Goal: Task Accomplishment & Management: Manage account settings

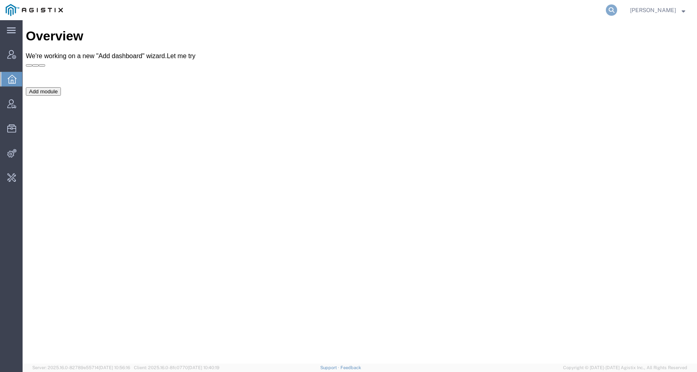
click at [617, 10] on icon at bounding box center [611, 9] width 11 height 11
click at [579, 8] on input "search" at bounding box center [483, 9] width 245 height 19
type input "offline@syneos"
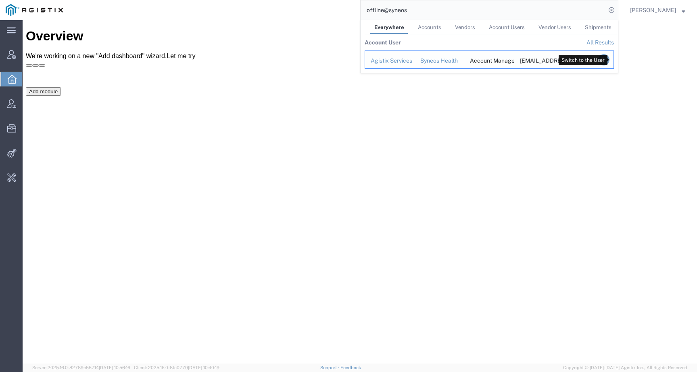
click at [610, 63] on icon "Search Results" at bounding box center [603, 59] width 11 height 11
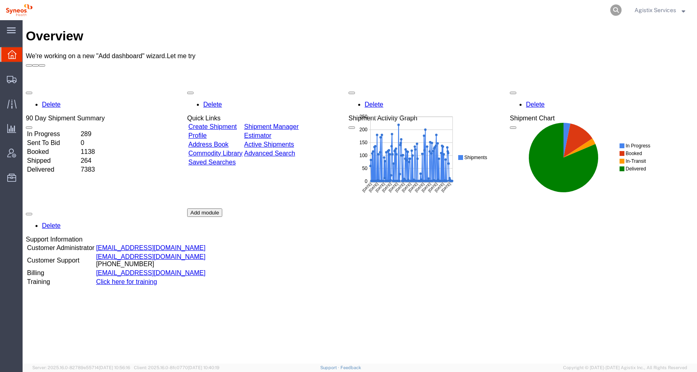
click at [614, 6] on icon at bounding box center [615, 9] width 11 height 11
click at [592, 8] on input "search" at bounding box center [487, 9] width 245 height 19
paste input "56453783"
type input "56453783"
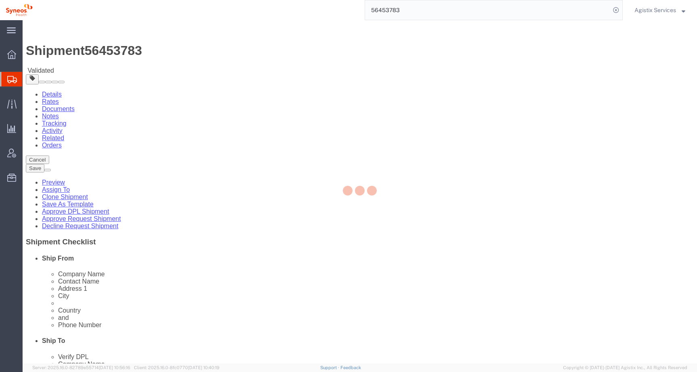
select select
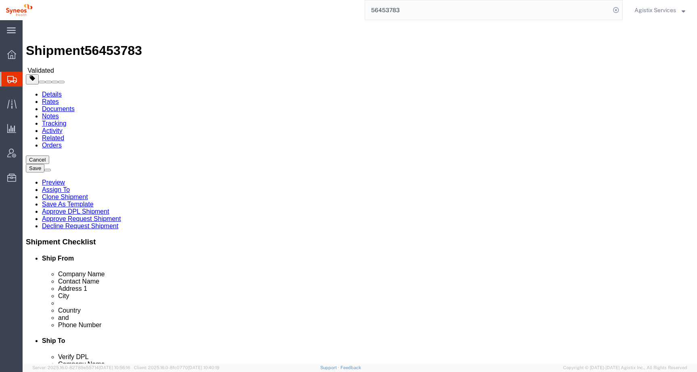
click icon
click link "Tracking"
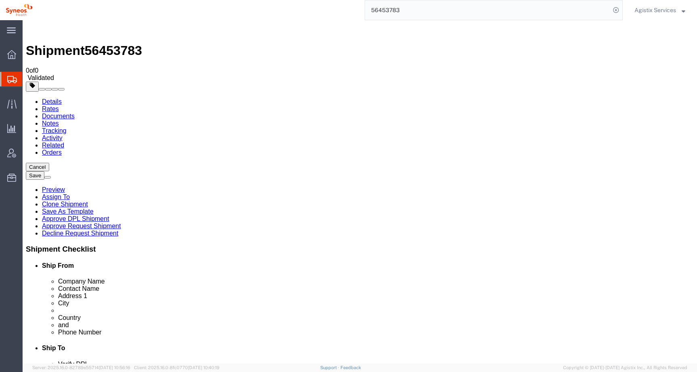
click at [63, 134] on link "Activity" at bounding box center [52, 137] width 21 height 7
click at [43, 98] on link "Details" at bounding box center [52, 101] width 20 height 7
click icon
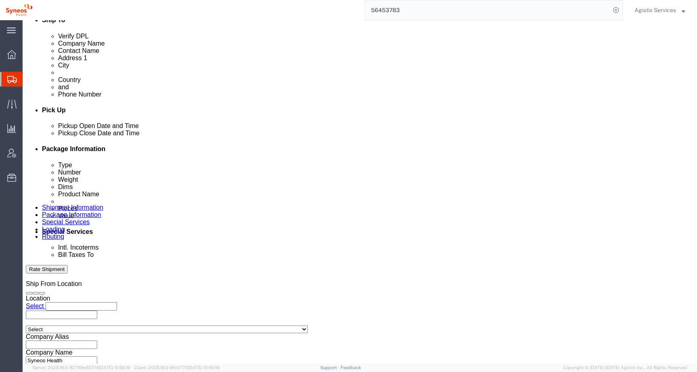
scroll to position [357, 0]
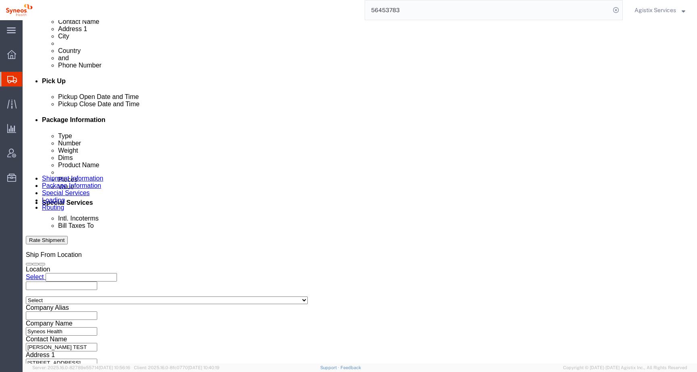
type input "au"
select "51711"
click button "Rate Shipment"
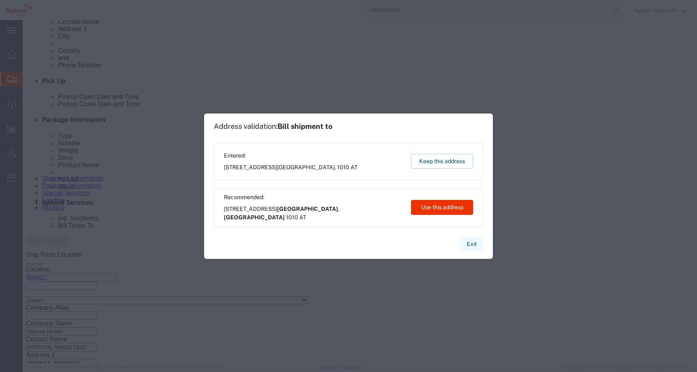
click at [467, 240] on button "Exit" at bounding box center [471, 244] width 23 height 14
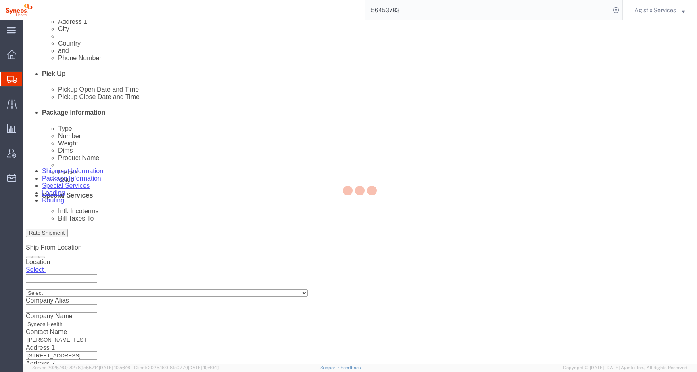
click at [56, 49] on div at bounding box center [360, 191] width 675 height 343
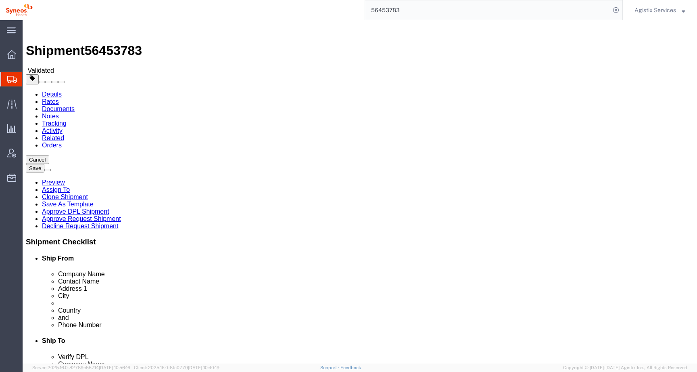
click icon
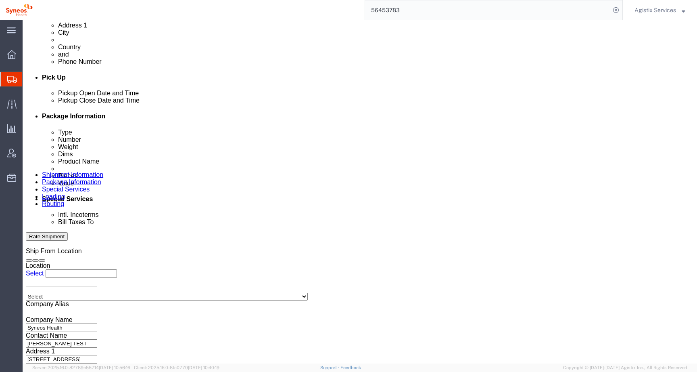
scroll to position [355, 0]
type input "au"
click button "Rate Shipment"
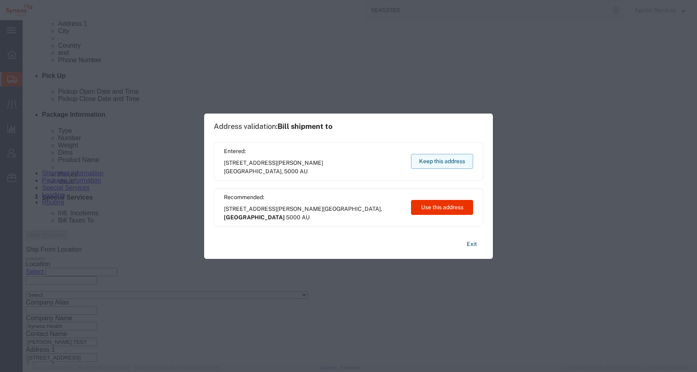
click at [443, 161] on button "Keep this address" at bounding box center [442, 161] width 62 height 15
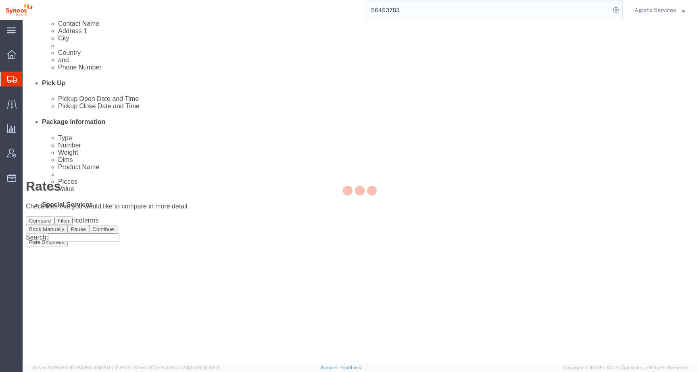
scroll to position [0, 0]
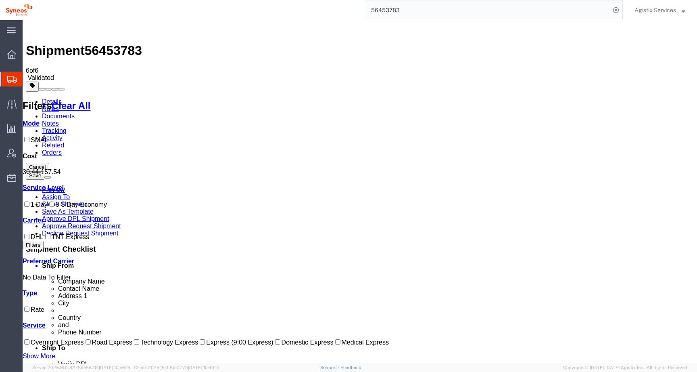
click at [49, 163] on button "Cancel" at bounding box center [37, 167] width 23 height 8
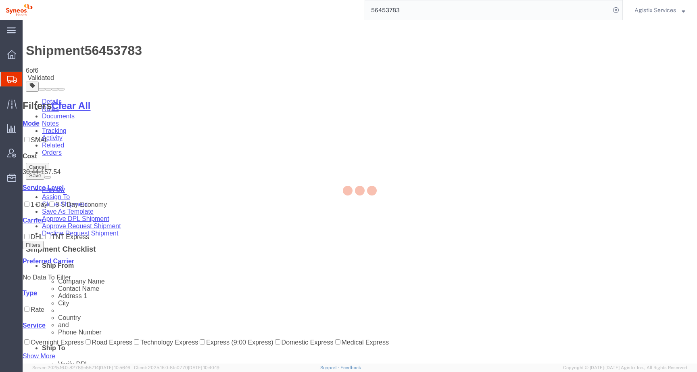
click at [654, 10] on span "Agistix Services" at bounding box center [656, 10] width 42 height 9
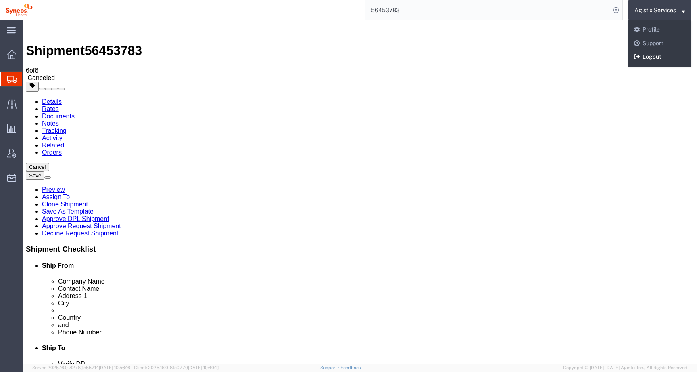
click at [657, 53] on link "Logout" at bounding box center [660, 57] width 63 height 14
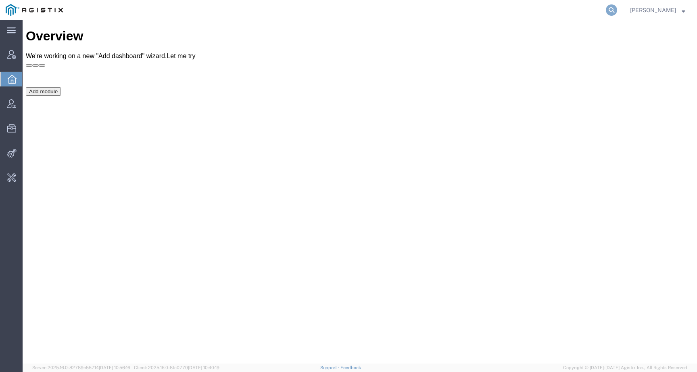
click at [617, 10] on icon at bounding box center [611, 9] width 11 height 11
click at [593, 10] on input "search" at bounding box center [483, 9] width 245 height 19
paste input "56108150"
type input "56108150"
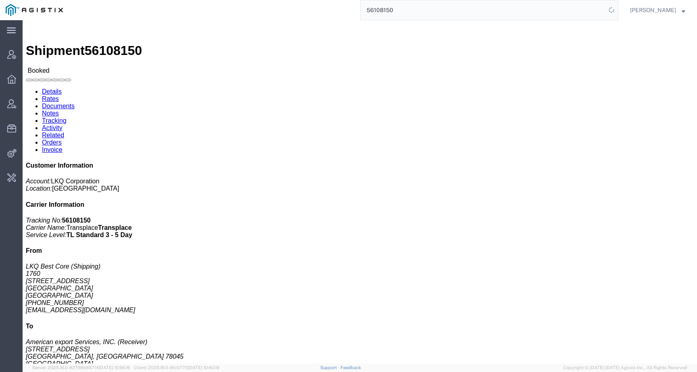
click link "Rates"
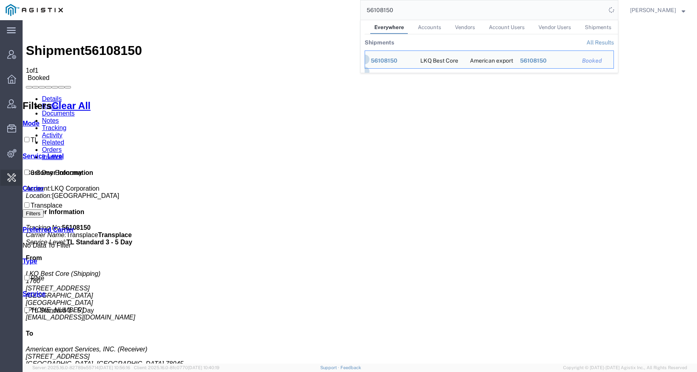
click at [0, 0] on span "Change Carrier" at bounding box center [0, 0] width 0 height 0
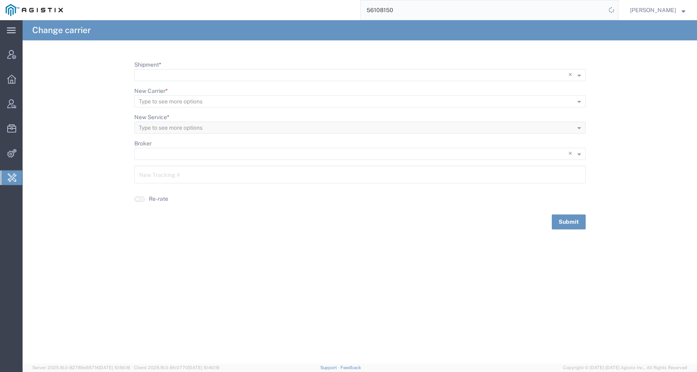
click at [198, 69] on ng-select "× ×" at bounding box center [360, 75] width 452 height 12
click at [188, 75] on input "Shipment *" at bounding box center [344, 74] width 410 height 11
paste input "56108150"
type input "56108150"
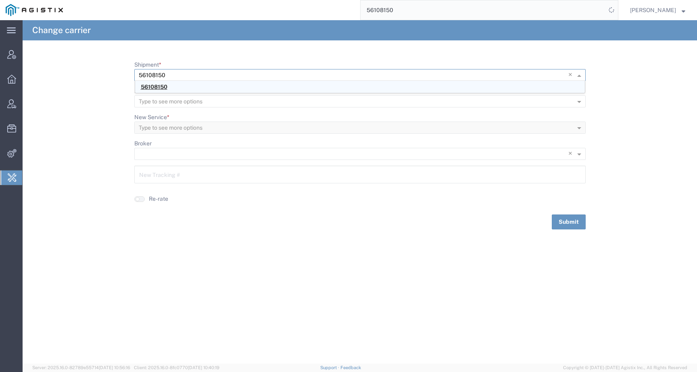
click at [157, 88] on span "56108150" at bounding box center [154, 87] width 27 height 6
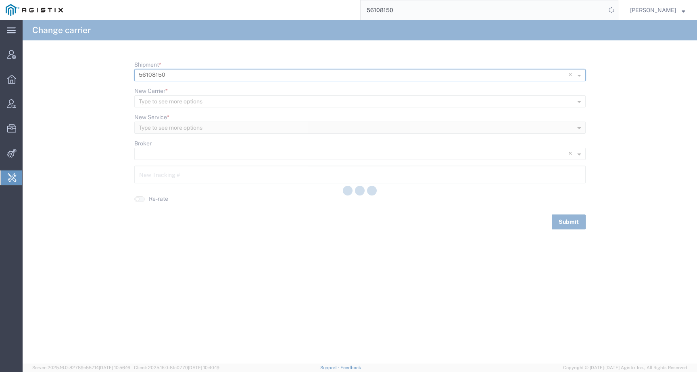
type input "56108150"
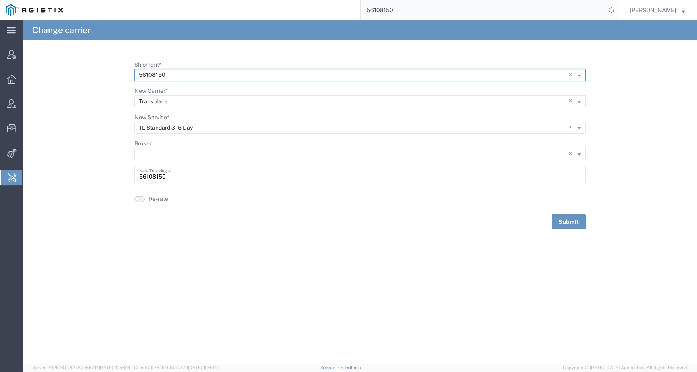
click at [142, 200] on button "button" at bounding box center [139, 199] width 10 height 6
click at [562, 218] on button "Submit" at bounding box center [569, 221] width 34 height 15
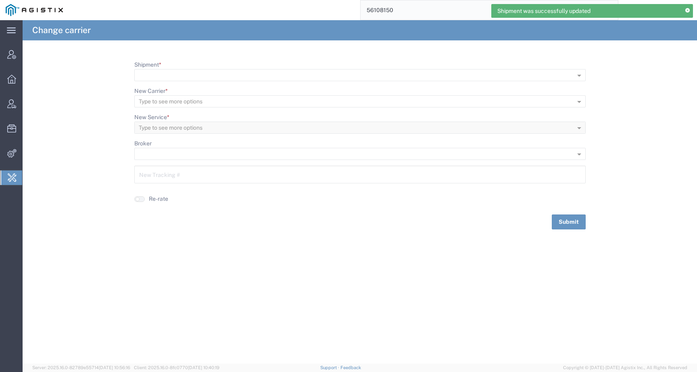
click at [414, 6] on input "56108150" at bounding box center [483, 9] width 245 height 19
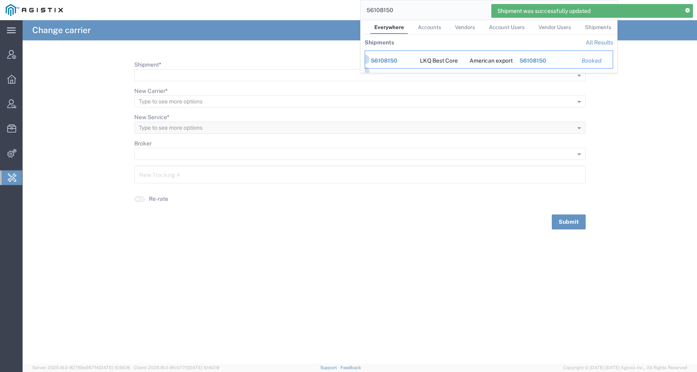
click at [395, 60] on span "56108150" at bounding box center [384, 60] width 27 height 6
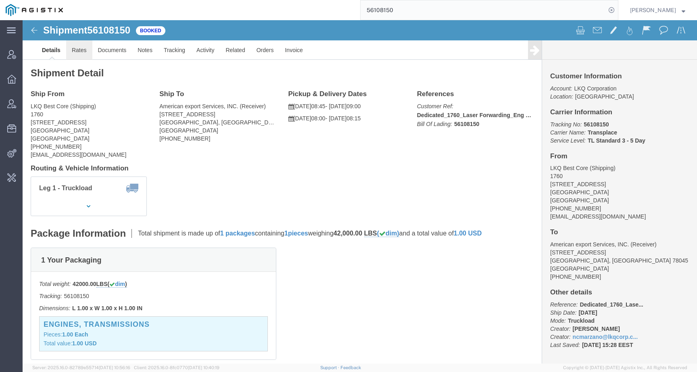
click link "Rates"
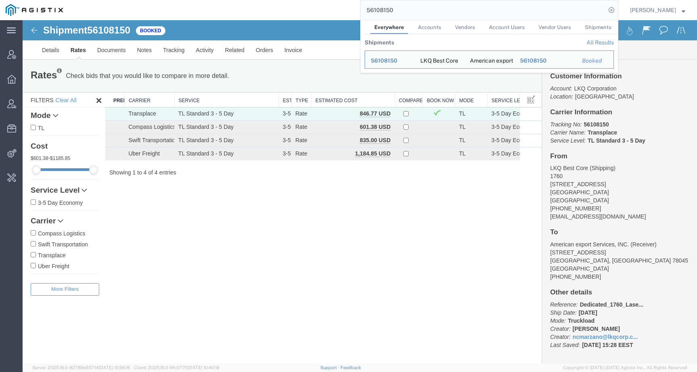
drag, startPoint x: 415, startPoint y: 12, endPoint x: 353, endPoint y: 12, distance: 62.5
click at [353, 12] on div "56108150 Everywhere Accounts Vendors Account Users Vendor Users Shipments Shipm…" at bounding box center [344, 10] width 550 height 20
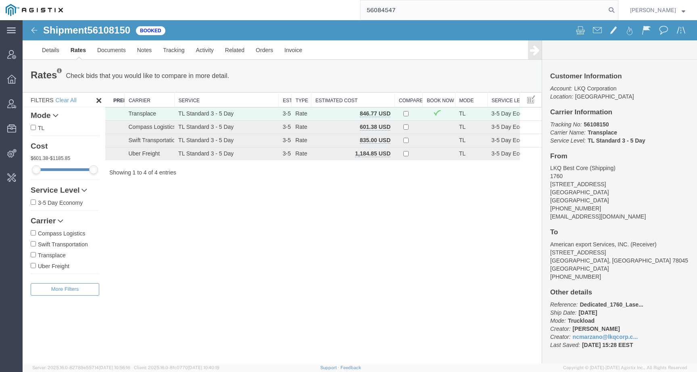
type input "56084547"
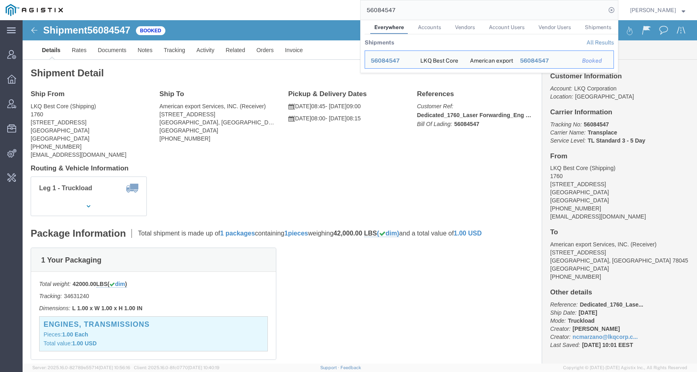
click div "Leg 1 - Truckload Vehicle 1: Standard Dry Van Number of trucks: 1"
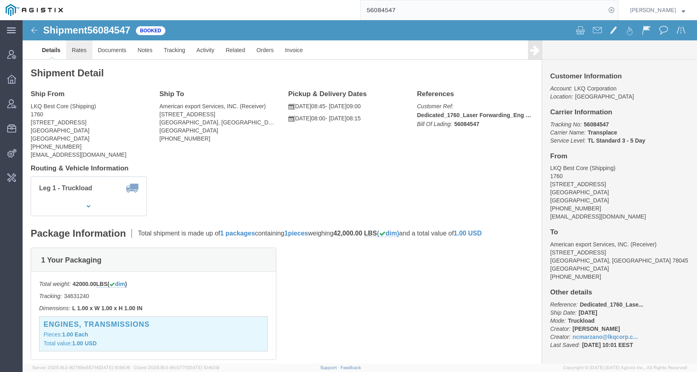
click link "Rates"
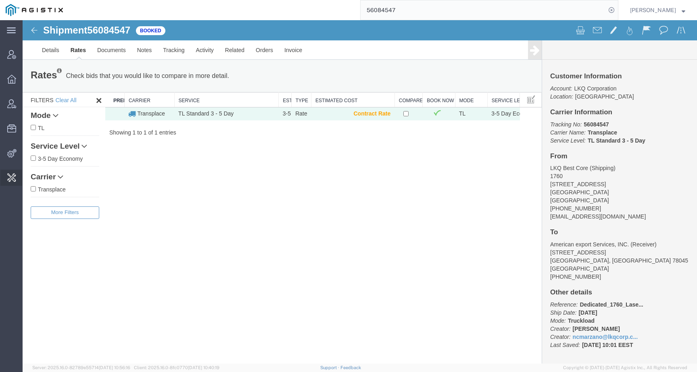
click at [0, 0] on span "Change Carrier" at bounding box center [0, 0] width 0 height 0
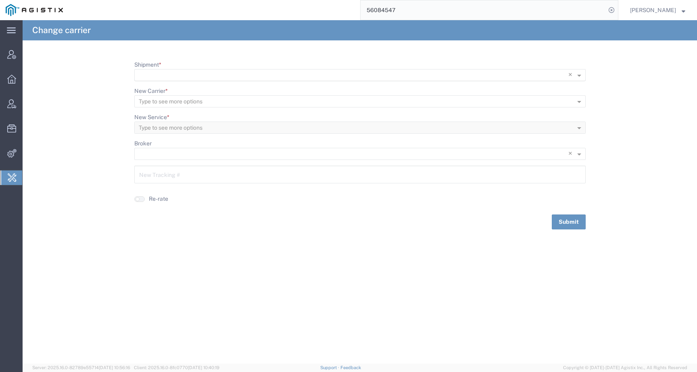
click at [180, 75] on input "Shipment *" at bounding box center [344, 75] width 410 height 11
paste input "56084547"
type input "56084547"
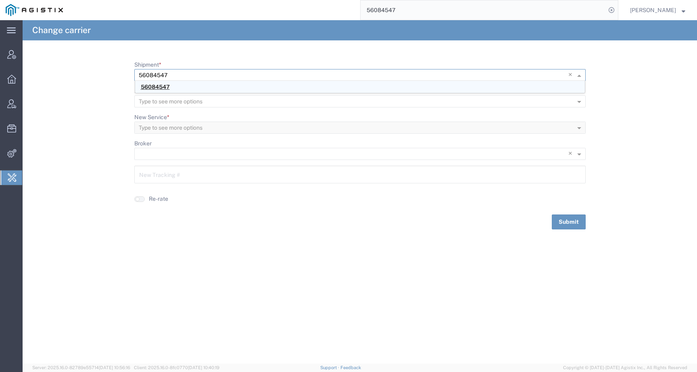
click at [159, 86] on span "56084547" at bounding box center [155, 87] width 29 height 6
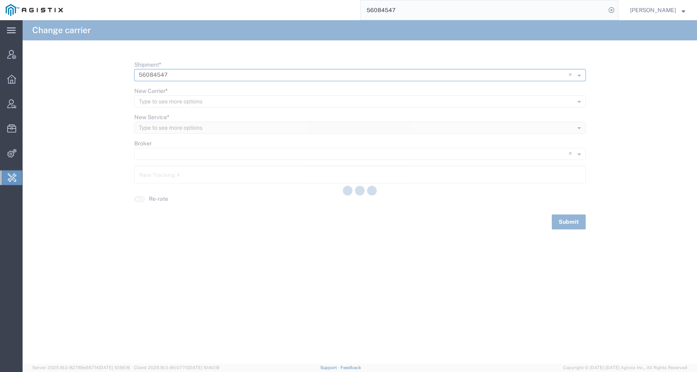
type input "56084547"
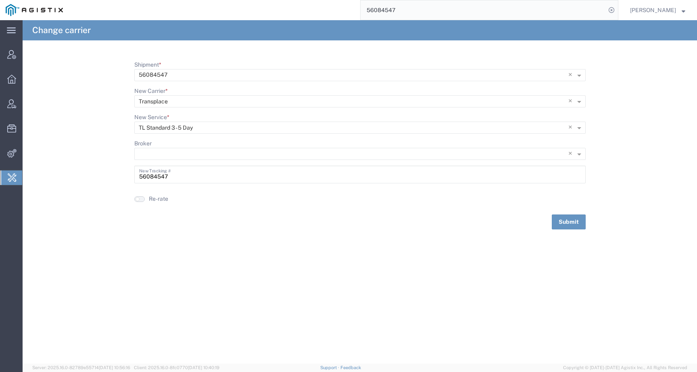
click at [141, 200] on button "button" at bounding box center [139, 199] width 10 height 6
click at [569, 220] on button "Submit" at bounding box center [569, 221] width 34 height 15
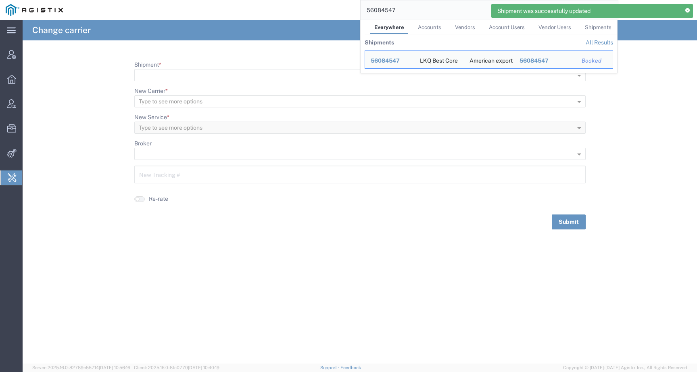
click at [420, 14] on input "56084547" at bounding box center [483, 9] width 245 height 19
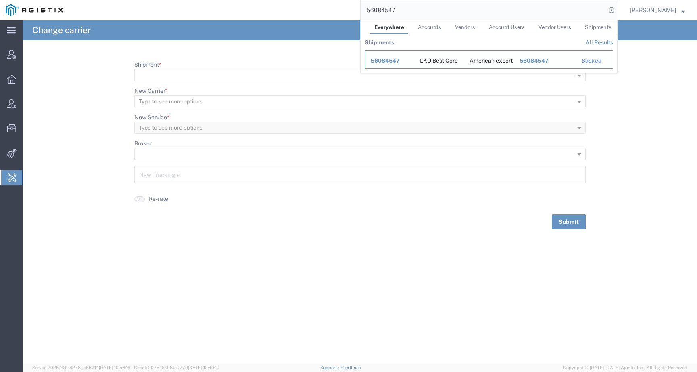
click at [394, 61] on span "56084547" at bounding box center [385, 60] width 29 height 6
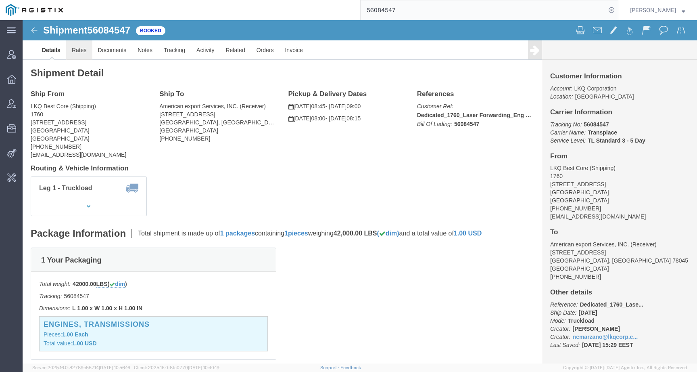
click link "Rates"
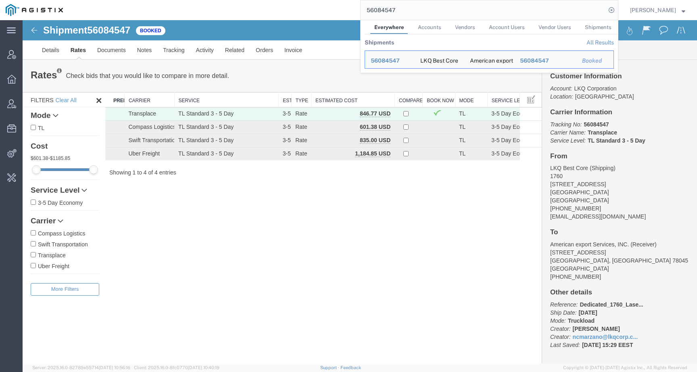
drag, startPoint x: 416, startPoint y: 8, endPoint x: 352, endPoint y: 8, distance: 64.2
click at [352, 8] on div "56084547 Everywhere Accounts Vendors Account Users Vendor Users Shipments Shipm…" at bounding box center [344, 10] width 550 height 20
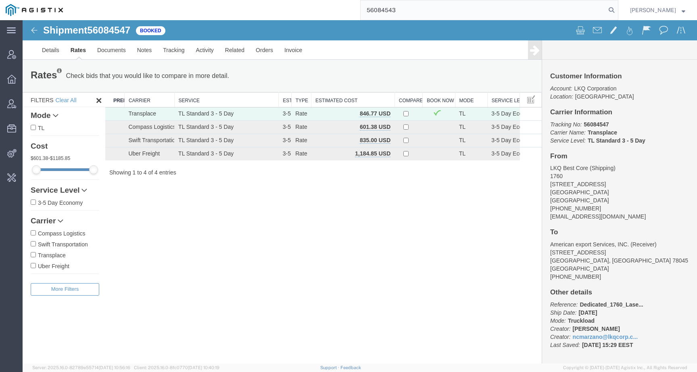
type input "56084543"
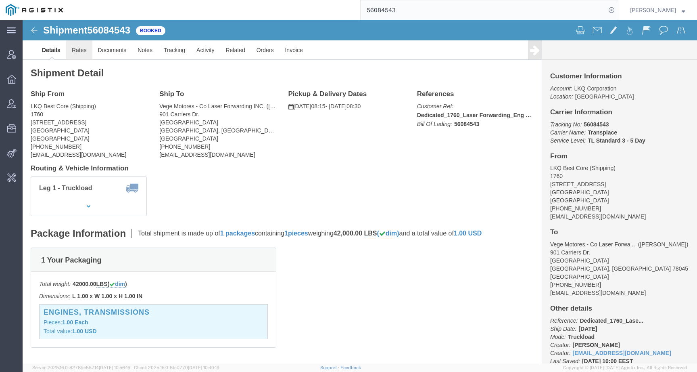
click link "Rates"
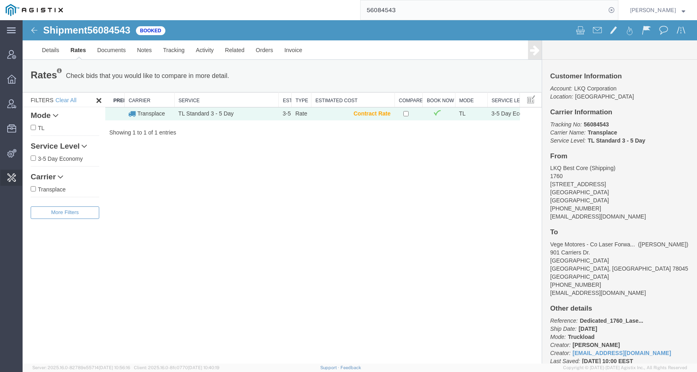
click at [0, 0] on span "Change Carrier" at bounding box center [0, 0] width 0 height 0
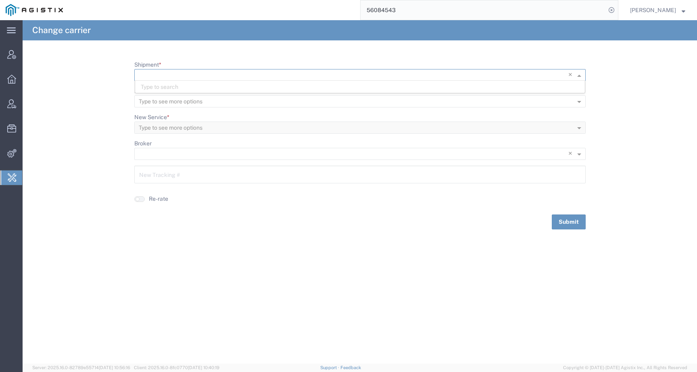
scroll to position [0, 0]
click at [192, 74] on input "Shipment *" at bounding box center [344, 74] width 410 height 11
paste input "56084543"
type input "56084543"
click at [164, 88] on span "56084543" at bounding box center [155, 87] width 29 height 6
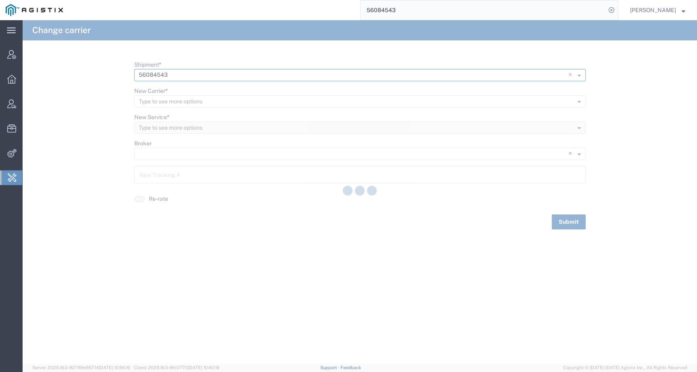
click at [164, 88] on div at bounding box center [360, 191] width 675 height 343
type input "56084543"
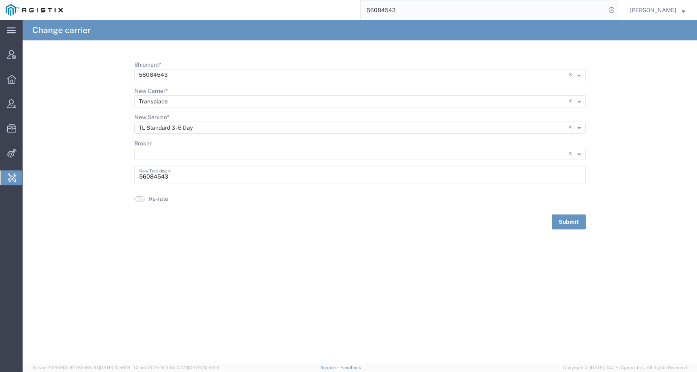
click at [142, 201] on button "button" at bounding box center [139, 199] width 10 height 6
click at [568, 221] on button "Submit" at bounding box center [569, 221] width 34 height 15
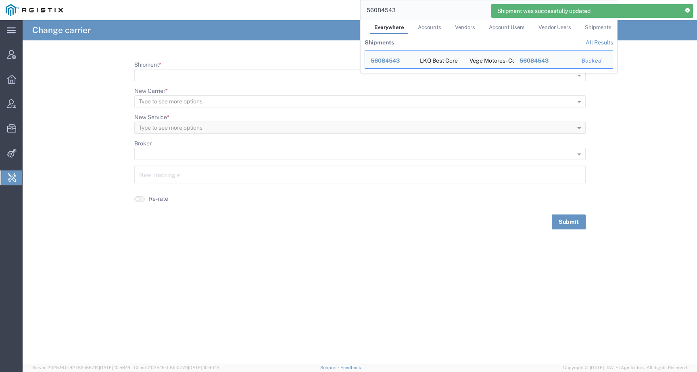
click at [424, 17] on input "56084543" at bounding box center [483, 9] width 245 height 19
click at [399, 62] on span "56084543" at bounding box center [385, 60] width 29 height 6
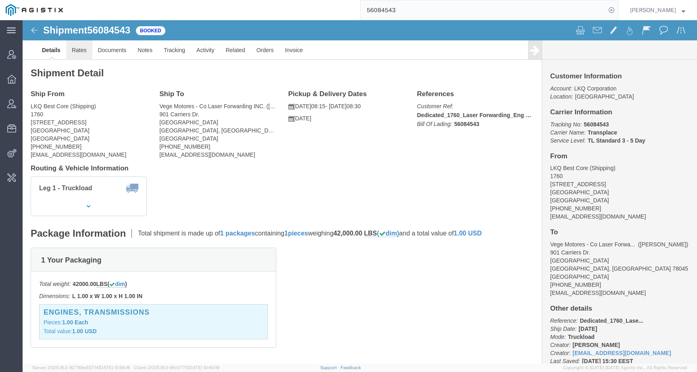
click link "Rates"
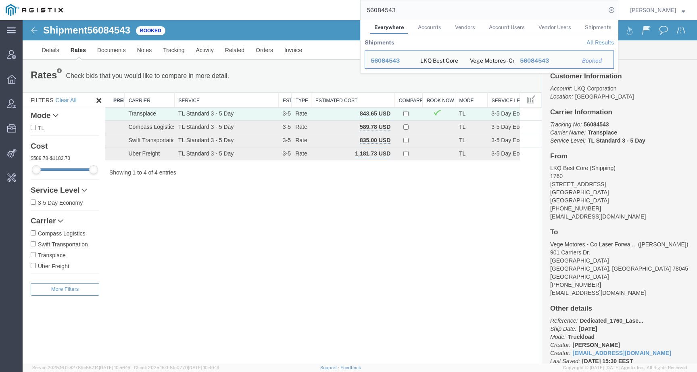
drag, startPoint x: 418, startPoint y: 10, endPoint x: 353, endPoint y: 10, distance: 65.0
click at [353, 10] on div "56084543 Everywhere Accounts Vendors Account Users Vendor Users Shipments Shipm…" at bounding box center [344, 10] width 550 height 20
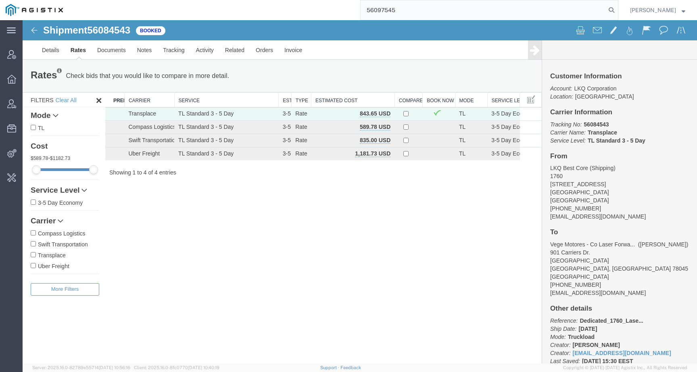
type input "56097545"
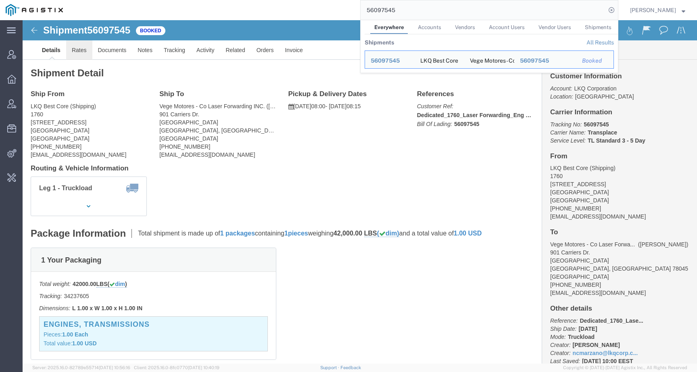
click link "Rates"
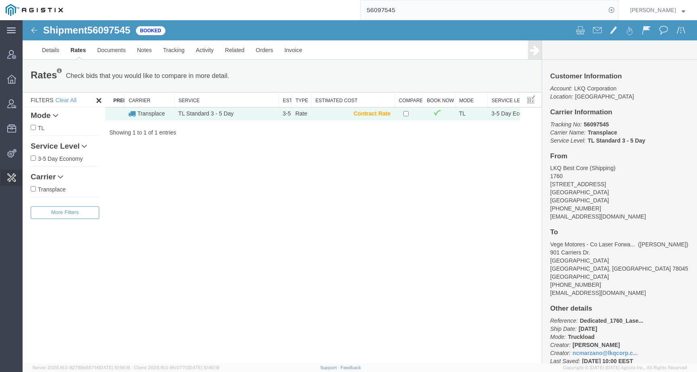
click at [0, 0] on span "Change Carrier" at bounding box center [0, 0] width 0 height 0
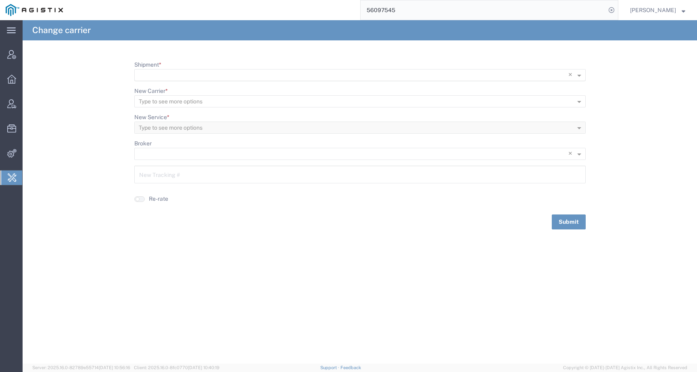
scroll to position [0, 0]
click at [169, 75] on input "Shipment *" at bounding box center [344, 74] width 410 height 11
paste input "56097545"
type input "56097545"
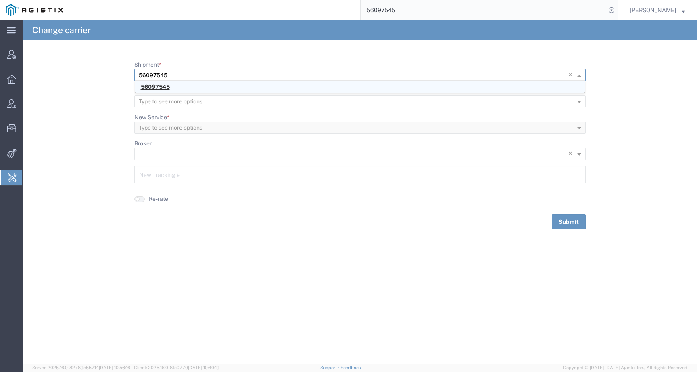
click at [155, 88] on span "56097545" at bounding box center [155, 87] width 29 height 6
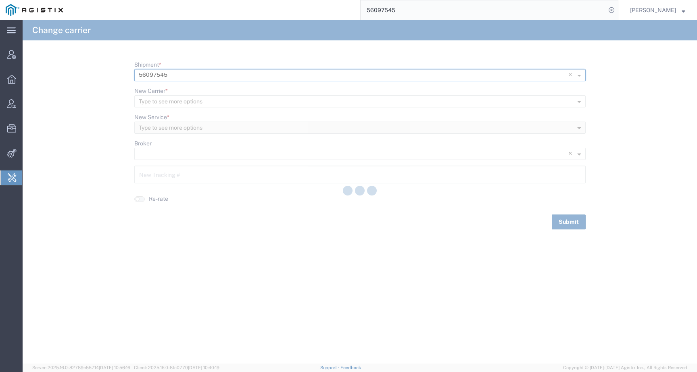
type input "56097545"
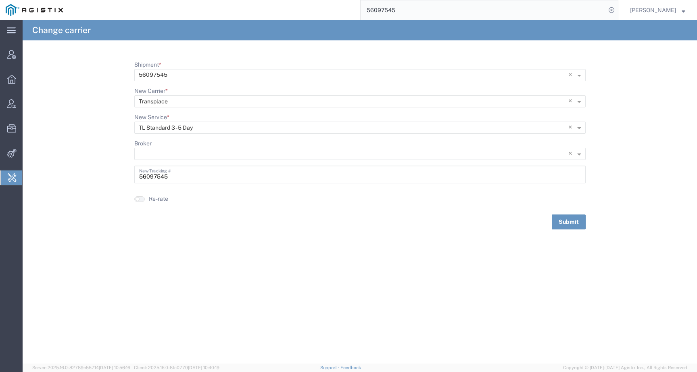
click at [143, 195] on agx-switch-control "Re-rate" at bounding box center [151, 198] width 34 height 8
click at [143, 199] on button "button" at bounding box center [139, 199] width 10 height 6
click at [567, 219] on button "Submit" at bounding box center [569, 221] width 34 height 15
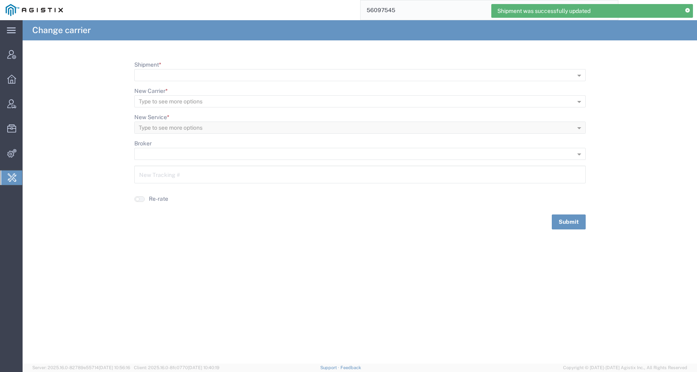
click at [423, 11] on input "56097545" at bounding box center [483, 9] width 245 height 19
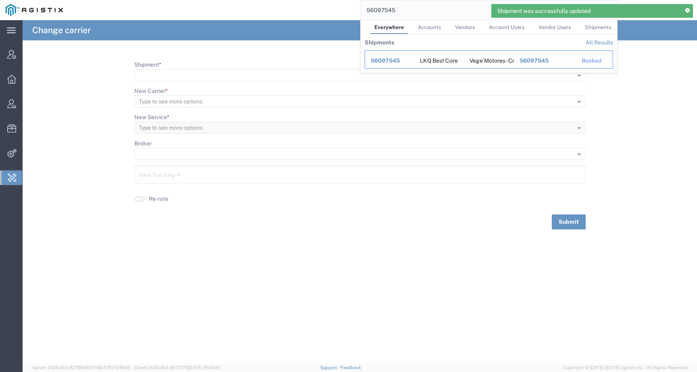
click at [386, 65] on div "56097545" at bounding box center [390, 60] width 38 height 8
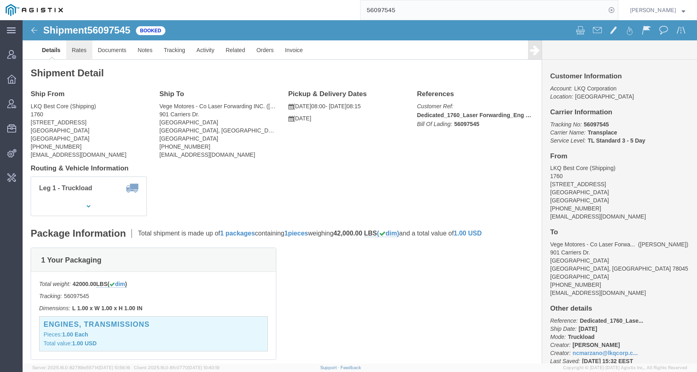
click link "Rates"
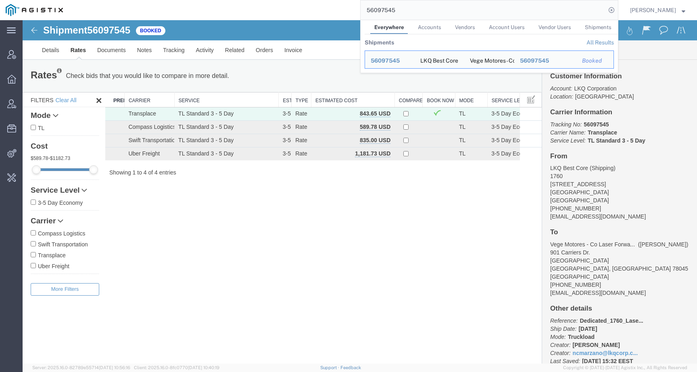
drag, startPoint x: 423, startPoint y: 9, endPoint x: 312, endPoint y: 9, distance: 111.4
click at [312, 9] on div "56097545 Everywhere Accounts Vendors Account Users Vendor Users Shipments Shipm…" at bounding box center [344, 10] width 550 height 20
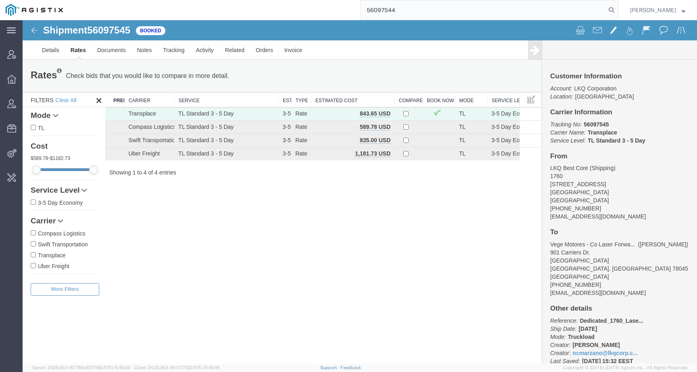
type input "56097544"
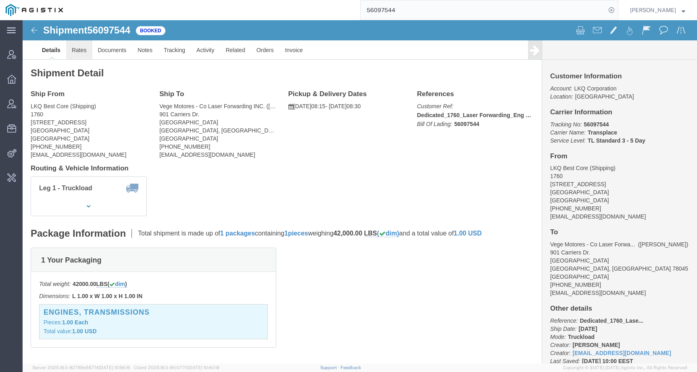
click link "Rates"
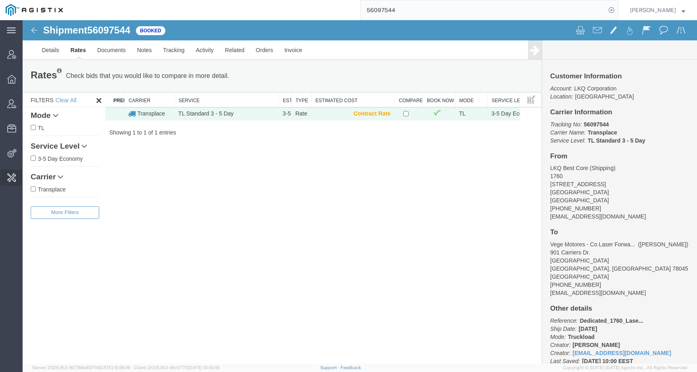
click at [0, 0] on span "Change Carrier" at bounding box center [0, 0] width 0 height 0
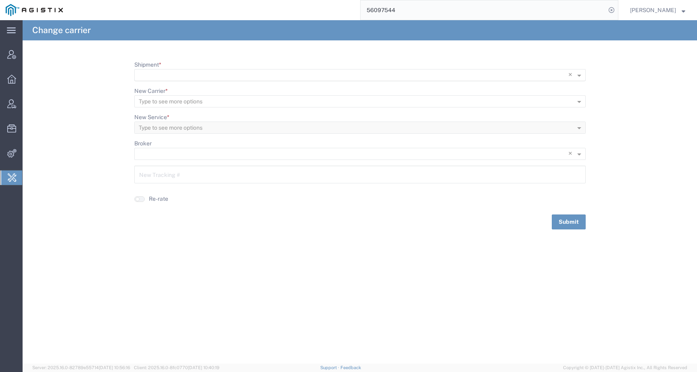
click at [166, 75] on input "Shipment *" at bounding box center [344, 75] width 410 height 11
paste input "56097544"
type input "56097544"
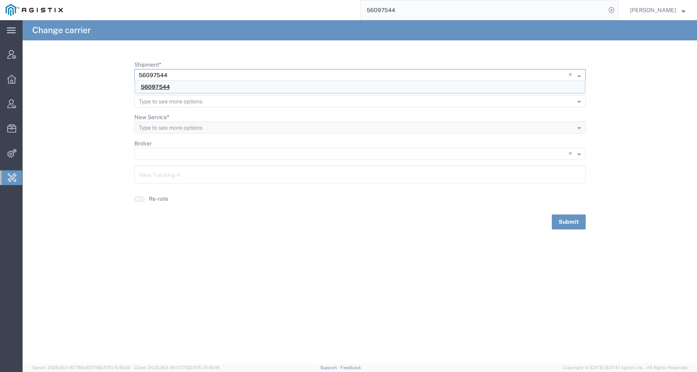
click at [160, 88] on span "56097544" at bounding box center [155, 87] width 29 height 6
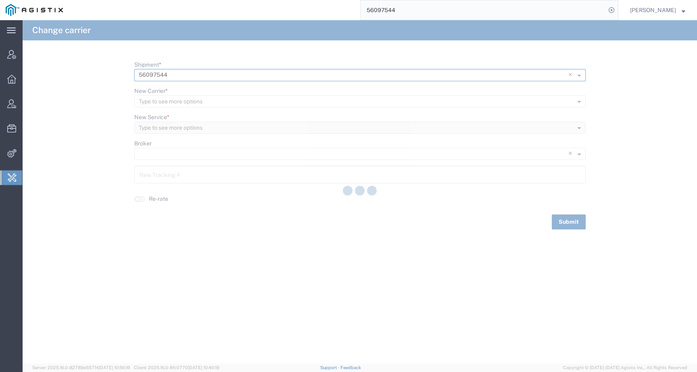
type input "56097544"
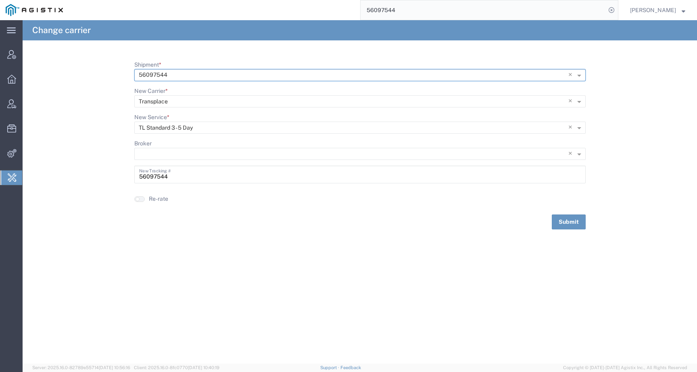
click at [143, 195] on agx-switch-control "Re-rate" at bounding box center [151, 198] width 34 height 8
click at [143, 198] on button "button" at bounding box center [139, 199] width 10 height 6
click at [575, 222] on button "Submit" at bounding box center [569, 221] width 34 height 15
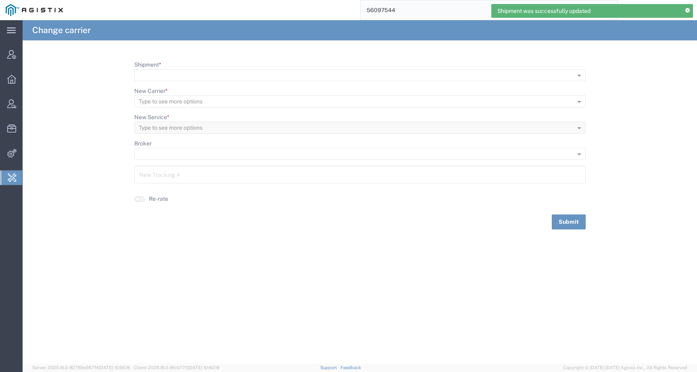
click at [410, 9] on input "56097544" at bounding box center [483, 9] width 245 height 19
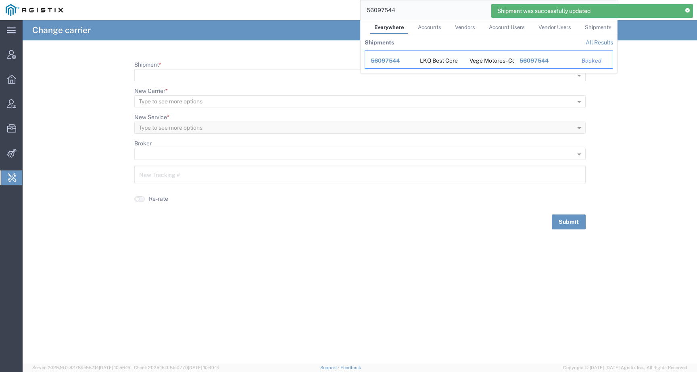
click at [392, 59] on span "56097544" at bounding box center [385, 60] width 29 height 6
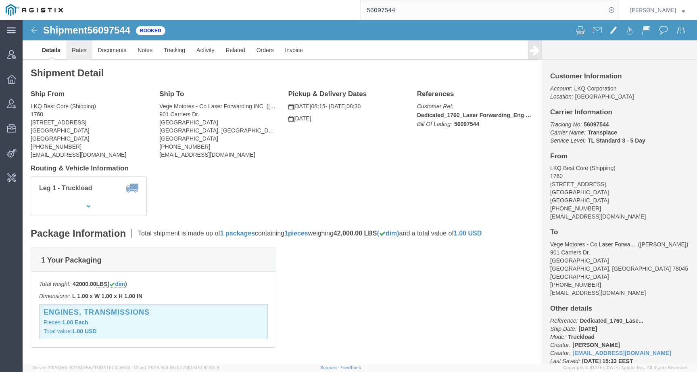
click link "Rates"
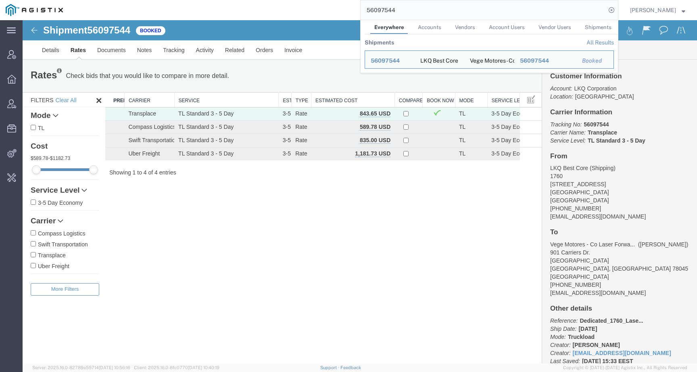
drag, startPoint x: 422, startPoint y: 11, endPoint x: 343, endPoint y: 11, distance: 79.1
click at [343, 11] on div "56097544 Everywhere Accounts Vendors Account Users Vendor Users Shipments Shipm…" at bounding box center [344, 10] width 550 height 20
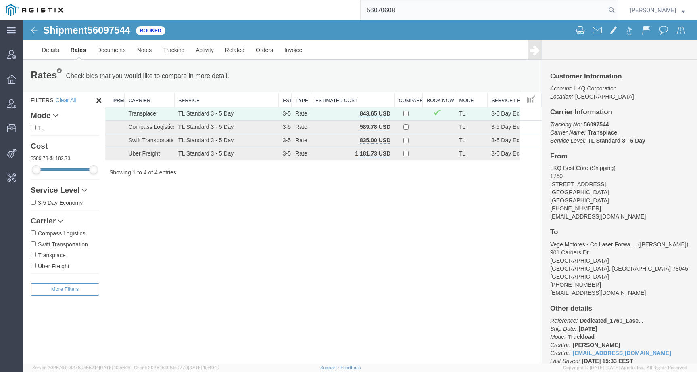
type input "56070608"
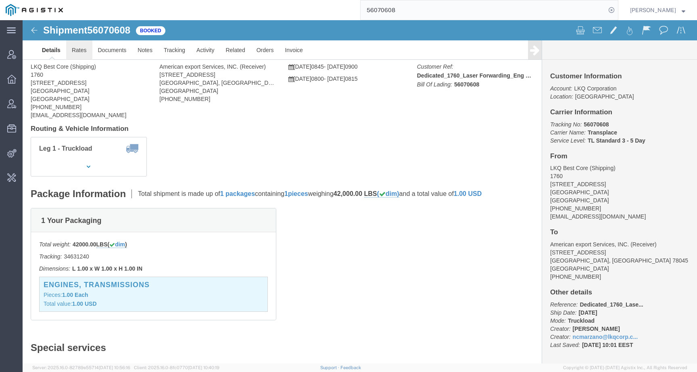
click link "Rates"
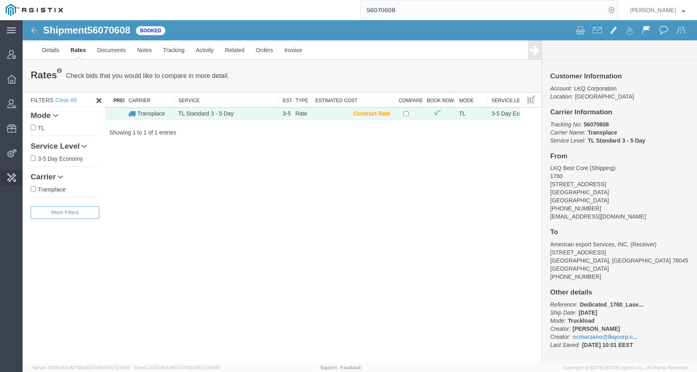
click at [0, 0] on span "Change Carrier" at bounding box center [0, 0] width 0 height 0
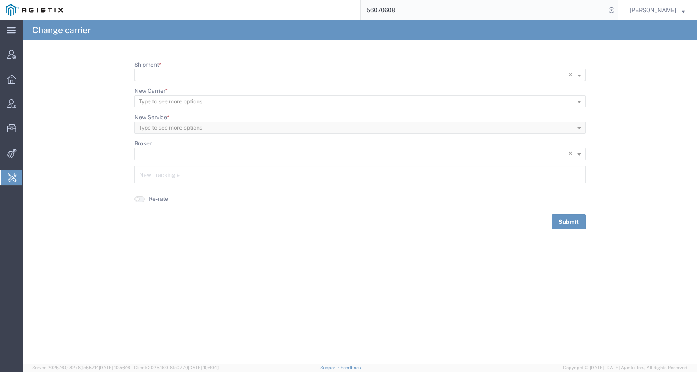
scroll to position [0, 0]
click at [175, 73] on input "Shipment *" at bounding box center [344, 74] width 410 height 11
paste input "56070608"
type input "56070608"
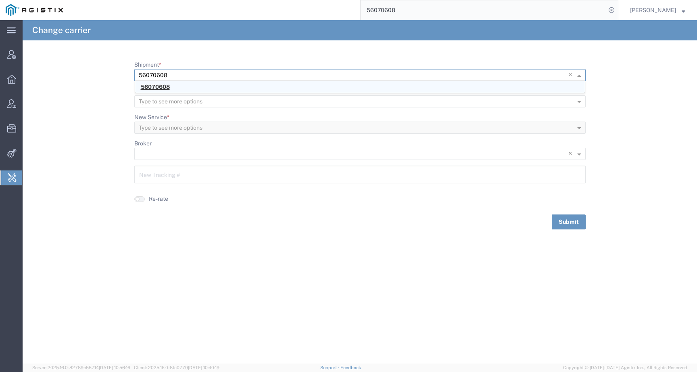
click at [161, 88] on span "56070608" at bounding box center [155, 87] width 29 height 6
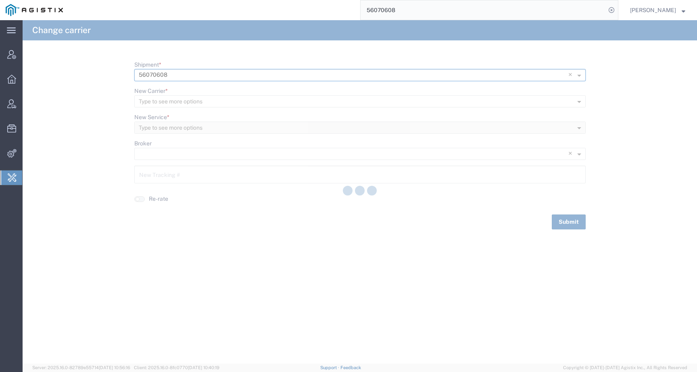
type input "56070608"
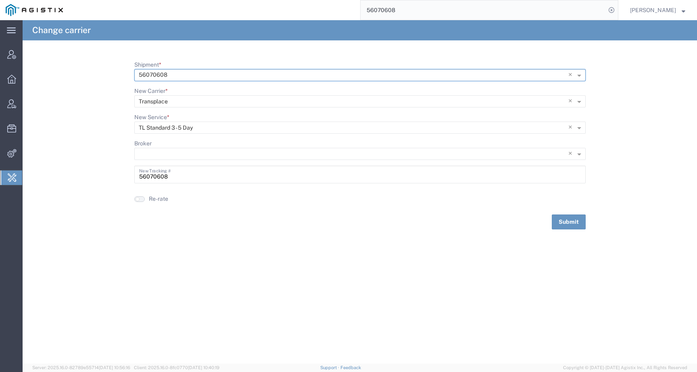
click at [141, 200] on button "button" at bounding box center [139, 199] width 10 height 6
click at [141, 200] on small "button" at bounding box center [142, 199] width 4 height 4
click at [141, 200] on button "button" at bounding box center [139, 199] width 10 height 6
click at [567, 215] on button "Submit" at bounding box center [569, 221] width 34 height 15
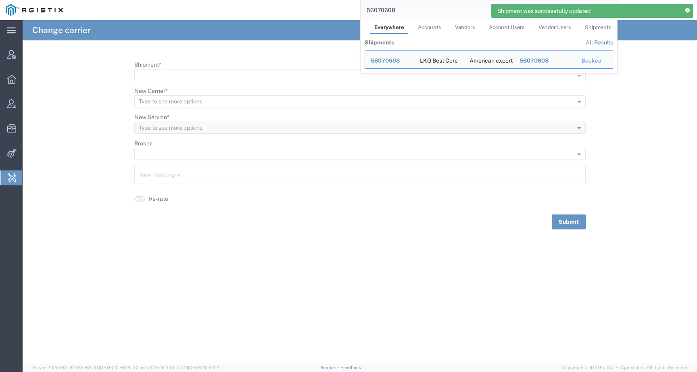
click at [418, 15] on input "56070608" at bounding box center [483, 9] width 245 height 19
click at [391, 62] on span "56070608" at bounding box center [385, 60] width 29 height 6
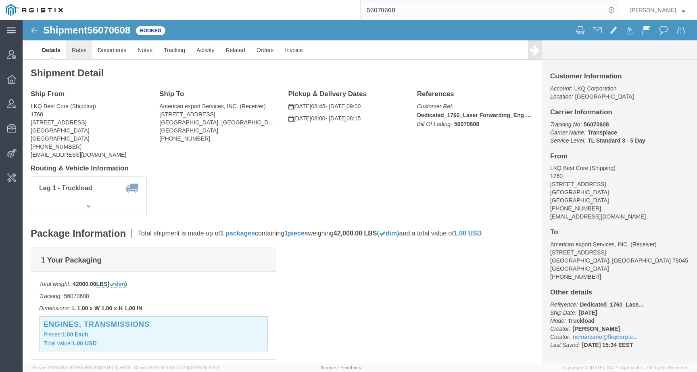
click link "Rates"
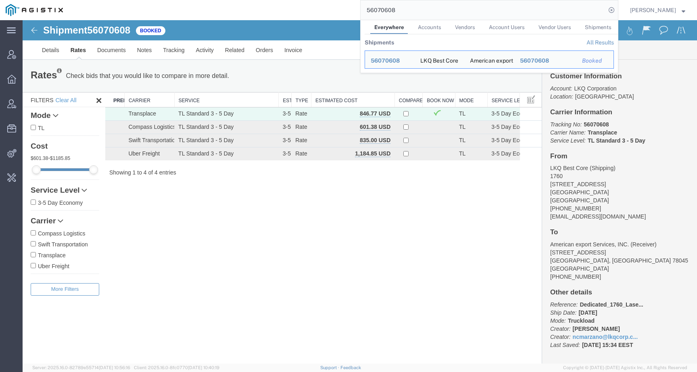
drag, startPoint x: 406, startPoint y: 8, endPoint x: 308, endPoint y: 8, distance: 97.6
click at [308, 8] on div "56070608 Everywhere Accounts Vendors Account Users Vendor Users Shipments Shipm…" at bounding box center [344, 10] width 550 height 20
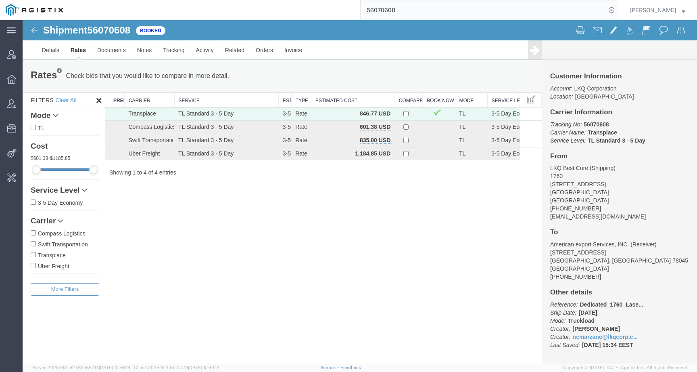
paste input "108141"
type input "56108141"
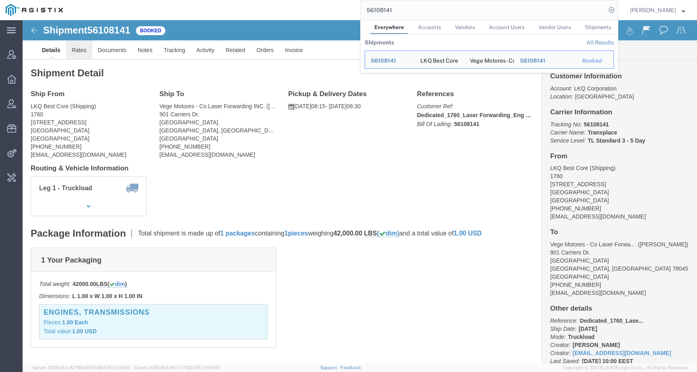
click link "Rates"
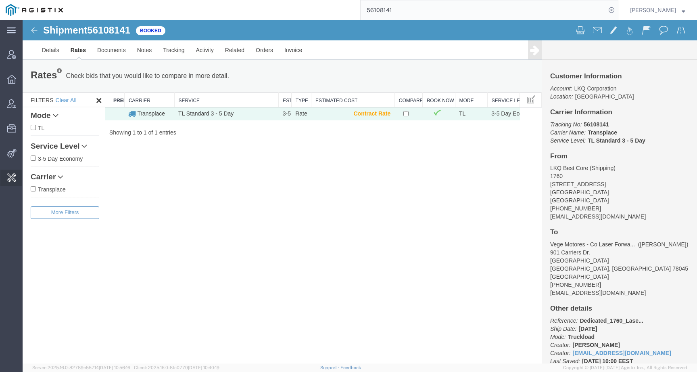
click at [0, 0] on span "Change Carrier" at bounding box center [0, 0] width 0 height 0
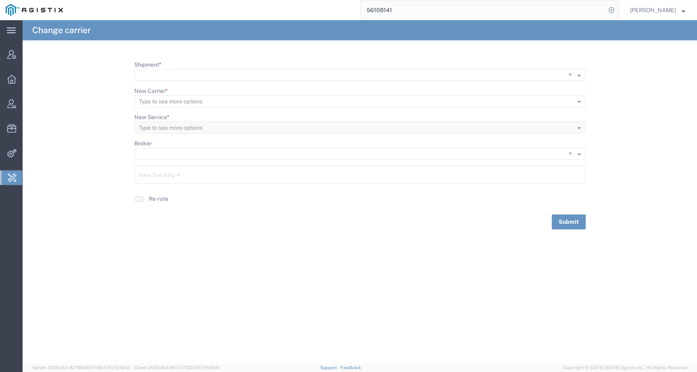
scroll to position [0, 0]
click at [170, 75] on input "Shipment *" at bounding box center [344, 74] width 410 height 11
paste input "56108141"
type input "56108141"
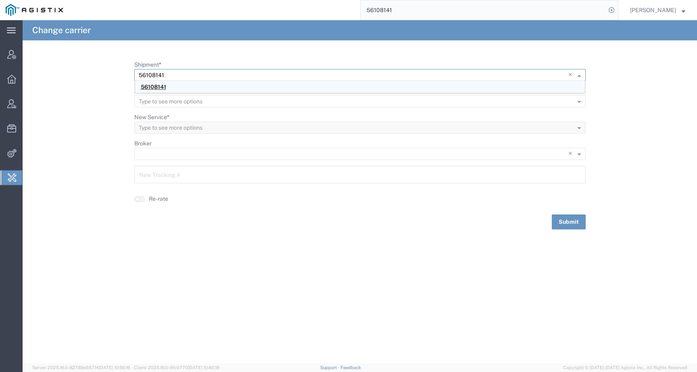
click at [159, 87] on span "56108141" at bounding box center [153, 87] width 25 height 6
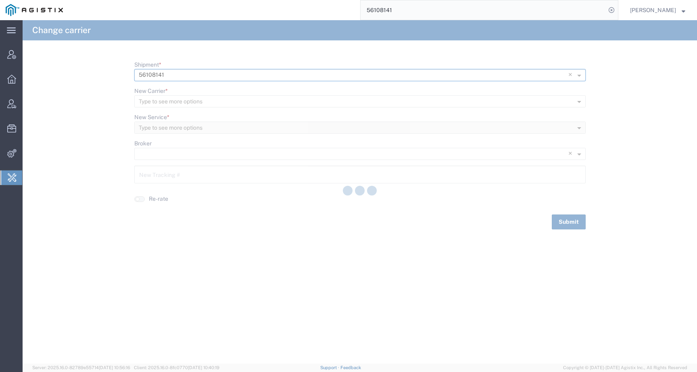
type input "56108141"
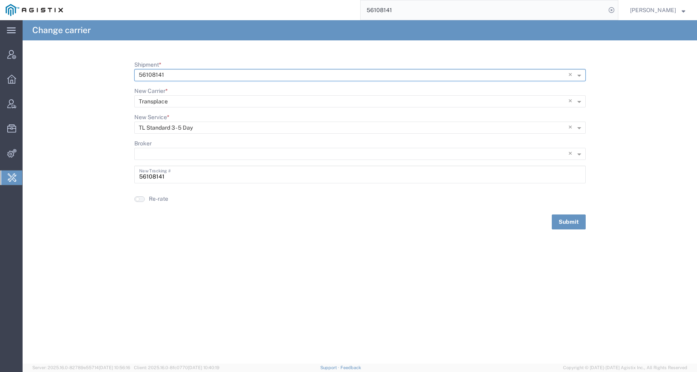
click at [140, 197] on button "button" at bounding box center [139, 199] width 10 height 6
click at [573, 220] on button "Submit" at bounding box center [569, 221] width 34 height 15
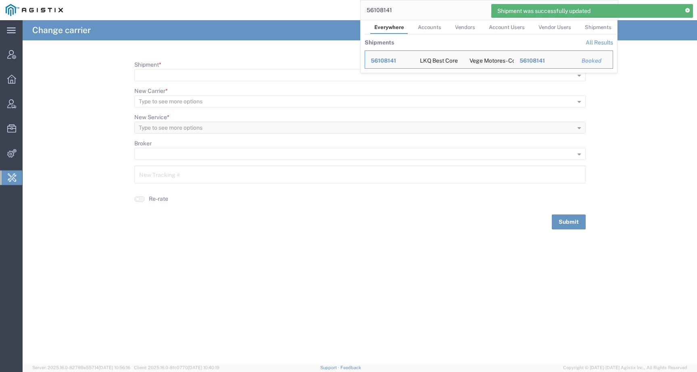
click at [412, 10] on input "56108141" at bounding box center [483, 9] width 245 height 19
click at [396, 59] on span "56108141" at bounding box center [383, 60] width 25 height 6
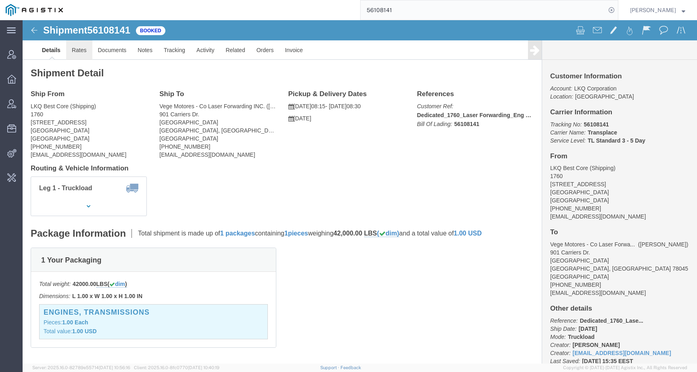
click link "Rates"
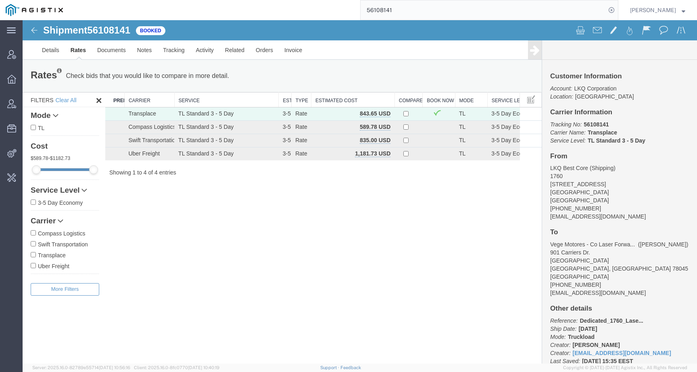
drag, startPoint x: 10, startPoint y: 13, endPoint x: 28, endPoint y: 2, distance: 20.6
click at [10, 13] on img at bounding box center [34, 10] width 57 height 12
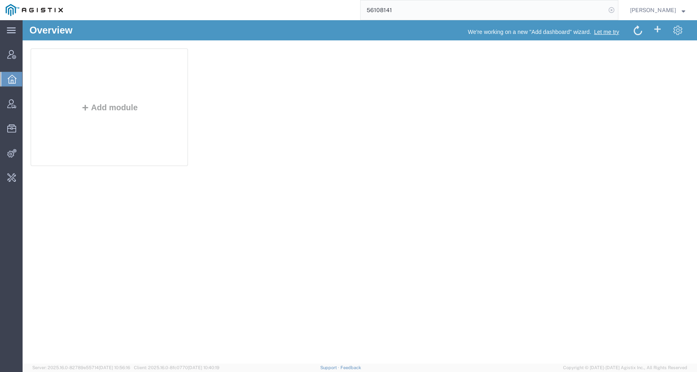
click at [617, 11] on icon at bounding box center [611, 9] width 11 height 11
click at [593, 11] on agx-global-search at bounding box center [489, 10] width 258 height 20
click at [614, 10] on form at bounding box center [612, 10] width 13 height 20
click at [617, 12] on icon at bounding box center [611, 9] width 11 height 11
click at [606, 12] on input "search" at bounding box center [483, 9] width 245 height 19
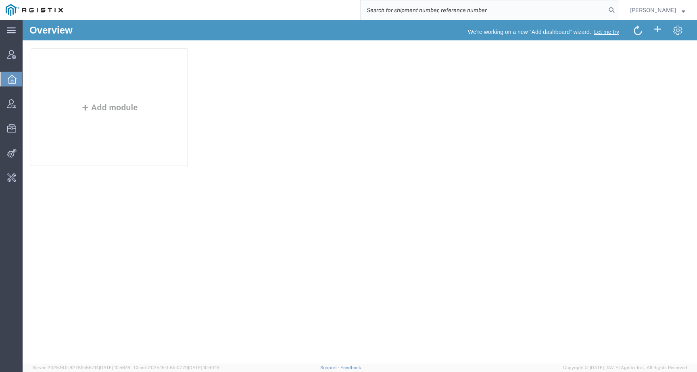
paste input "56453803"
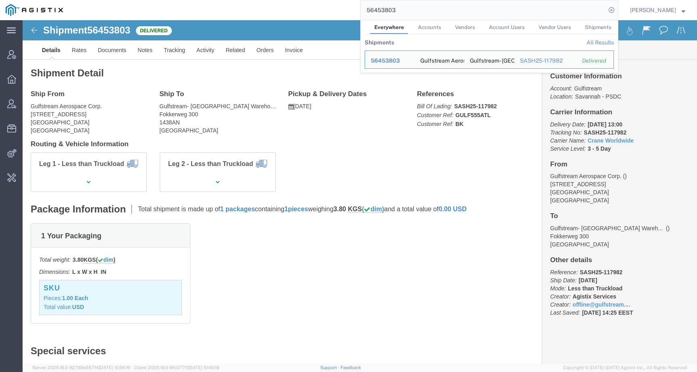
click div "Leg 1 - Less than Truckload Leg 2 - Less than Truckload"
drag, startPoint x: 425, startPoint y: 12, endPoint x: 327, endPoint y: 12, distance: 98.1
click at [327, 12] on div "56453803 Everywhere Accounts Vendors Account Users Vendor Users Shipments Shipm…" at bounding box center [344, 10] width 550 height 20
paste input "9"
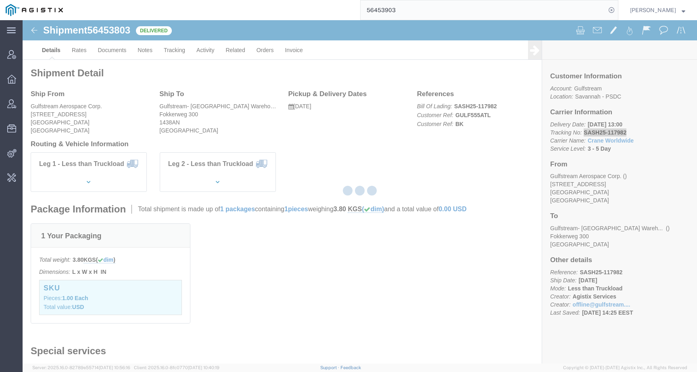
drag, startPoint x: 423, startPoint y: 12, endPoint x: 334, endPoint y: 7, distance: 89.3
click at [334, 7] on div "56453903" at bounding box center [344, 10] width 550 height 20
click at [393, 94] on div at bounding box center [360, 191] width 675 height 343
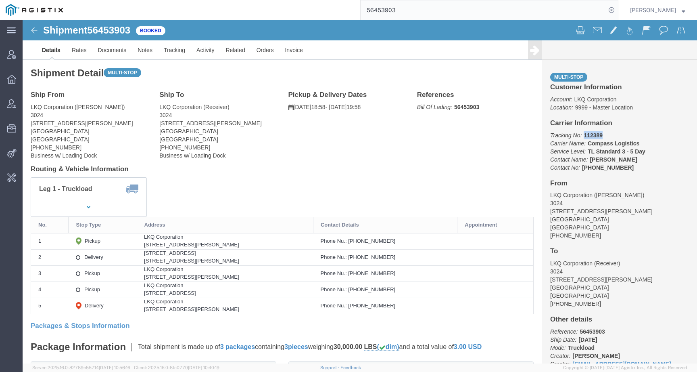
drag, startPoint x: 577, startPoint y: 115, endPoint x: 557, endPoint y: 115, distance: 20.6
click p "Tracking No: 112389 Carrier Name: Compass Logistics Compass Logistics Service L…"
copy b "112389"
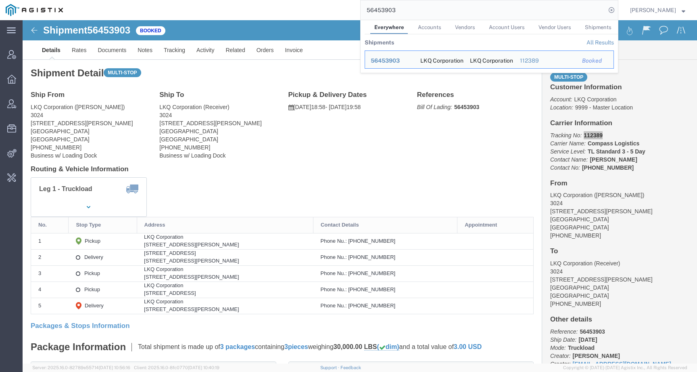
drag, startPoint x: 416, startPoint y: 13, endPoint x: 321, endPoint y: 3, distance: 95.0
click at [321, 3] on div "56453903 Everywhere Accounts Vendors Account Users Vendor Users Shipments Shipm…" at bounding box center [344, 10] width 550 height 20
paste input "0490779030"
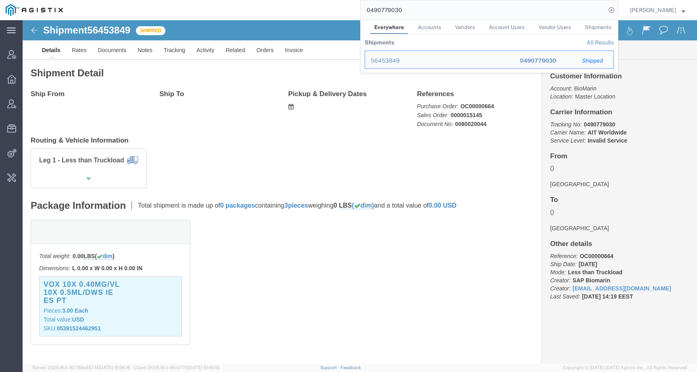
click div "Shipment Detail Ship From Ship To Pickup & Delivery Dates Edit Date and Time Pi…"
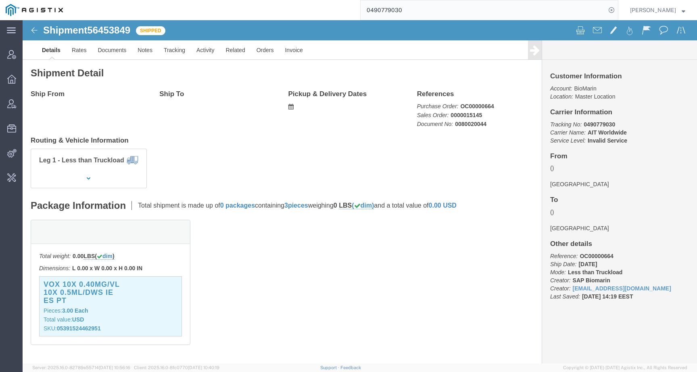
click b "0490779030"
copy b "0490779030"
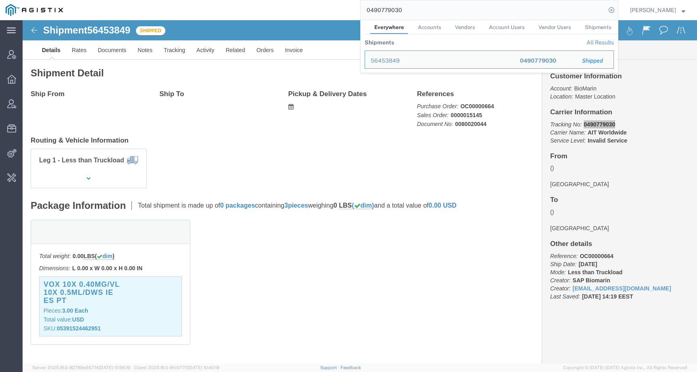
drag, startPoint x: 420, startPoint y: 10, endPoint x: 292, endPoint y: 3, distance: 128.1
click at [292, 3] on div "0490779030 Everywhere Accounts Vendors Account Users Vendor Users Shipments Shi…" at bounding box center [344, 10] width 550 height 20
paste input "20866610763"
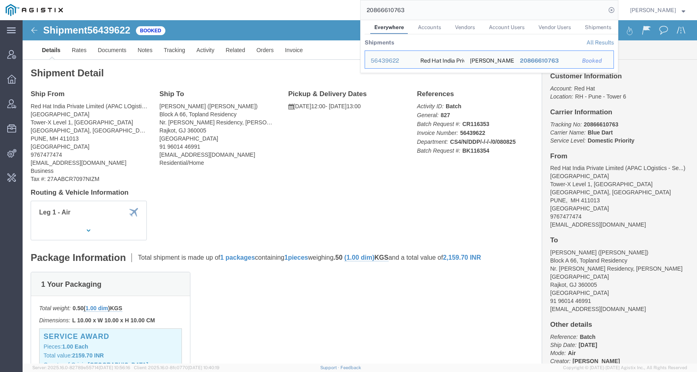
click div "Ship From Red Hat India Private Limited (APAC LOgistics - Service Award) PUNE T…"
drag, startPoint x: 420, startPoint y: 16, endPoint x: 349, endPoint y: 9, distance: 71.3
click at [349, 9] on div "20866610763 Everywhere Accounts Vendors Account Users Vendor Users Shipments Sh…" at bounding box center [344, 10] width 550 height 20
paste input "3331"
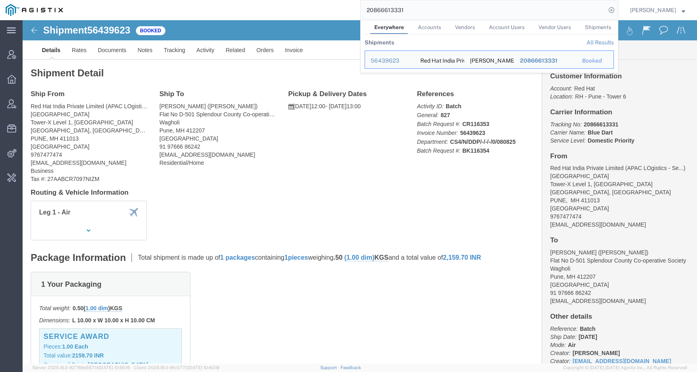
drag, startPoint x: 391, startPoint y: 12, endPoint x: 347, endPoint y: 12, distance: 44.4
click at [347, 12] on div "20866613331 Everywhere Accounts Vendors Account Users Vendor Users Shipments Sh…" at bounding box center [344, 10] width 550 height 20
paste input "0450"
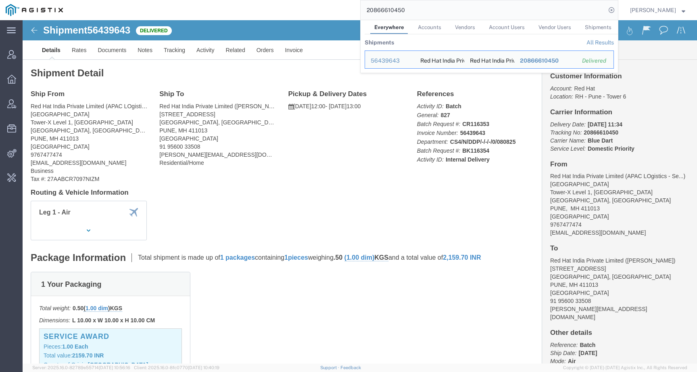
drag, startPoint x: 417, startPoint y: 8, endPoint x: 326, endPoint y: 8, distance: 91.6
click at [326, 8] on div "20866610450 Everywhere Accounts Vendors Account Users Vendor Users Shipments Sh…" at bounding box center [344, 10] width 550 height 20
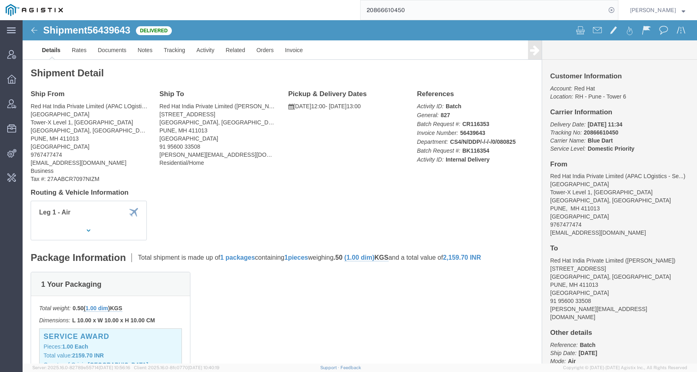
paste input "1382"
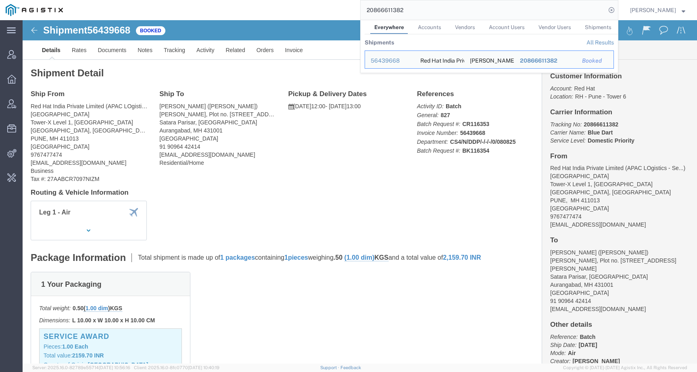
drag, startPoint x: 424, startPoint y: 15, endPoint x: 366, endPoint y: 6, distance: 59.5
click at [366, 6] on div "20866611382 Everywhere Accounts Vendors Account Users Vendor Users Shipments Sh…" at bounding box center [344, 10] width 550 height 20
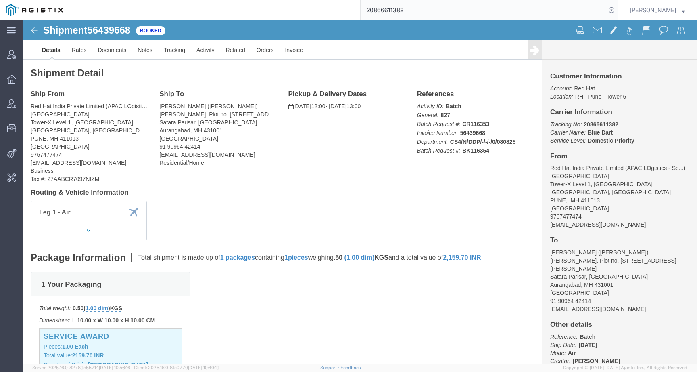
paste input "0553"
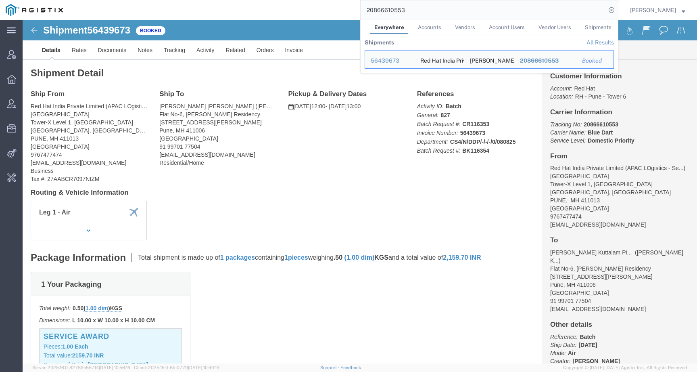
click div "Leg 1 - Air"
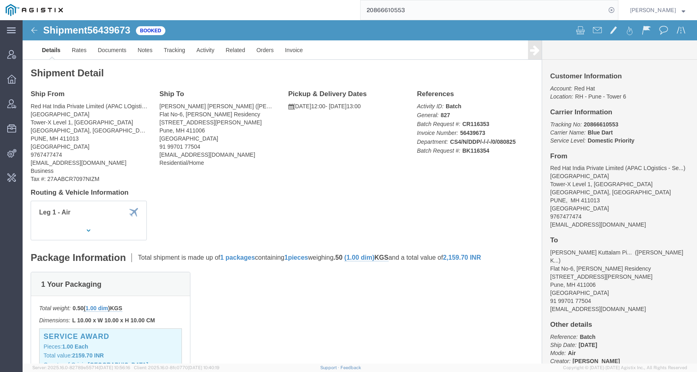
click at [439, 8] on input "20866610553" at bounding box center [483, 9] width 245 height 19
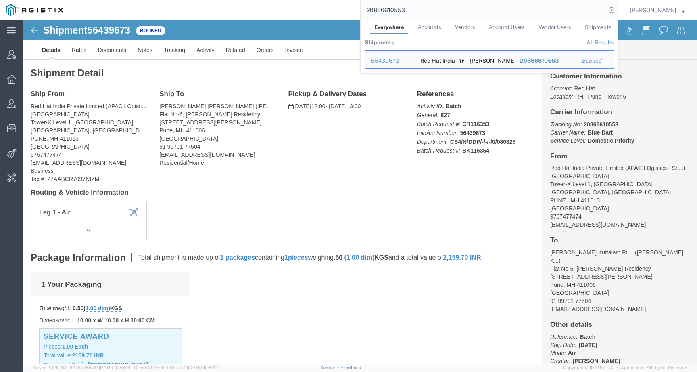
click div "Ship From Red Hat India Private Limited (APAC LOgistics - Service Award) PUNE T…"
drag, startPoint x: 418, startPoint y: 13, endPoint x: 326, endPoint y: 7, distance: 92.2
click at [326, 7] on div "20866610553 Everywhere Accounts Vendors Account Users Vendor Users Shipments Sh…" at bounding box center [344, 10] width 550 height 20
paste input "461"
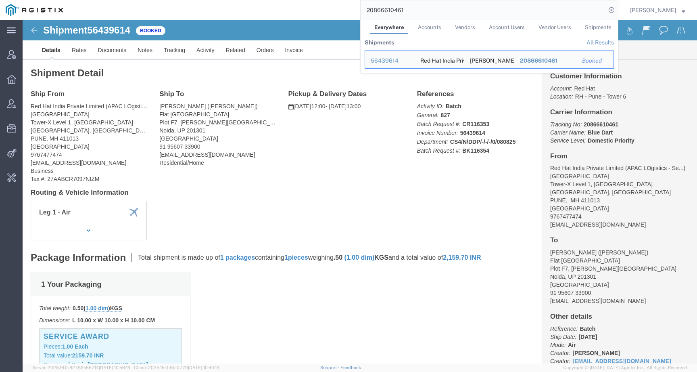
drag, startPoint x: 420, startPoint y: 8, endPoint x: 351, endPoint y: 5, distance: 68.3
click at [352, 5] on div "20866610461 Everywhere Accounts Vendors Account Users Vendor Users Shipments Sh…" at bounding box center [344, 10] width 550 height 20
paste input "1334"
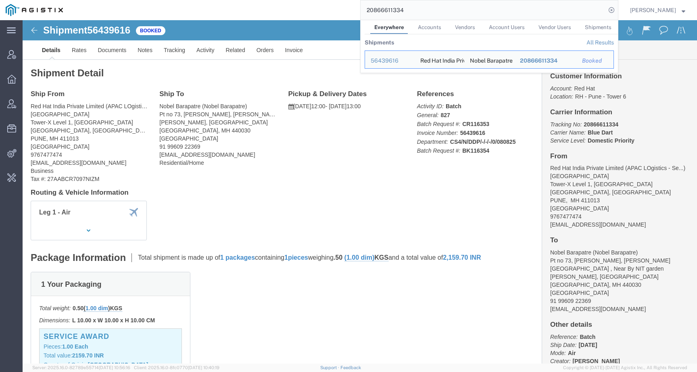
drag, startPoint x: 430, startPoint y: 10, endPoint x: 340, endPoint y: 10, distance: 90.0
click at [340, 10] on div "20866611334 Everywhere Accounts Vendors Account Users Vendor Users Shipments Sh…" at bounding box center [344, 10] width 550 height 20
paste input "2653"
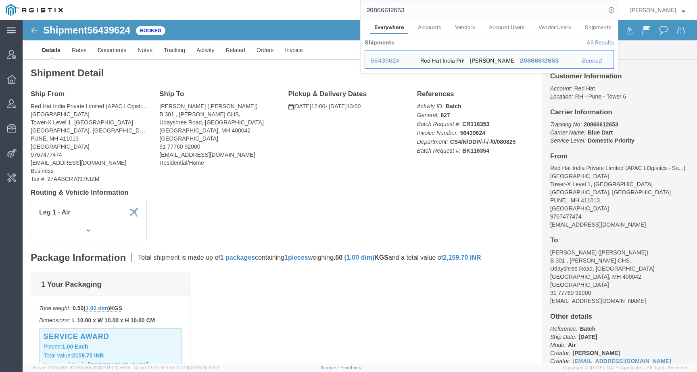
drag, startPoint x: 419, startPoint y: 8, endPoint x: 322, endPoint y: 8, distance: 97.2
click at [322, 8] on div "20866612653 Everywhere Accounts Vendors Account Users Vendor Users Shipments Sh…" at bounding box center [344, 10] width 550 height 20
paste input "491"
drag, startPoint x: 418, startPoint y: 9, endPoint x: 333, endPoint y: 8, distance: 85.1
click at [334, 8] on div "20866612491 Everywhere Accounts Vendors Account Users Vendor Users Shipments Sh…" at bounding box center [344, 10] width 550 height 20
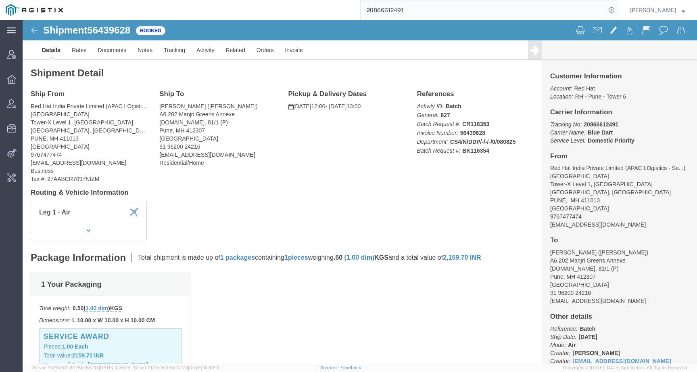
paste input "123"
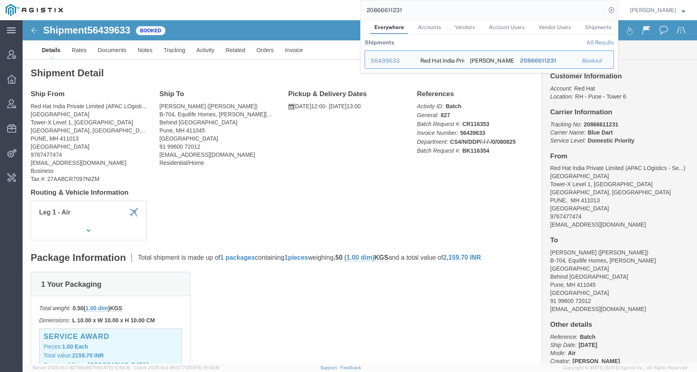
click at [413, 4] on input "20866611231" at bounding box center [483, 9] width 245 height 19
drag, startPoint x: 413, startPoint y: 8, endPoint x: 309, endPoint y: 7, distance: 103.7
click at [309, 7] on div "20866611231 Everywhere Accounts Vendors Account Users Vendor Users Shipments Sh…" at bounding box center [344, 10] width 550 height 20
paste input "0752"
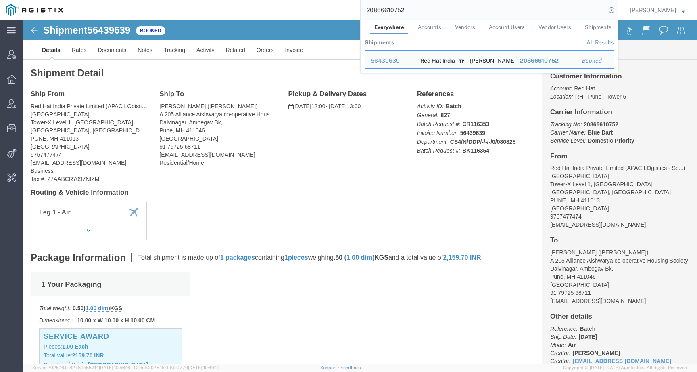
drag, startPoint x: 427, startPoint y: 11, endPoint x: 331, endPoint y: 11, distance: 96.0
click at [331, 11] on div "20866610752 Everywhere Accounts Vendors Account Users Vendor Users Shipments Sh…" at bounding box center [344, 10] width 550 height 20
paste input "2421"
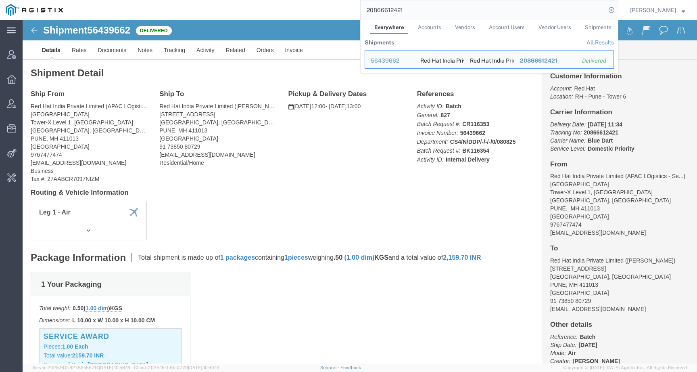
drag, startPoint x: 426, startPoint y: 8, endPoint x: 304, endPoint y: -2, distance: 122.2
click at [304, 0] on html "main_menu Created with Sketch. Collapse Menu Account Manager Overview Vendor Ma…" at bounding box center [348, 186] width 697 height 372
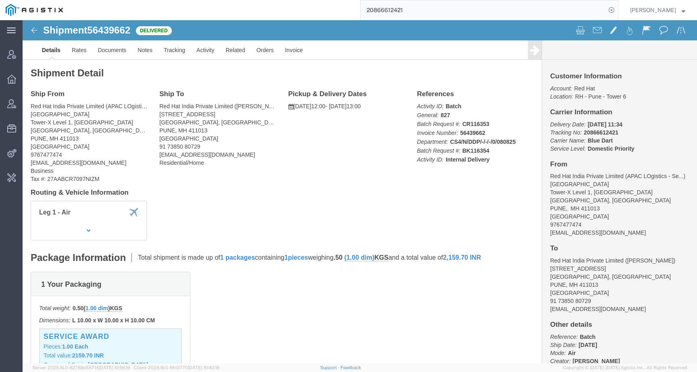
paste input "53590401664"
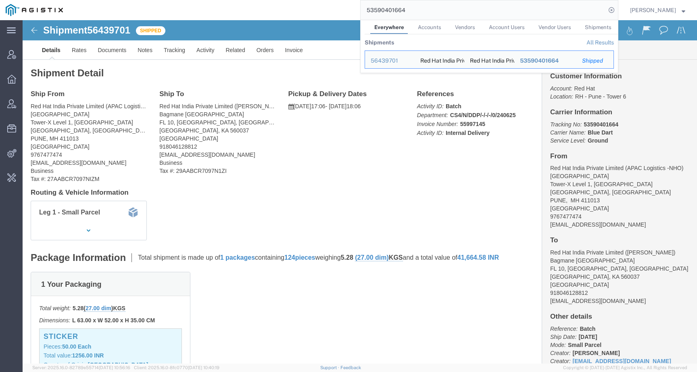
drag, startPoint x: 420, startPoint y: 9, endPoint x: 311, endPoint y: 6, distance: 108.6
click at [311, 6] on div "53590401664 Everywhere Accounts Vendors Account Users Vendor Users Shipments Sh…" at bounding box center [344, 10] width 550 height 20
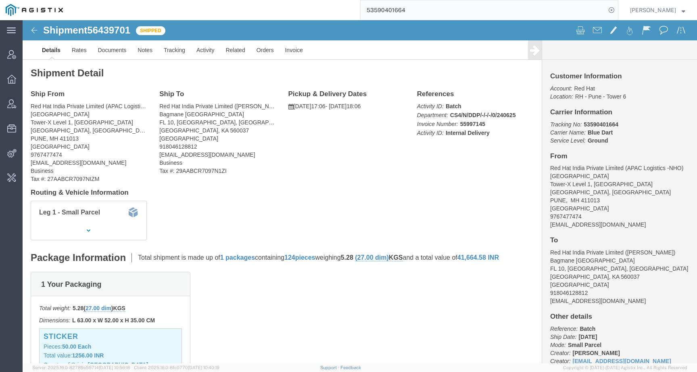
paste input "20866610796"
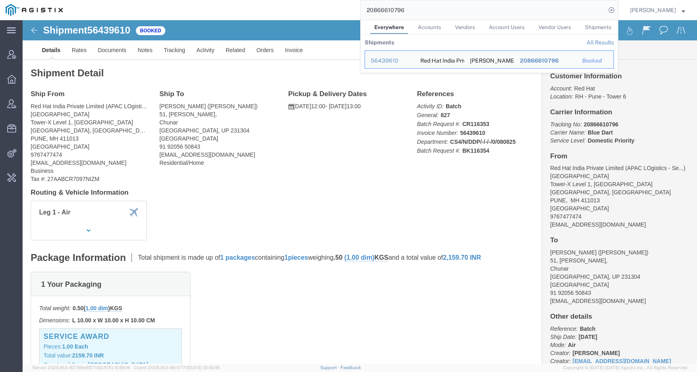
click div "Ship From Red Hat India Private Limited (APAC LOgistics - Service Award) PUNE T…"
drag, startPoint x: 426, startPoint y: 15, endPoint x: 328, endPoint y: 7, distance: 98.0
click at [328, 7] on div "20866610796 Everywhere Accounts Vendors Account Users Vendor Users Shipments Sh…" at bounding box center [344, 10] width 550 height 20
paste input "156"
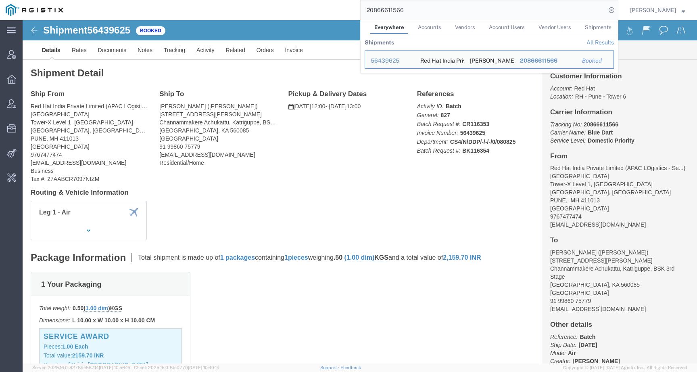
click div "Ship From Red Hat India Private Limited (APAC LOgistics - Service Award) PUNE T…"
drag, startPoint x: 422, startPoint y: 10, endPoint x: 289, endPoint y: 6, distance: 133.6
click at [289, 6] on div "20866611566 Everywhere Accounts Vendors Account Users Vendor Users Shipments Sh…" at bounding box center [344, 10] width 550 height 20
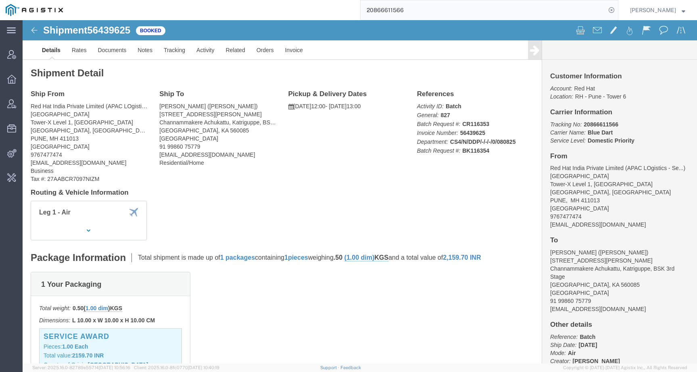
paste input "275"
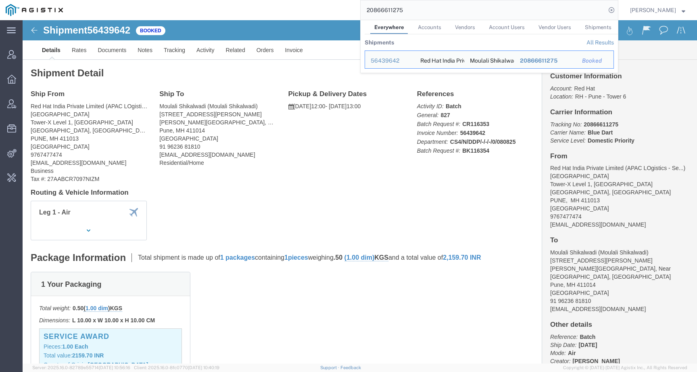
drag, startPoint x: 418, startPoint y: 14, endPoint x: 341, endPoint y: 14, distance: 77.1
click at [340, 14] on div "20866611275 Everywhere Accounts Vendors Account Users Vendor Users Shipments Sh…" at bounding box center [344, 10] width 550 height 20
paste input "20866610446"
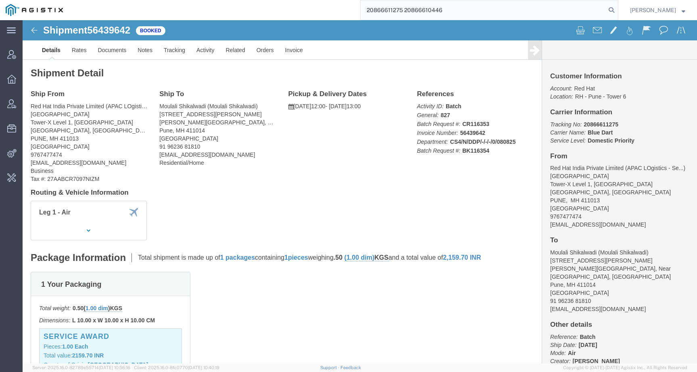
drag, startPoint x: 475, startPoint y: 10, endPoint x: 326, endPoint y: 8, distance: 148.1
click at [326, 8] on div "20866611275 20866610446" at bounding box center [344, 10] width 550 height 20
paste input "search"
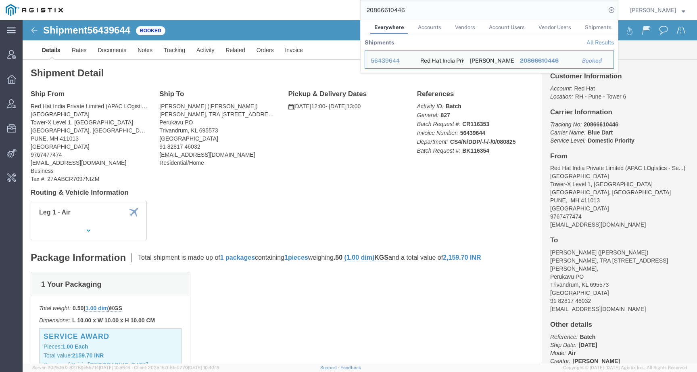
drag, startPoint x: 423, startPoint y: 12, endPoint x: 333, endPoint y: 1, distance: 90.2
click at [333, 1] on div "20866610446 Everywhere Accounts Vendors Account Users Vendor Users Shipments Sh…" at bounding box center [344, 10] width 550 height 20
paste input "1452"
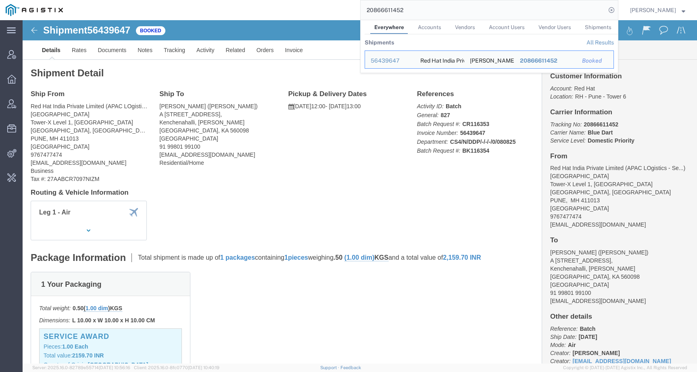
drag, startPoint x: 425, startPoint y: 10, endPoint x: 331, endPoint y: 11, distance: 94.4
click at [331, 11] on div "20866611452 Everywhere Accounts Vendors Account Users Vendor Users Shipments Sh…" at bounding box center [344, 10] width 550 height 20
paste input "63"
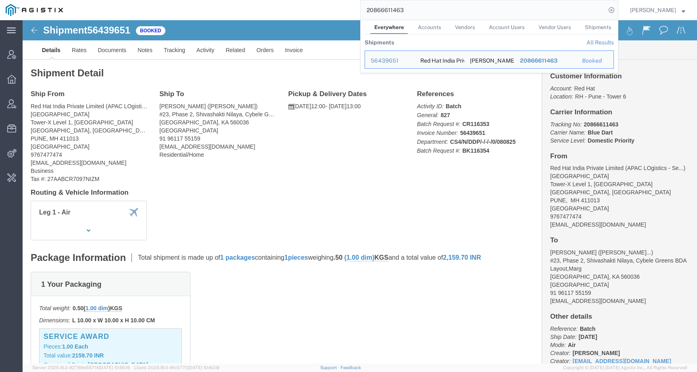
drag, startPoint x: 429, startPoint y: 12, endPoint x: 312, endPoint y: 12, distance: 117.0
click at [312, 12] on div "20866611463 Everywhere Accounts Vendors Account Users Vendor Users Shipments Sh…" at bounding box center [344, 10] width 550 height 20
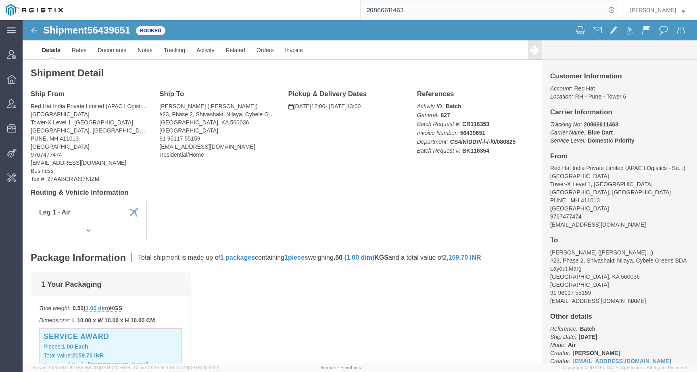
paste input "2664"
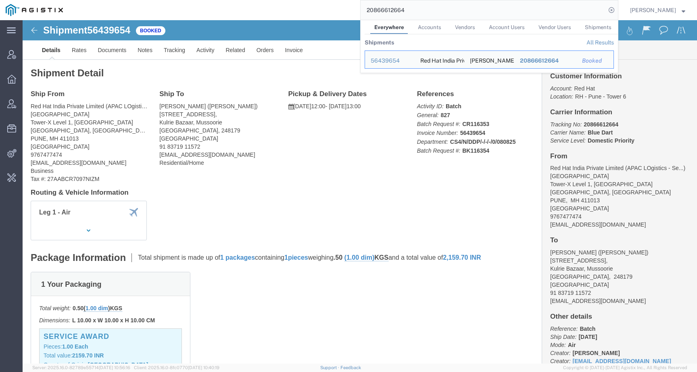
drag, startPoint x: 424, startPoint y: 10, endPoint x: 336, endPoint y: 5, distance: 88.1
click at [336, 5] on div "20866612664 Everywhere Accounts Vendors Account Users Vendor Users Shipments Sh…" at bounding box center [344, 10] width 550 height 20
paste input "3375"
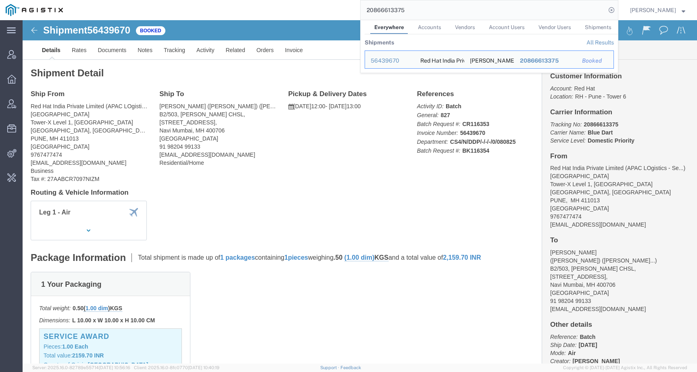
drag, startPoint x: 416, startPoint y: 12, endPoint x: 341, endPoint y: 10, distance: 75.5
click at [341, 10] on div "20866613375 Everywhere Accounts Vendors Account Users Vendor Users Shipments Sh…" at bounding box center [344, 10] width 550 height 20
paste input "90"
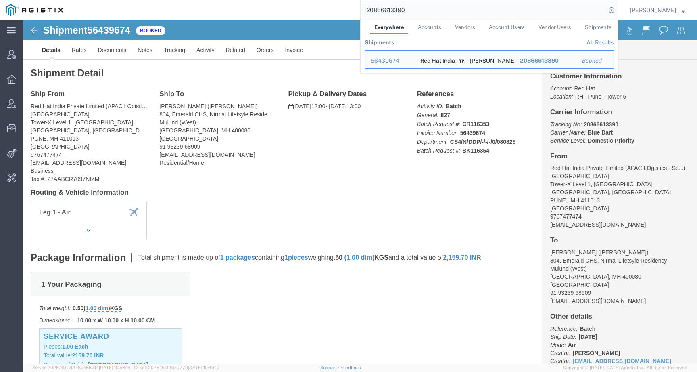
drag, startPoint x: 423, startPoint y: 9, endPoint x: 316, endPoint y: 8, distance: 106.9
click at [316, 8] on div "20866613390 Everywhere Accounts Vendors Account Users Vendor Users Shipments Sh…" at bounding box center [344, 10] width 550 height 20
paste input "1264"
drag, startPoint x: 419, startPoint y: 14, endPoint x: 327, endPoint y: -3, distance: 93.9
click at [327, 0] on html "main_menu Created with Sketch. Collapse Menu Account Manager Overview Vendor Ma…" at bounding box center [348, 186] width 697 height 372
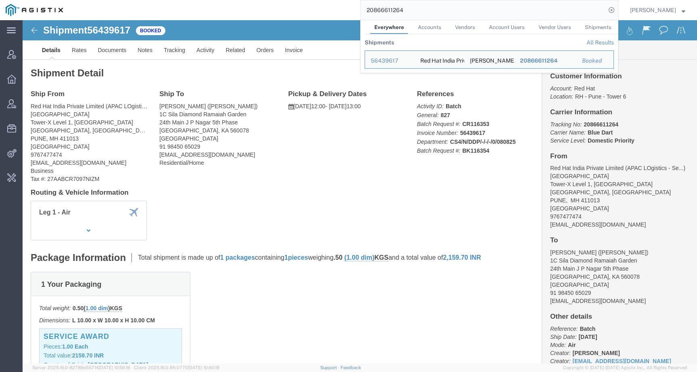
paste input "0656"
drag, startPoint x: 393, startPoint y: 11, endPoint x: 302, endPoint y: 10, distance: 91.2
click at [302, 10] on div "20866610656 Everywhere Accounts Vendors Account Users Vendor Users Shipments Sh…" at bounding box center [344, 10] width 550 height 20
paste input "2314"
drag, startPoint x: 419, startPoint y: 10, endPoint x: 327, endPoint y: 9, distance: 92.0
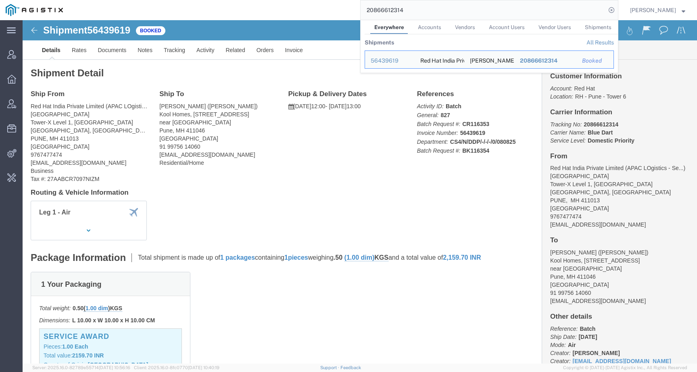
click at [327, 9] on div "20866612314 Everywhere Accounts Vendors Account Users Vendor Users Shipments Sh…" at bounding box center [344, 10] width 550 height 20
paste input "476"
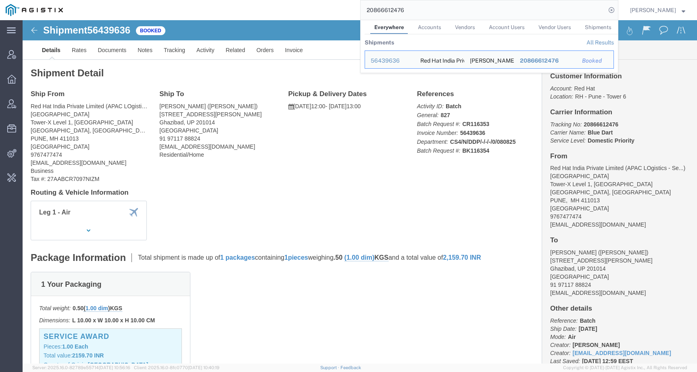
drag, startPoint x: 415, startPoint y: 10, endPoint x: 299, endPoint y: -2, distance: 116.9
click at [299, 0] on html "main_menu Created with Sketch. Collapse Menu Account Manager Overview Vendor Ma…" at bounding box center [348, 186] width 697 height 372
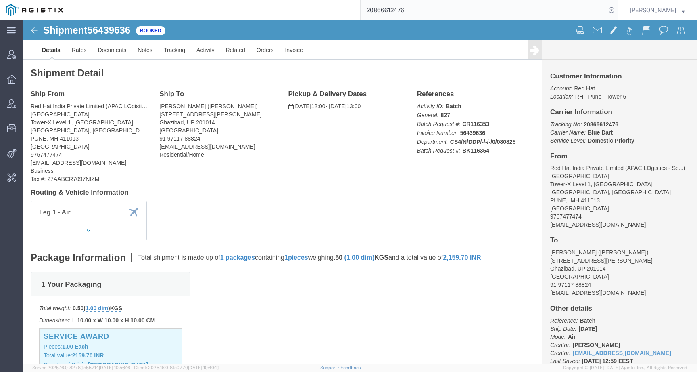
paste input "1371"
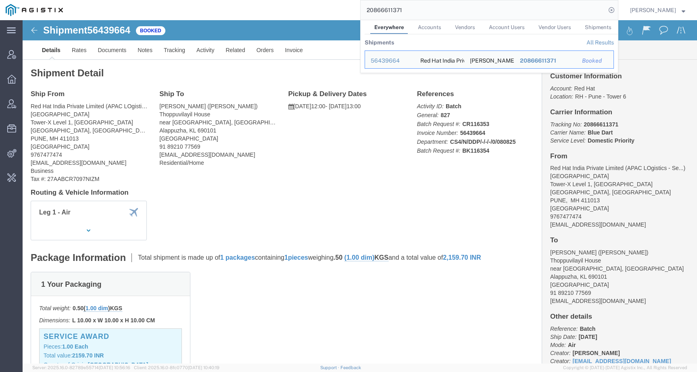
drag, startPoint x: 427, startPoint y: 13, endPoint x: 326, endPoint y: 7, distance: 101.5
click at [326, 7] on div "20866611371 Everywhere Accounts Vendors Account Users Vendor Users Shipments Sh…" at bounding box center [344, 10] width 550 height 20
paste input "2642"
drag, startPoint x: 420, startPoint y: 15, endPoint x: 320, endPoint y: 14, distance: 99.3
click at [320, 14] on div "20866612642 Everywhere Accounts Vendors Account Users Vendor Users Shipments Sh…" at bounding box center [344, 10] width 550 height 20
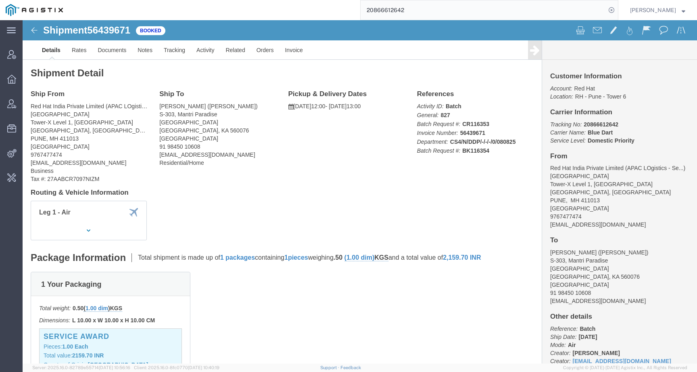
paste input "53590033556"
drag, startPoint x: 485, startPoint y: 10, endPoint x: 310, endPoint y: 10, distance: 174.7
click at [310, 10] on div "20866612642 53590033556" at bounding box center [344, 10] width 550 height 20
paste input "search"
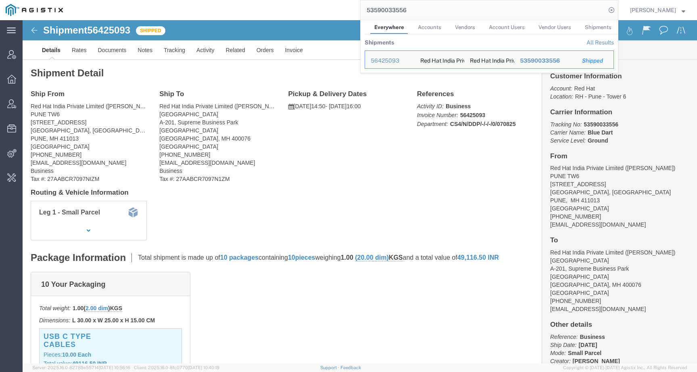
click div "Leg 1 - Small Parcel"
drag, startPoint x: 418, startPoint y: 9, endPoint x: 336, endPoint y: 9, distance: 81.9
click at [336, 9] on div "53590033556 Everywhere Accounts Vendors Account Users Vendor Users Shipments Sh…" at bounding box center [344, 10] width 550 height 20
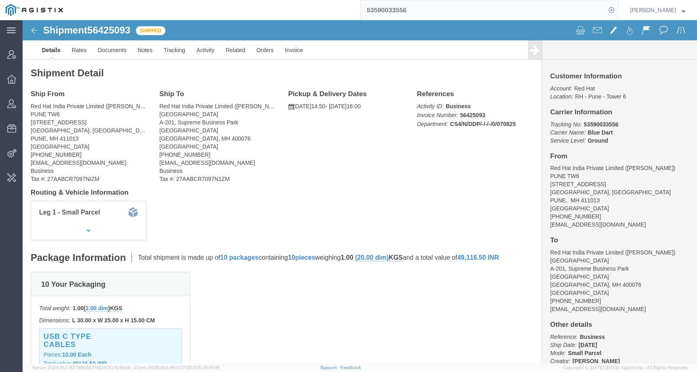
paste input "290880"
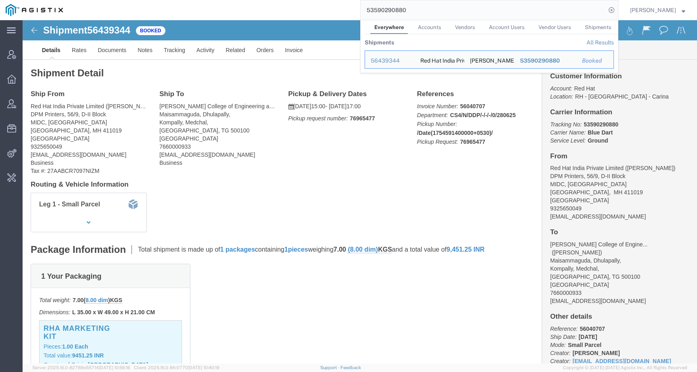
drag, startPoint x: 429, startPoint y: 5, endPoint x: 336, endPoint y: 5, distance: 93.6
click at [336, 5] on div "53590290880 Everywhere Accounts Vendors Account Users Vendor Users Shipments Sh…" at bounding box center [344, 10] width 550 height 20
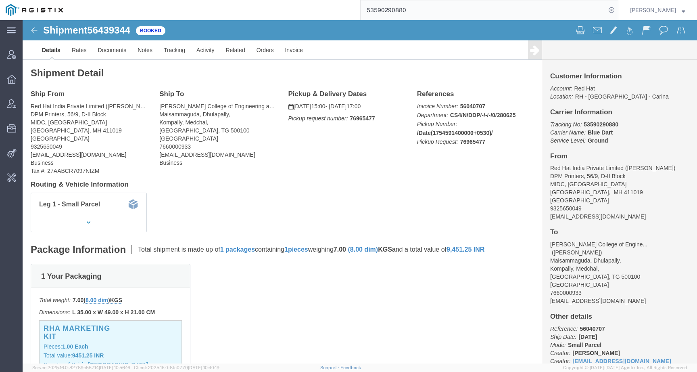
drag, startPoint x: 361, startPoint y: 12, endPoint x: 310, endPoint y: 10, distance: 50.9
click at [310, 10] on div "53590290880" at bounding box center [344, 10] width 550 height 20
paste input "2086661136"
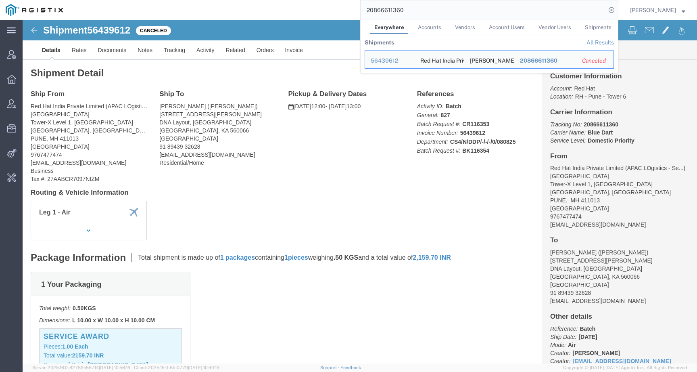
drag, startPoint x: 431, startPoint y: 9, endPoint x: 315, endPoint y: 7, distance: 116.6
click at [315, 7] on div "20866611360 Everywhere Accounts Vendors Account Users Vendor Users Shipments Sh…" at bounding box center [344, 10] width 550 height 20
paste input "073"
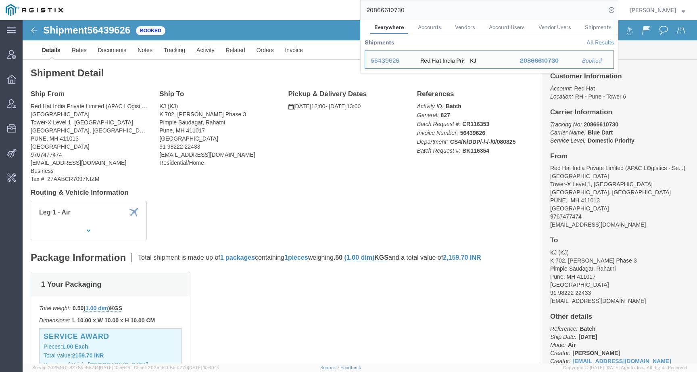
drag, startPoint x: 412, startPoint y: 8, endPoint x: 315, endPoint y: 8, distance: 96.8
click at [315, 8] on div "20866610730 Everywhere Accounts Vendors Account Users Vendor Users Shipments Sh…" at bounding box center [344, 10] width 550 height 20
paste input "575"
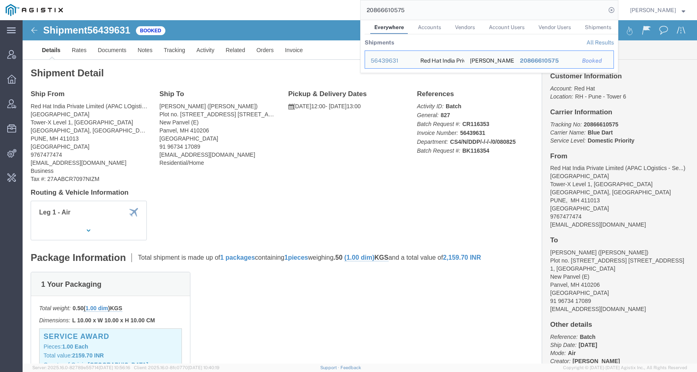
drag, startPoint x: 440, startPoint y: 13, endPoint x: 341, endPoint y: 12, distance: 98.9
click at [341, 12] on div "20866610575 Everywhere Accounts Vendors Account Users Vendor Users Shipments Sh…" at bounding box center [344, 10] width 550 height 20
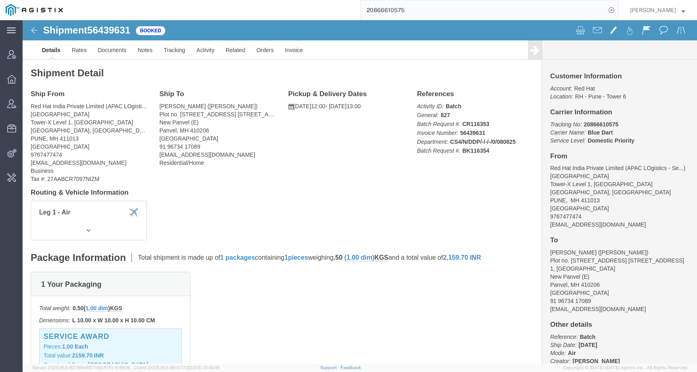
paste input "822"
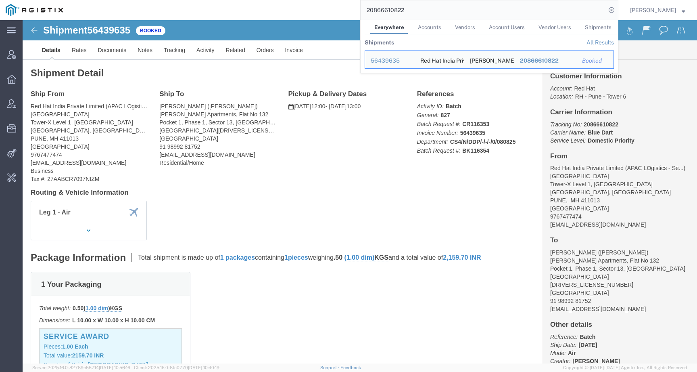
drag, startPoint x: 417, startPoint y: 10, endPoint x: 318, endPoint y: 9, distance: 98.5
click at [318, 9] on div "20866610822 Everywhere Accounts Vendors Account Users Vendor Users Shipments Sh…" at bounding box center [344, 10] width 550 height 20
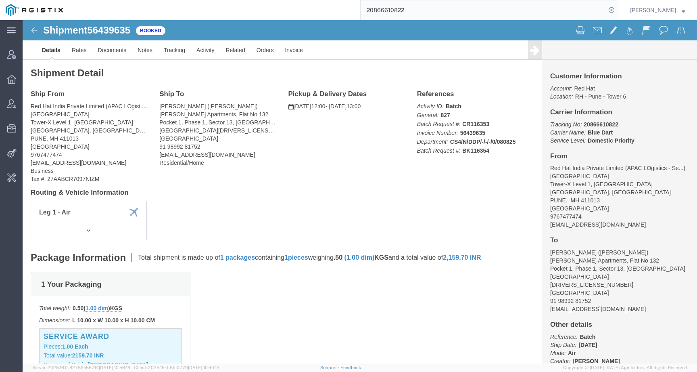
paste input "250"
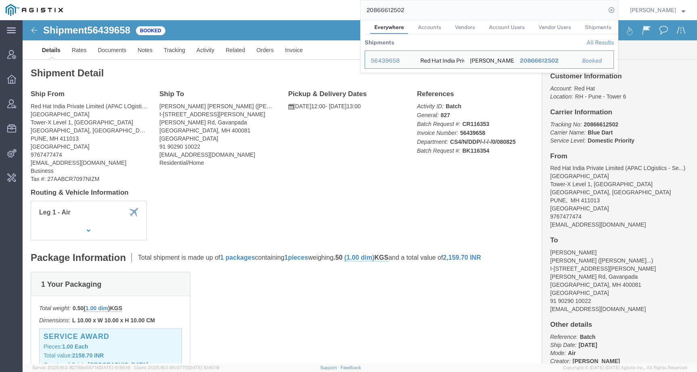
drag, startPoint x: 423, startPoint y: 7, endPoint x: 285, endPoint y: 7, distance: 137.6
click at [285, 7] on div "20866612502 Everywhere Accounts Vendors Account Users Vendor Users Shipments Sh…" at bounding box center [344, 10] width 550 height 20
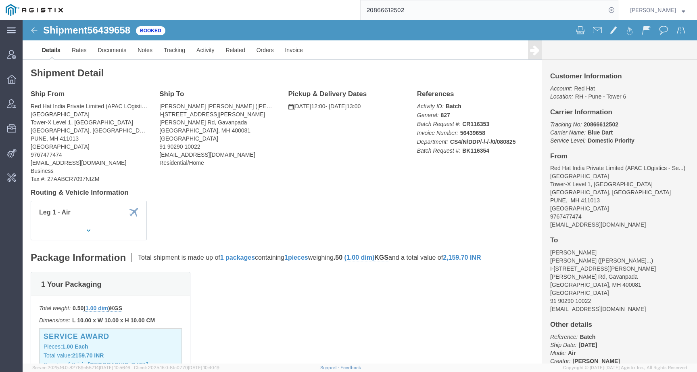
paste input "1496"
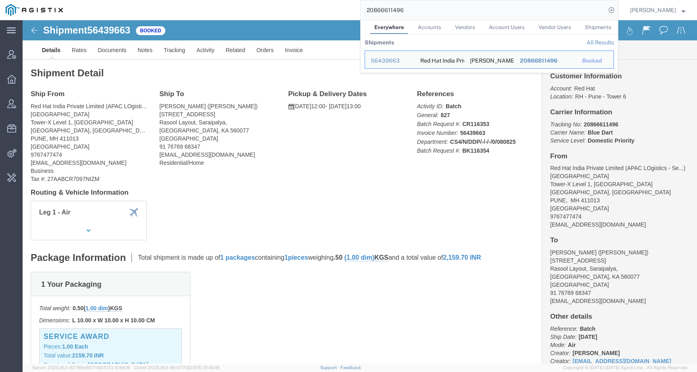
drag, startPoint x: 432, startPoint y: 12, endPoint x: 303, endPoint y: 5, distance: 128.5
click at [303, 5] on div "20866611496 Everywhere Accounts Vendors Account Users Vendor Users Shipments Sh…" at bounding box center [344, 10] width 550 height 20
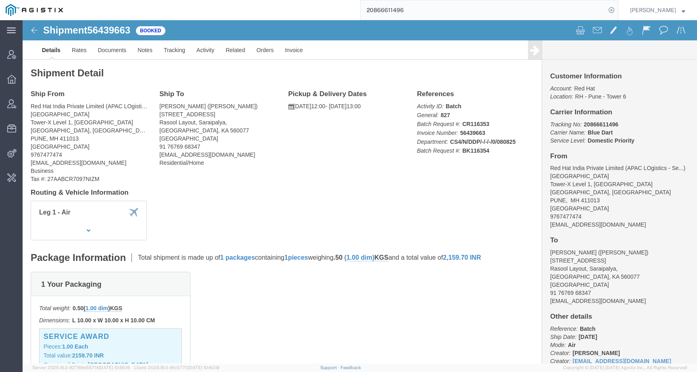
paste input "2351"
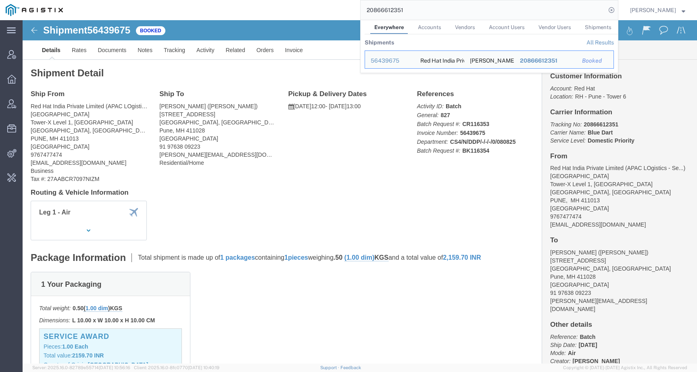
drag, startPoint x: 424, startPoint y: 11, endPoint x: 326, endPoint y: 10, distance: 98.1
click at [326, 10] on div "20866612351 Everywhere Accounts Vendors Account Users Vendor Users Shipments Sh…" at bounding box center [344, 10] width 550 height 20
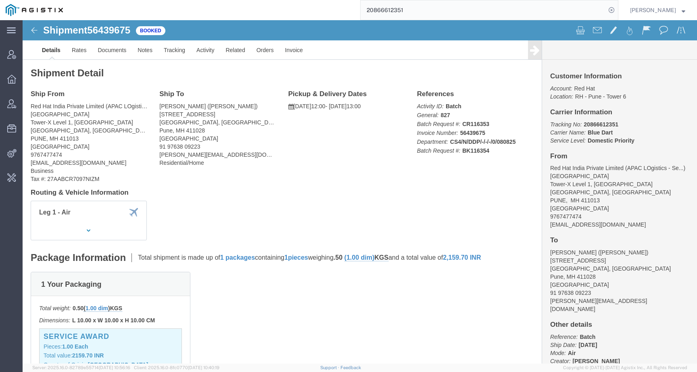
paste input "5359027752"
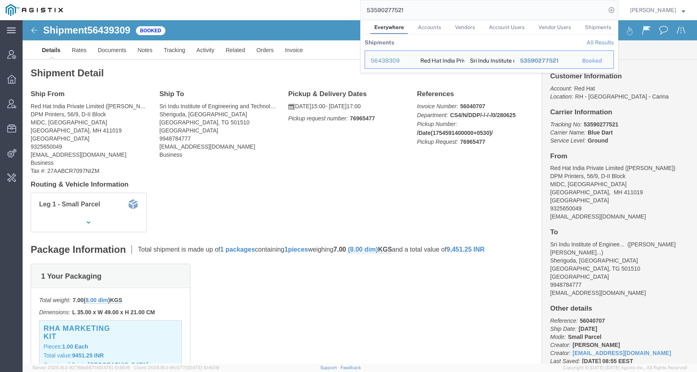
drag, startPoint x: 420, startPoint y: 10, endPoint x: 316, endPoint y: 7, distance: 104.6
click at [316, 7] on div "53590277521 Everywhere Accounts Vendors Account Users Vendor Users Shipments Sh…" at bounding box center [344, 10] width 550 height 20
paste input "342396"
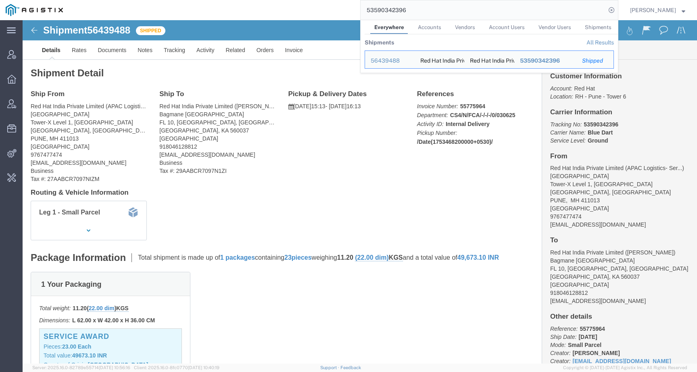
drag, startPoint x: 409, startPoint y: 8, endPoint x: 322, endPoint y: 8, distance: 87.2
click at [322, 8] on div "53590342396 Everywhere Accounts Vendors Account Users Vendor Users Shipments Sh…" at bounding box center [344, 10] width 550 height 20
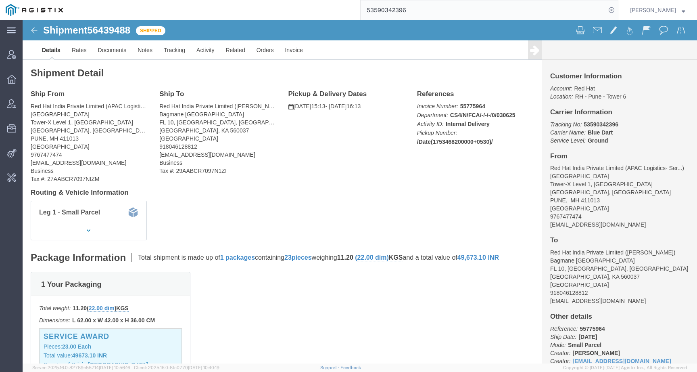
paste input "20866611393"
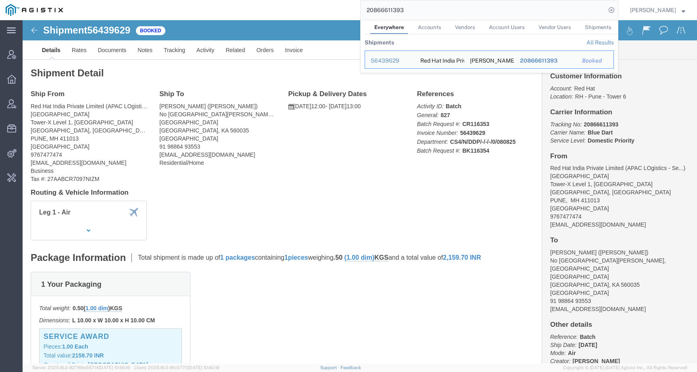
drag, startPoint x: 410, startPoint y: 10, endPoint x: 301, endPoint y: 2, distance: 108.9
click at [301, 2] on div "20866611393 Everywhere Accounts Vendors Account Users Vendor Users Shipments Sh…" at bounding box center [344, 10] width 550 height 20
paste input "544"
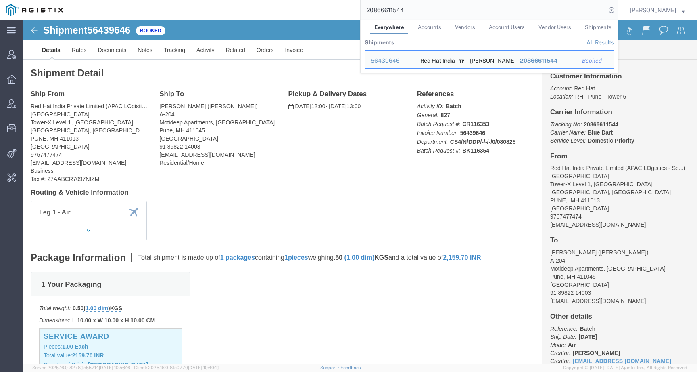
drag, startPoint x: 429, startPoint y: 11, endPoint x: 317, endPoint y: 7, distance: 111.8
click at [317, 7] on div "20866611544 Everywhere Accounts Vendors Account Users Vendor Users Shipments Sh…" at bounding box center [344, 10] width 550 height 20
paste input "2546"
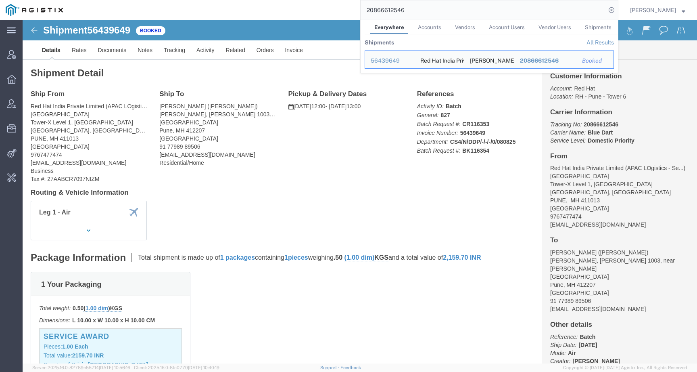
drag, startPoint x: 409, startPoint y: 11, endPoint x: 328, endPoint y: 11, distance: 80.3
click at [328, 11] on div "20866612546 Everywhere Accounts Vendors Account Users Vendor Users Shipments Sh…" at bounding box center [344, 10] width 550 height 20
paste input "83"
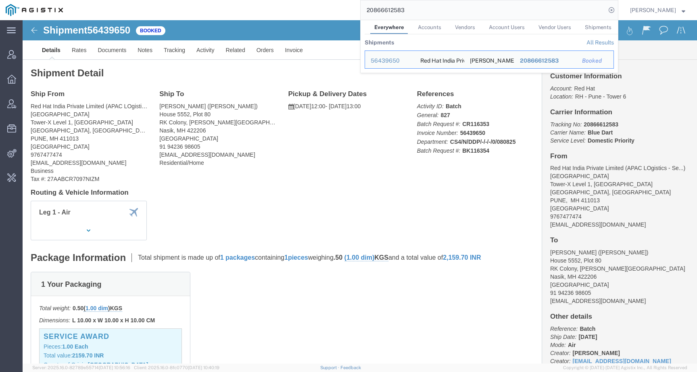
drag, startPoint x: 423, startPoint y: 13, endPoint x: 312, endPoint y: 9, distance: 111.0
click at [312, 9] on div "20866612583 Everywhere Accounts Vendors Account Users Vendor Users Shipments Sh…" at bounding box center [344, 10] width 550 height 20
paste input "1474"
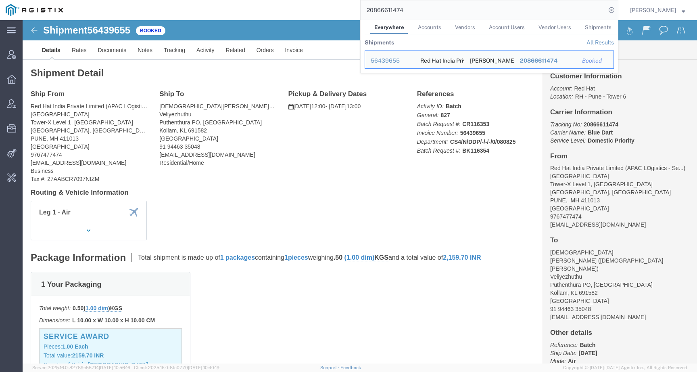
drag, startPoint x: 417, startPoint y: 13, endPoint x: 325, endPoint y: 8, distance: 92.5
click at [325, 8] on div "20866611474 Everywhere Accounts Vendors Account Users Vendor Users Shipments Sh…" at bounding box center [344, 10] width 550 height 20
paste input "0671"
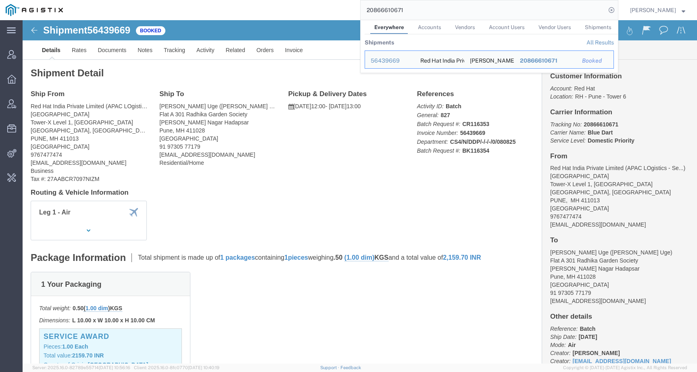
drag, startPoint x: 413, startPoint y: 12, endPoint x: 319, endPoint y: -1, distance: 94.9
click at [319, 0] on html "main_menu Created with Sketch. Collapse Menu Account Manager Overview Vendor Ma…" at bounding box center [348, 186] width 697 height 372
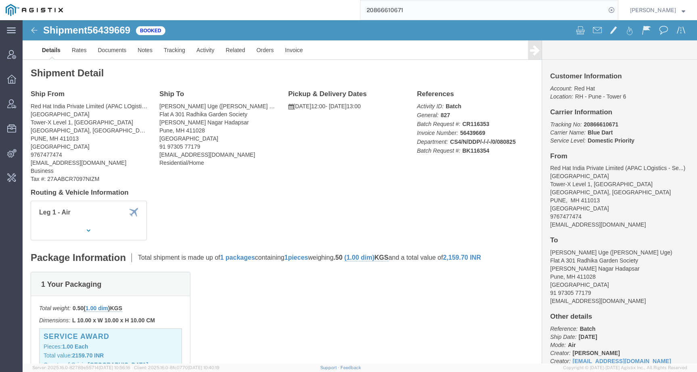
paste input "53590405735"
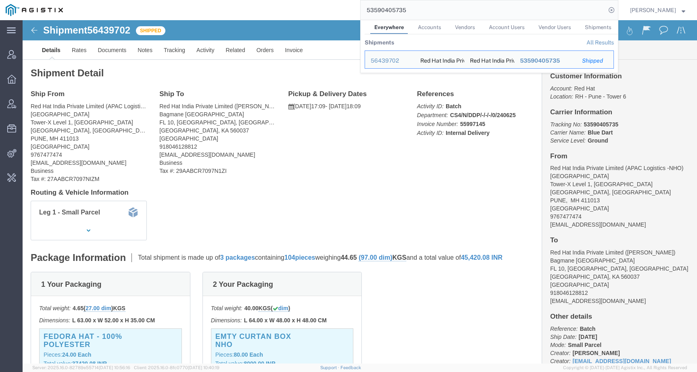
drag, startPoint x: 419, startPoint y: 9, endPoint x: 297, endPoint y: 6, distance: 121.5
click at [297, 6] on div "53590405735 Everywhere Accounts Vendors Account Users Vendor Users Shipments Sh…" at bounding box center [344, 10] width 550 height 20
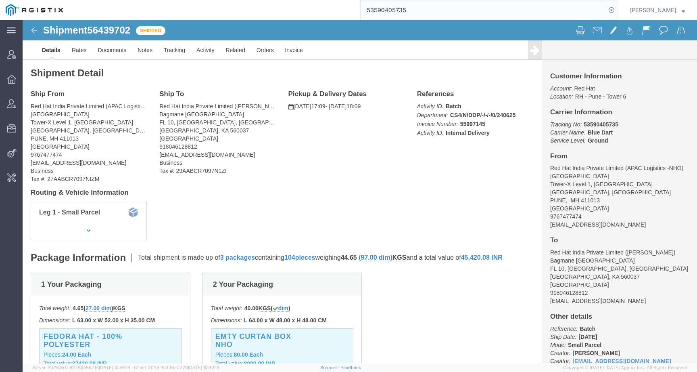
paste input "276876"
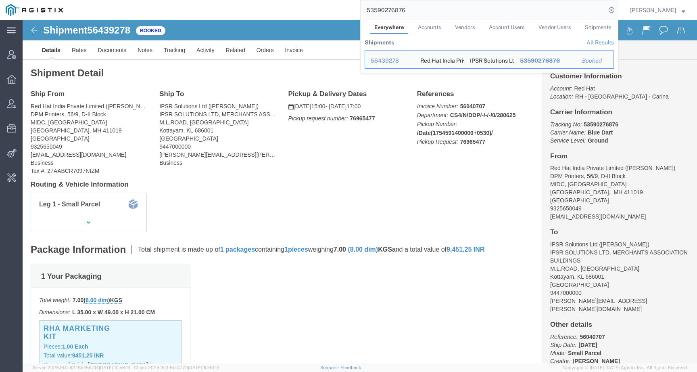
drag, startPoint x: 411, startPoint y: 10, endPoint x: 307, endPoint y: 10, distance: 103.7
click at [307, 10] on div "53590276876 Everywhere Accounts Vendors Account Users Vendor Users Shipments Sh…" at bounding box center [344, 10] width 550 height 20
paste input "81835"
type input "53590281835"
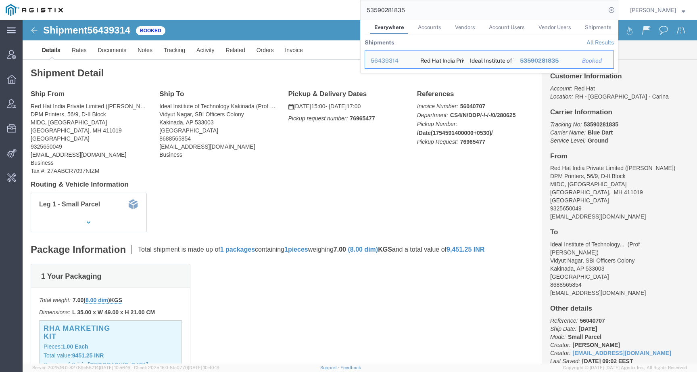
drag, startPoint x: 417, startPoint y: 14, endPoint x: 291, endPoint y: -5, distance: 128.1
click at [291, 0] on html "main_menu Created with Sketch. Collapse Menu Account Manager Overview Vendor Ma…" at bounding box center [348, 186] width 697 height 372
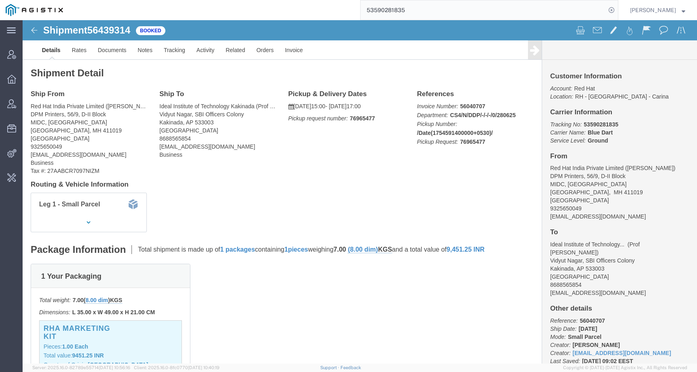
paste input "4860"
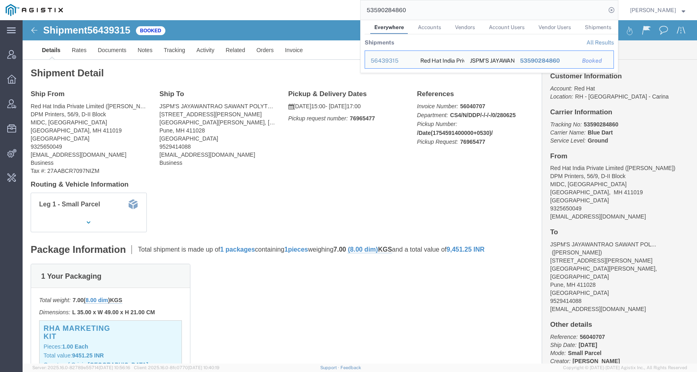
drag, startPoint x: 435, startPoint y: 12, endPoint x: 289, endPoint y: 8, distance: 146.1
click at [289, 8] on div "53590284860 Everywhere Accounts Vendors Account Users Vendor Users Shipments Sh…" at bounding box center [344, 10] width 550 height 20
paste input "343015"
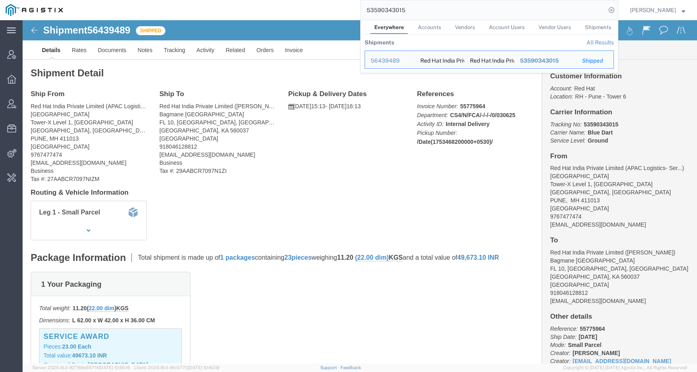
drag, startPoint x: 403, startPoint y: 12, endPoint x: 327, endPoint y: 8, distance: 76.0
click at [327, 8] on div "53590343015 Everywhere Accounts Vendors Account Users Vendor Users Shipments Sh…" at bounding box center [344, 10] width 550 height 20
paste input "660"
drag, startPoint x: 425, startPoint y: 10, endPoint x: 333, endPoint y: 9, distance: 91.6
click at [333, 9] on div "53590343660 Everywhere Accounts Vendors Account Users Vendor Users Shipments Sh…" at bounding box center [344, 10] width 550 height 20
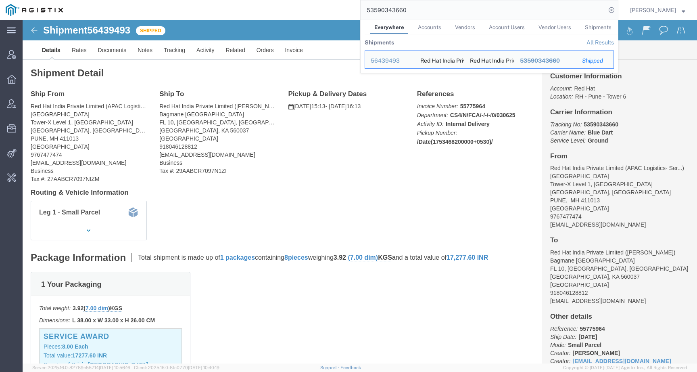
paste input "20866612631"
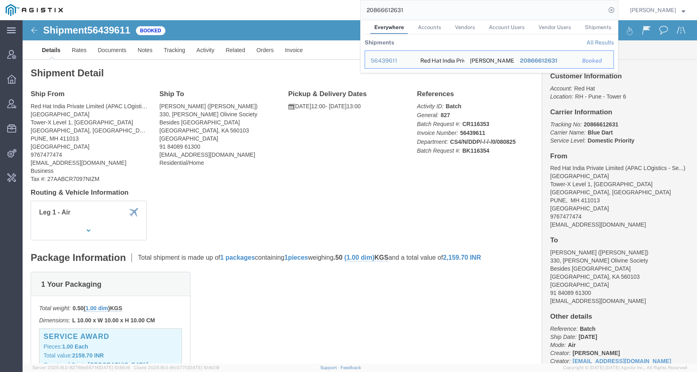
drag, startPoint x: 424, startPoint y: 10, endPoint x: 331, endPoint y: 6, distance: 92.9
click at [331, 6] on div "20866612631 Everywhere Accounts Vendors Account Users Vendor Users Shipments Sh…" at bounding box center [344, 10] width 550 height 20
paste input "0844"
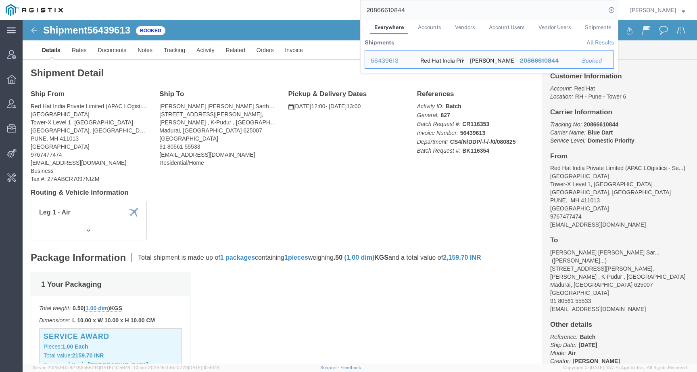
drag, startPoint x: 422, startPoint y: 8, endPoint x: 286, endPoint y: 3, distance: 136.9
click at [286, 3] on div "20866610844 Everywhere Accounts Vendors Account Users Vendor Users Shipments Sh…" at bounding box center [344, 10] width 550 height 20
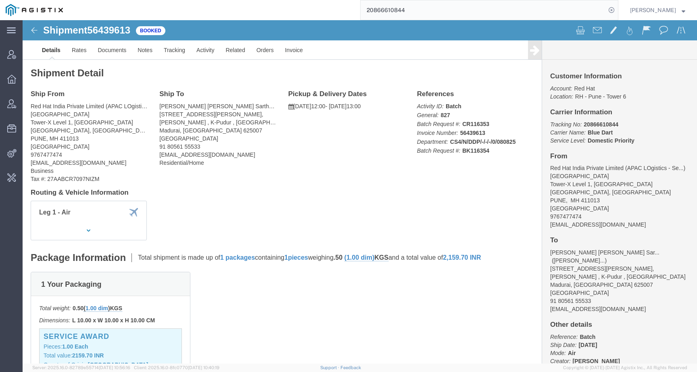
paste input "1430"
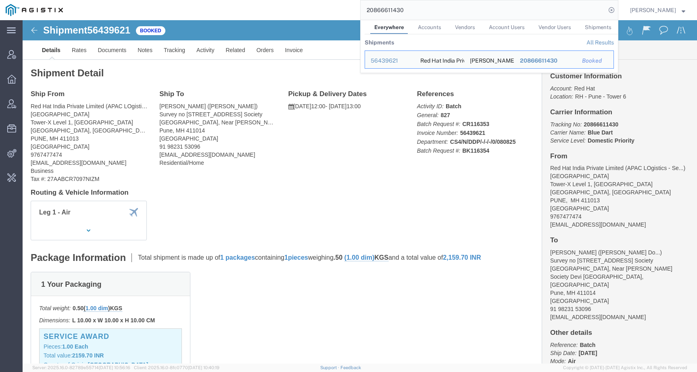
drag, startPoint x: 422, startPoint y: 12, endPoint x: 325, endPoint y: 6, distance: 97.4
click at [325, 6] on div "20866611430 Everywhere Accounts Vendors Account Users Vendor Users Shipments Sh…" at bounding box center [344, 10] width 550 height 20
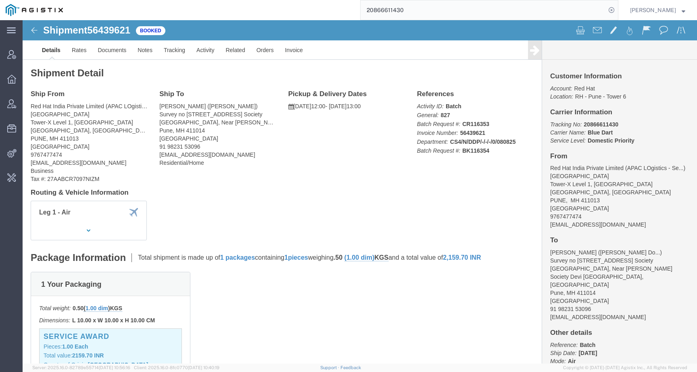
paste input "2362"
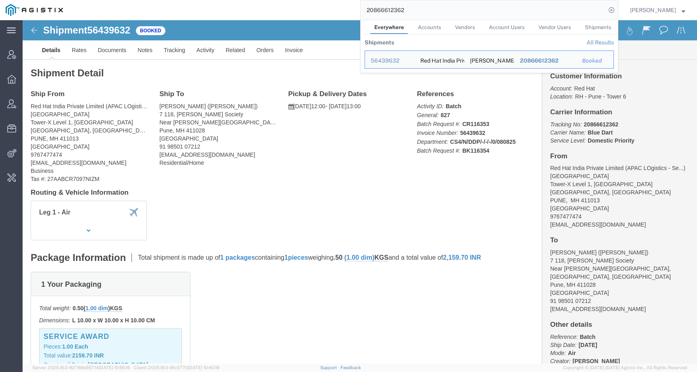
drag, startPoint x: 415, startPoint y: 13, endPoint x: 333, endPoint y: 2, distance: 83.0
click at [333, 3] on div "20866612362 Everywhere Accounts Vendors Account Users Vendor Users Shipments Sh…" at bounding box center [344, 10] width 550 height 20
paste input "1323"
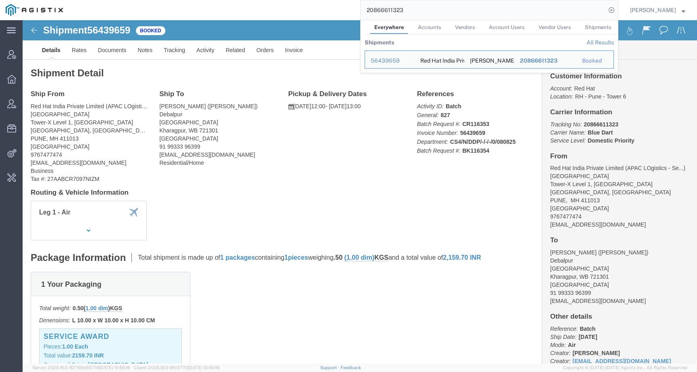
drag, startPoint x: 413, startPoint y: 12, endPoint x: 300, endPoint y: 8, distance: 112.7
click at [300, 8] on div "20866611323 Everywhere Accounts Vendors Account Users Vendor Users Shipments Sh…" at bounding box center [344, 10] width 550 height 20
paste input "0531"
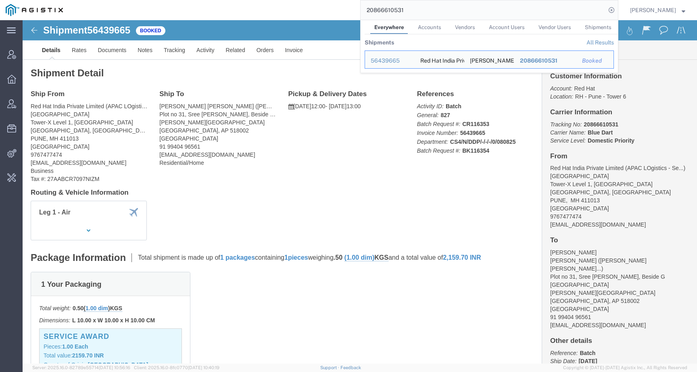
drag, startPoint x: 432, startPoint y: 15, endPoint x: 343, endPoint y: 15, distance: 89.2
click at [343, 15] on div "20866610531 Everywhere Accounts Vendors Account Users Vendor Users Shipments Sh…" at bounding box center [344, 10] width 550 height 20
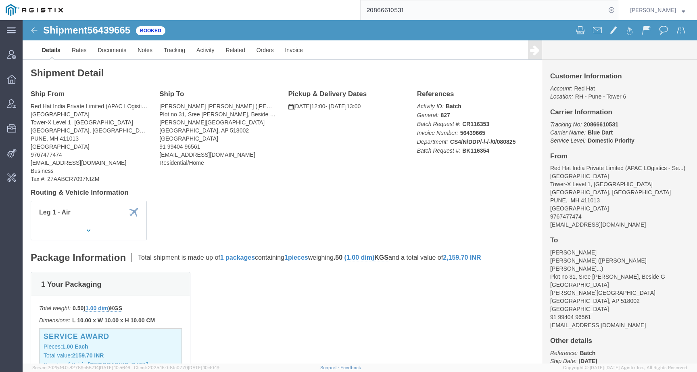
paste input "20866611426"
drag, startPoint x: 475, startPoint y: 11, endPoint x: 304, endPoint y: 9, distance: 170.7
click at [304, 10] on div "20866610531 20866611426" at bounding box center [344, 10] width 550 height 20
paste input "search"
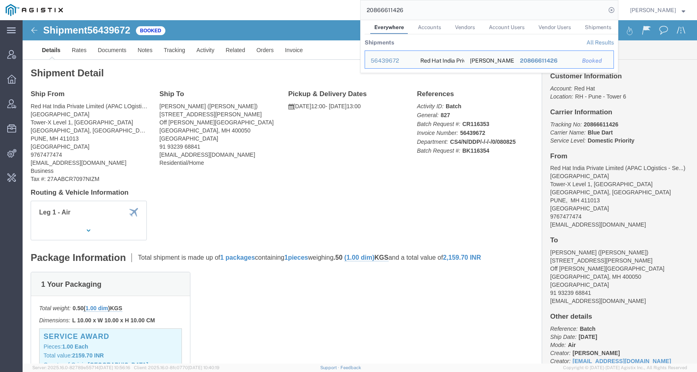
drag, startPoint x: 418, startPoint y: 10, endPoint x: 256, endPoint y: 3, distance: 162.8
click at [256, 3] on div "20866611426 Everywhere Accounts Vendors Account Users Vendor Users Shipments Sh…" at bounding box center [344, 10] width 550 height 20
paste input "240"
drag, startPoint x: 427, startPoint y: 10, endPoint x: 307, endPoint y: 10, distance: 120.2
click at [307, 10] on div "20866612406 Everywhere Accounts Vendors Account Users Vendor Users Shipments Sh…" at bounding box center [344, 10] width 550 height 20
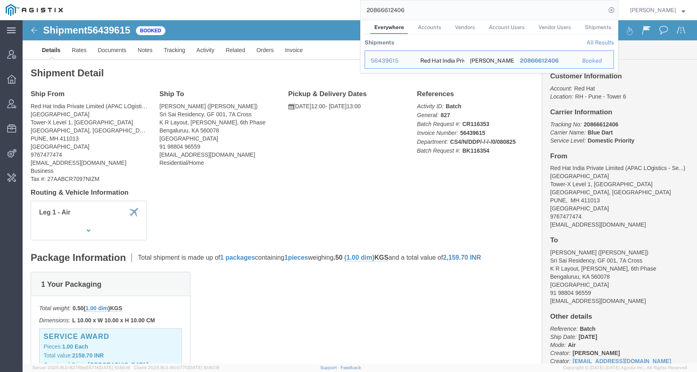
paste input "0520"
drag, startPoint x: 440, startPoint y: 11, endPoint x: 282, endPoint y: 3, distance: 158.8
click at [282, 3] on div "20866610520 Everywhere Accounts Vendors Account Users Vendor Users Shipments Sh…" at bounding box center [344, 10] width 550 height 20
paste input "1485"
drag, startPoint x: 422, startPoint y: 9, endPoint x: 265, endPoint y: 8, distance: 157.4
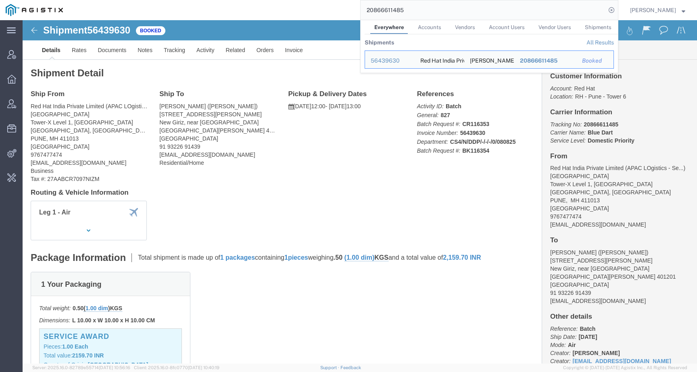
click at [265, 8] on div "20866611485 Everywhere Accounts Vendors Account Users Vendor Users Shipments Sh…" at bounding box center [344, 10] width 550 height 20
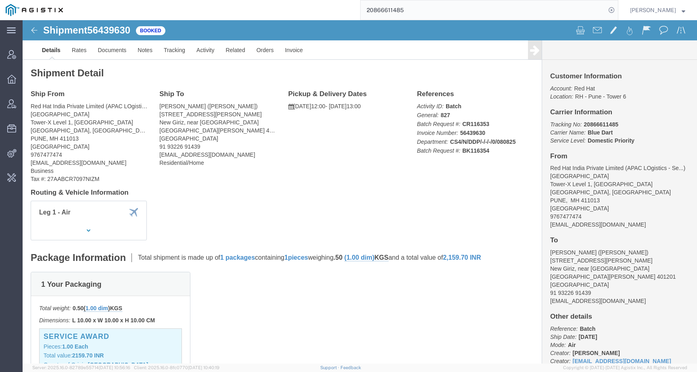
paste input "2550"
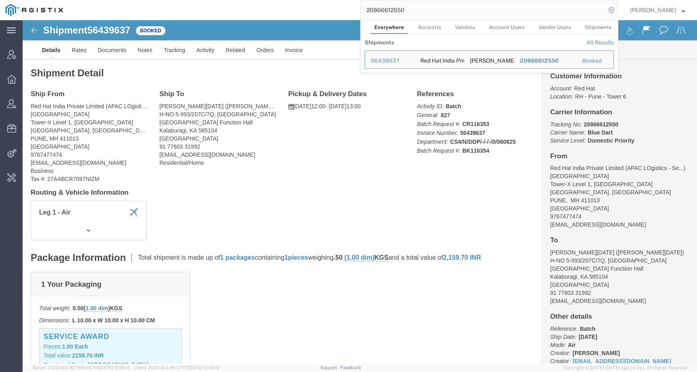
drag, startPoint x: 416, startPoint y: 12, endPoint x: 337, endPoint y: 7, distance: 78.9
click at [337, 7] on div "20866612550 Everywhere Accounts Vendors Account Users Vendor Users Shipments Sh…" at bounding box center [344, 10] width 550 height 20
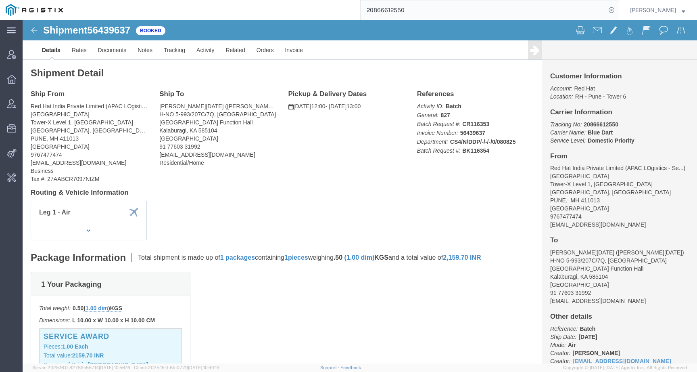
paste input "303"
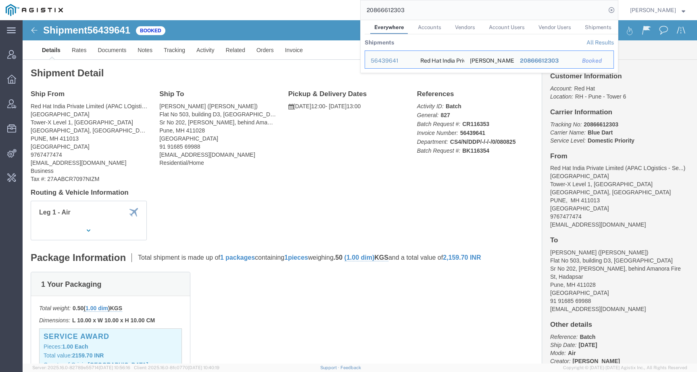
drag, startPoint x: 416, startPoint y: 13, endPoint x: 330, endPoint y: 9, distance: 86.8
click at [330, 9] on div "20866612303 Everywhere Accounts Vendors Account Users Vendor Users Shipments Sh…" at bounding box center [344, 10] width 550 height 20
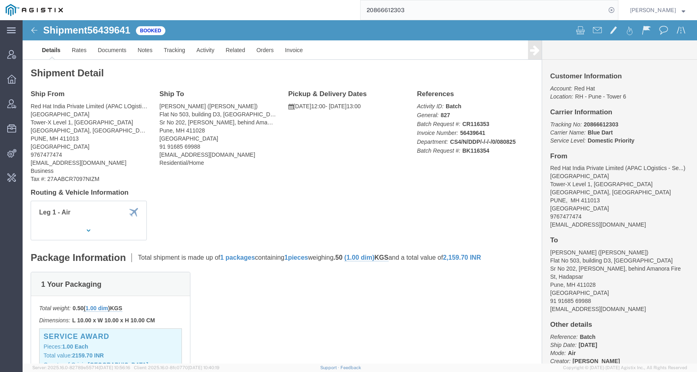
paste input "51"
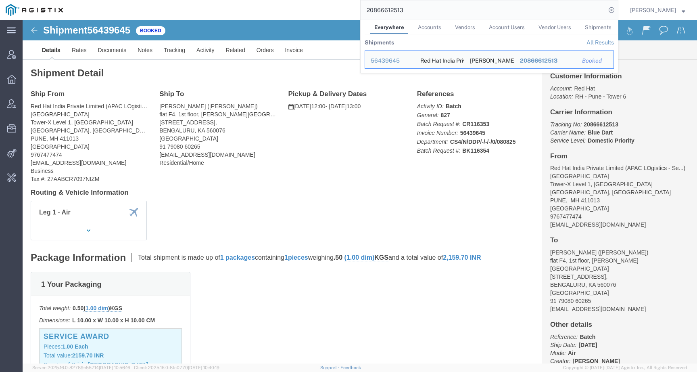
drag, startPoint x: 437, startPoint y: 10, endPoint x: 310, endPoint y: 8, distance: 127.1
click at [310, 8] on div "20866612513 Everywhere Accounts Vendors Account Users Vendor Users Shipments Sh…" at bounding box center [344, 10] width 550 height 20
paste input "3342"
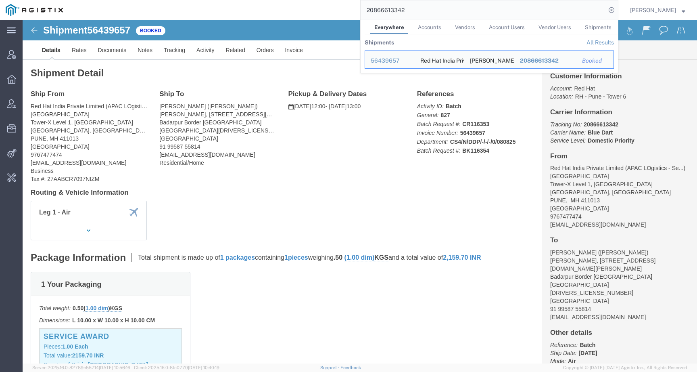
drag, startPoint x: 440, startPoint y: 13, endPoint x: 311, endPoint y: 12, distance: 129.1
click at [311, 12] on div "20866613342 Everywhere Accounts Vendors Account Users Vendor Users Shipments Sh…" at bounding box center [344, 10] width 550 height 20
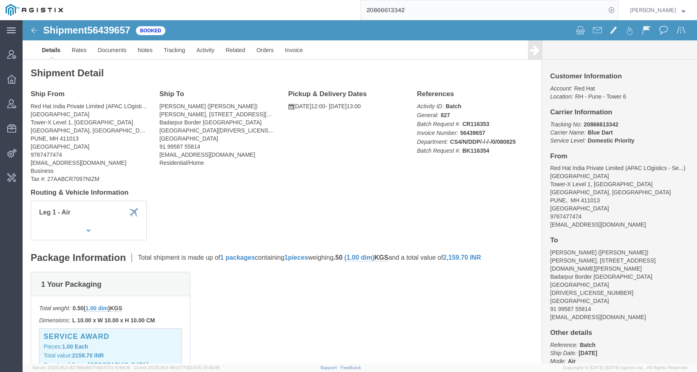
paste input "0505"
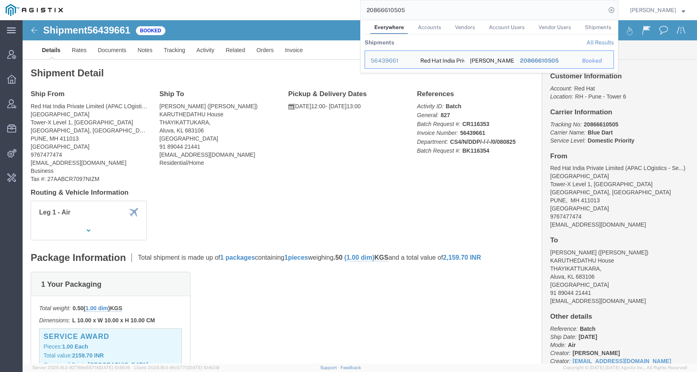
drag, startPoint x: 436, startPoint y: 13, endPoint x: 324, endPoint y: 7, distance: 112.3
click at [324, 7] on div "20866610505 Everywhere Accounts Vendors Account Users Vendor Users Shipments Sh…" at bounding box center [344, 10] width 550 height 20
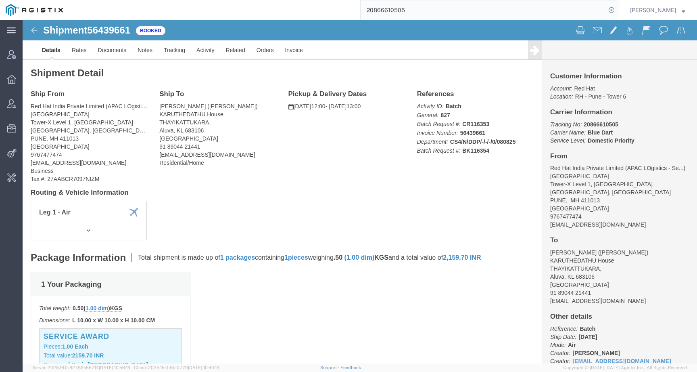
paste input "64"
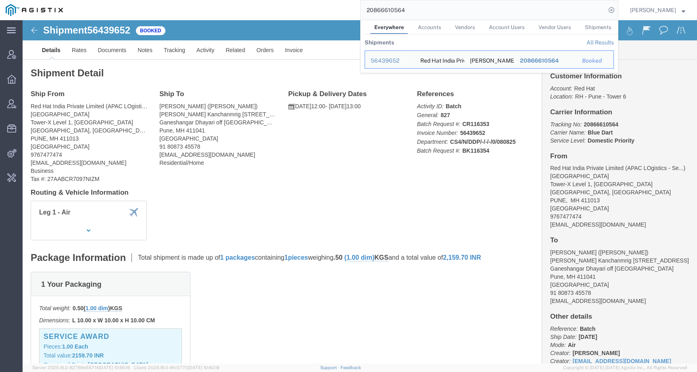
drag, startPoint x: 457, startPoint y: 7, endPoint x: 316, endPoint y: 6, distance: 141.6
click at [316, 6] on div "20866610564 Everywhere Accounts Vendors Account Users Vendor Users Shipments Sh…" at bounding box center [344, 10] width 550 height 20
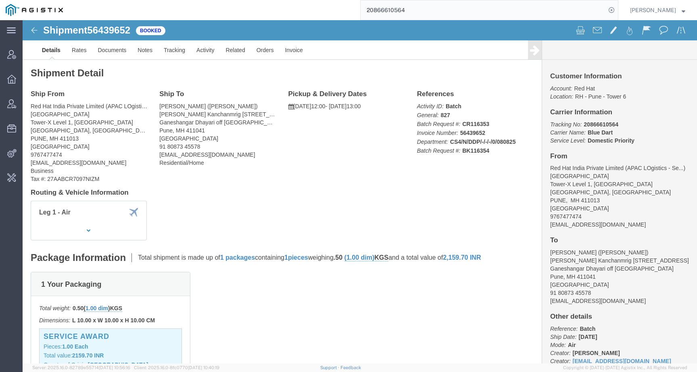
paste input "86"
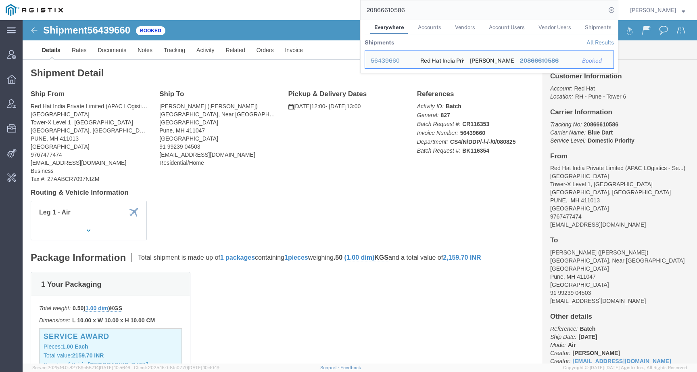
drag, startPoint x: 426, startPoint y: 9, endPoint x: 302, endPoint y: 6, distance: 123.9
click at [302, 6] on div "20866610586 Everywhere Accounts Vendors Account Users Vendor Users Shipments Sh…" at bounding box center [344, 10] width 550 height 20
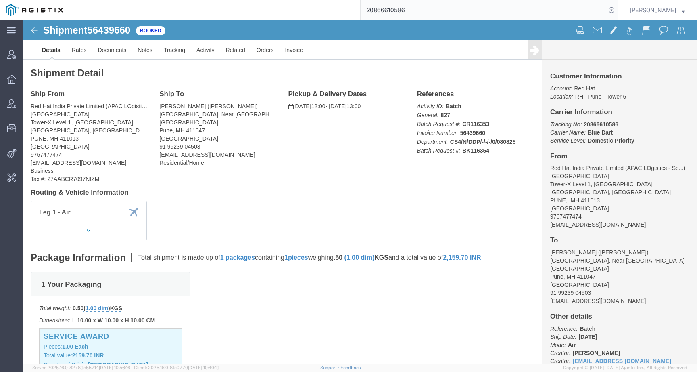
paste input "634"
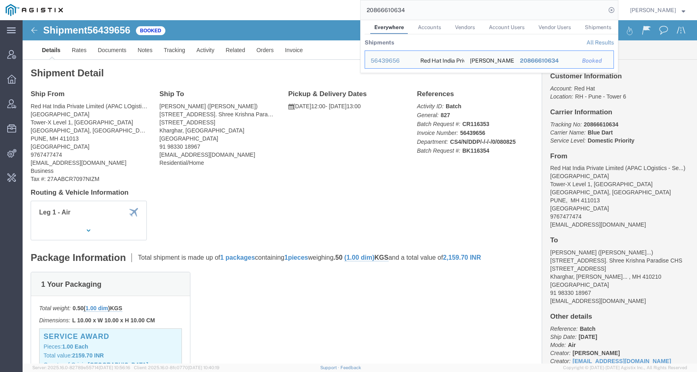
drag, startPoint x: 431, startPoint y: 11, endPoint x: 327, endPoint y: 5, distance: 104.7
click at [327, 5] on div "20866610634 Everywhere Accounts Vendors Account Users Vendor Users Shipments Sh…" at bounding box center [344, 10] width 550 height 20
paste input "741"
drag, startPoint x: 423, startPoint y: 8, endPoint x: 339, endPoint y: 7, distance: 83.9
click at [339, 7] on div "20866610741 Everywhere Accounts Vendors Account Users Vendor Users Shipments Sh…" at bounding box center [344, 10] width 550 height 20
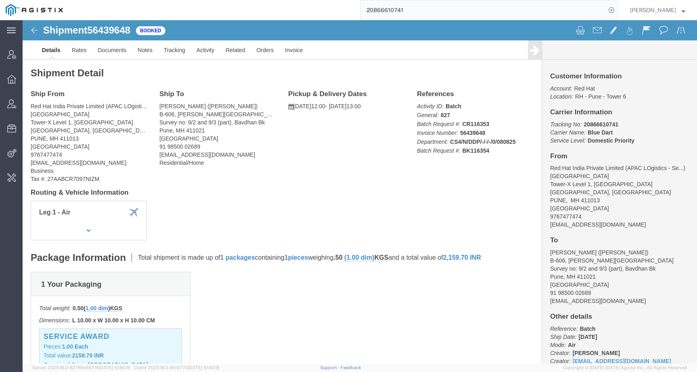
paste input "2373"
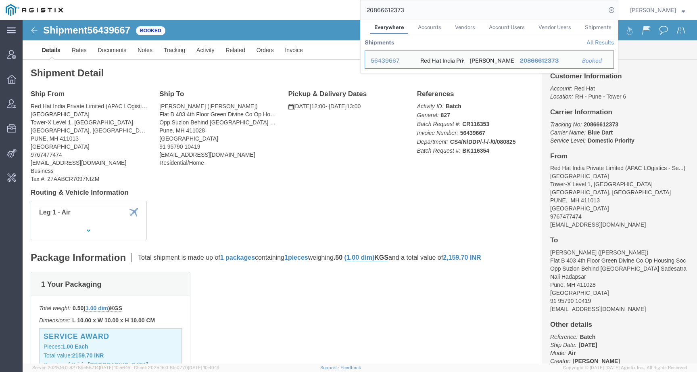
drag, startPoint x: 429, startPoint y: 11, endPoint x: 329, endPoint y: 11, distance: 100.5
click at [329, 11] on div "20866612373 Everywhere Accounts Vendors Account Users Vendor Users Shipments Sh…" at bounding box center [344, 10] width 550 height 20
paste input "616"
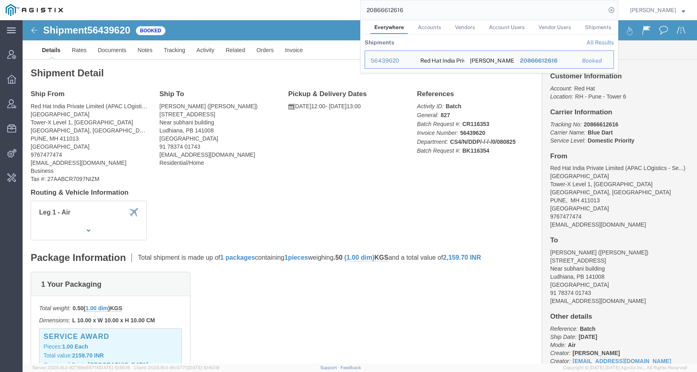
drag, startPoint x: 432, startPoint y: 6, endPoint x: 311, endPoint y: 6, distance: 120.6
click at [311, 6] on div "20866612616 Everywhere Accounts Vendors Account Users Vendor Users Shipments Sh…" at bounding box center [344, 10] width 550 height 20
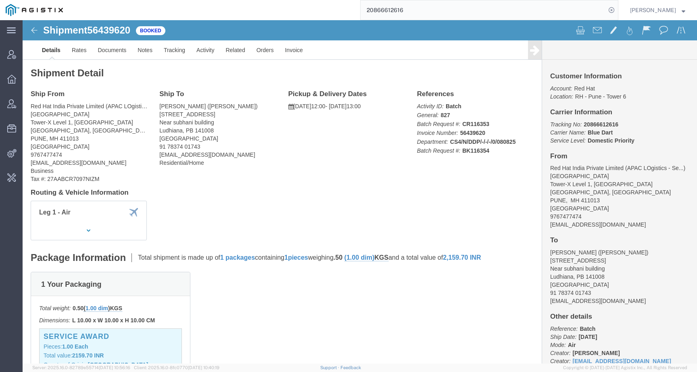
paste input "20866613445"
drag, startPoint x: 461, startPoint y: 15, endPoint x: 341, endPoint y: 1, distance: 120.7
click at [341, 1] on div "2086661344520866612616" at bounding box center [344, 10] width 550 height 20
paste input "search"
type input "20866613445"
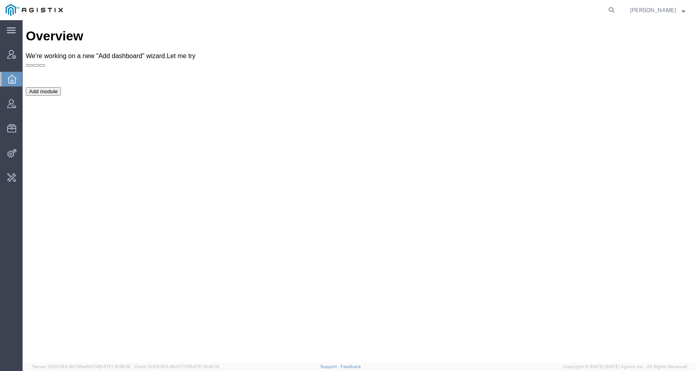
click at [616, 15] on form at bounding box center [612, 10] width 13 height 20
click at [619, 13] on form at bounding box center [612, 10] width 13 height 20
click at [596, 13] on agx-global-search at bounding box center [489, 10] width 258 height 20
click at [617, 13] on icon at bounding box center [611, 9] width 11 height 11
click at [598, 13] on input "search" at bounding box center [483, 9] width 245 height 19
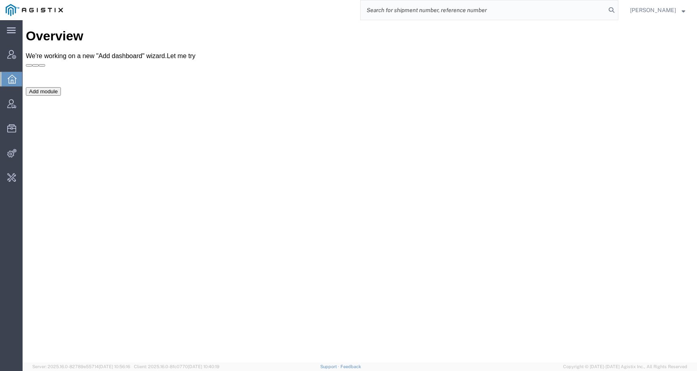
paste input "[PERSON_NAME]"
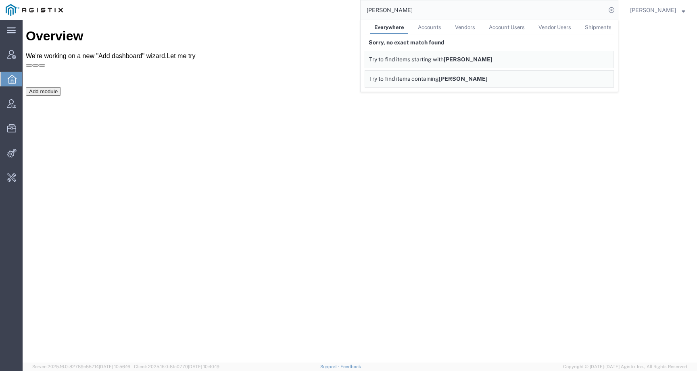
drag, startPoint x: 425, startPoint y: 8, endPoint x: 327, endPoint y: 8, distance: 98.5
click at [327, 8] on div "[PERSON_NAME] Everywhere Accounts Vendors Account Users Vendor Users Shipments …" at bounding box center [344, 10] width 550 height 20
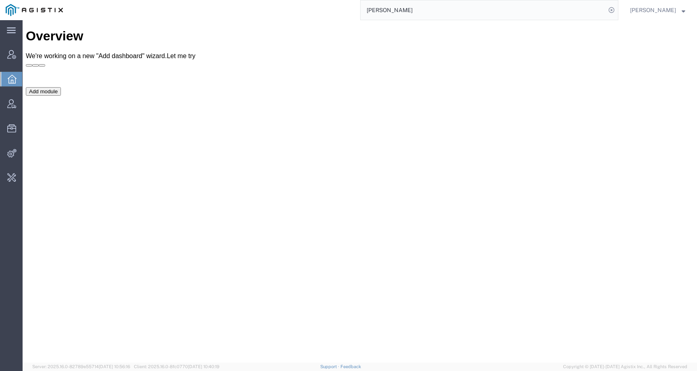
paste input "[PHONE_NUMBER]"
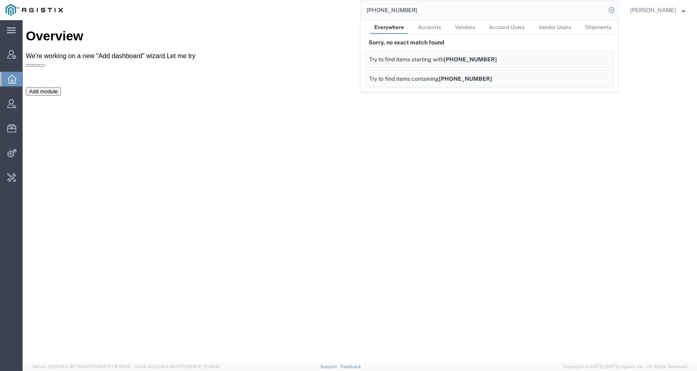
click at [383, 10] on input "[PHONE_NUMBER]" at bounding box center [483, 9] width 245 height 19
click at [397, 11] on input "707799-0974" at bounding box center [483, 9] width 245 height 19
drag, startPoint x: 425, startPoint y: 4, endPoint x: 427, endPoint y: 12, distance: 7.7
click at [427, 12] on input "7077990974" at bounding box center [483, 9] width 245 height 19
paste input "[PERSON_NAME]"
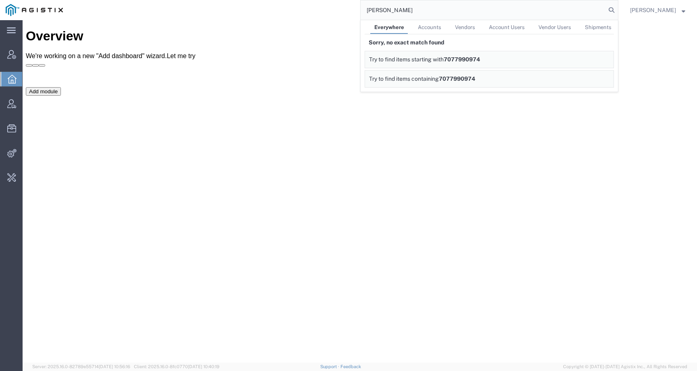
type input "[PERSON_NAME]"
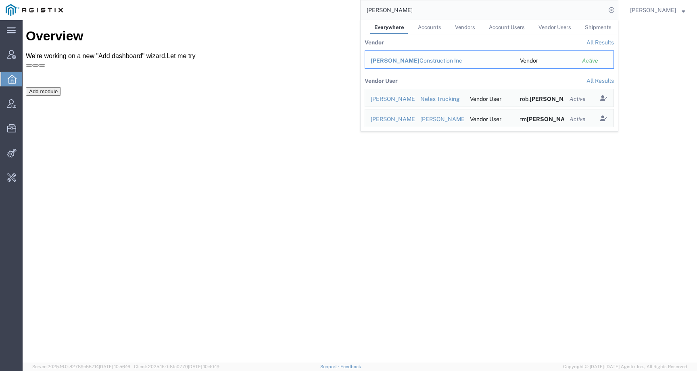
click at [403, 64] on span "[PERSON_NAME]" at bounding box center [395, 60] width 49 height 6
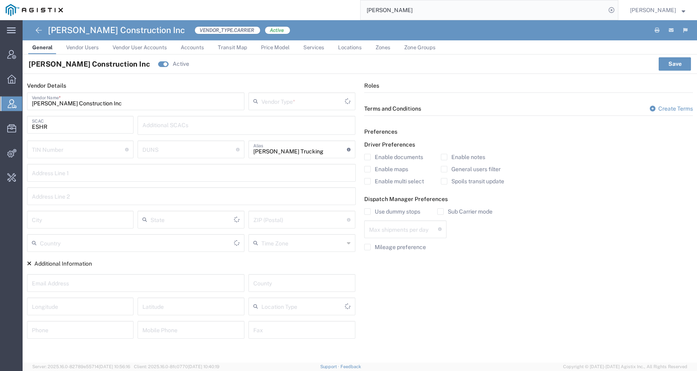
type input "Carrier"
type input "1"
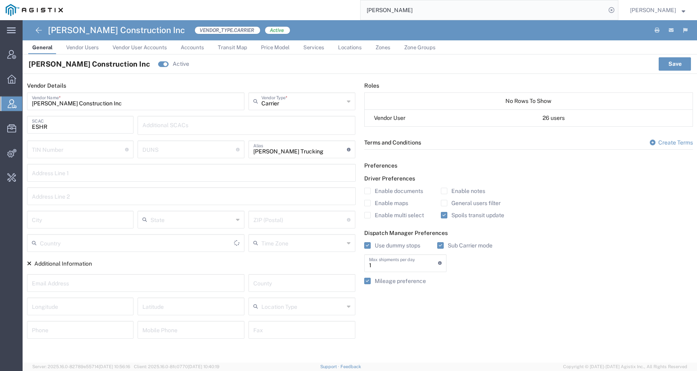
type input "[GEOGRAPHIC_DATA]"
click at [80, 47] on span "Vendor Users" at bounding box center [82, 47] width 33 height 6
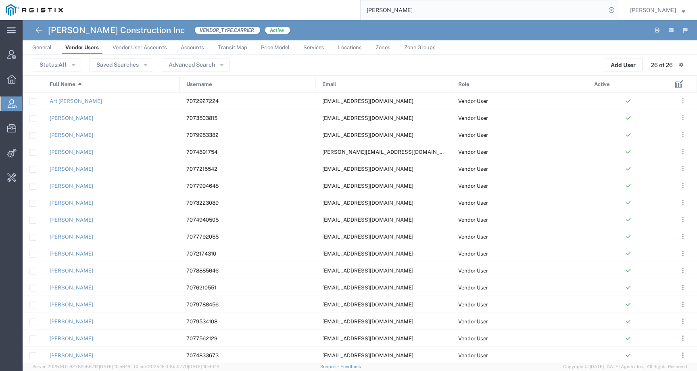
click at [125, 47] on span "Vendor User Accounts" at bounding box center [140, 47] width 54 height 6
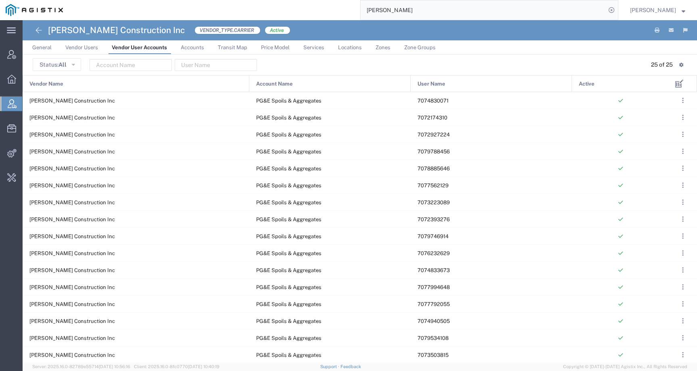
click at [187, 48] on span "Accounts" at bounding box center [192, 47] width 23 height 6
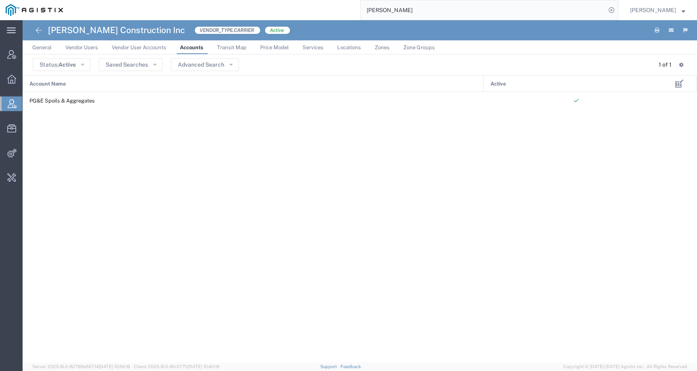
click at [232, 53] on link "Transit Map" at bounding box center [232, 47] width 38 height 14
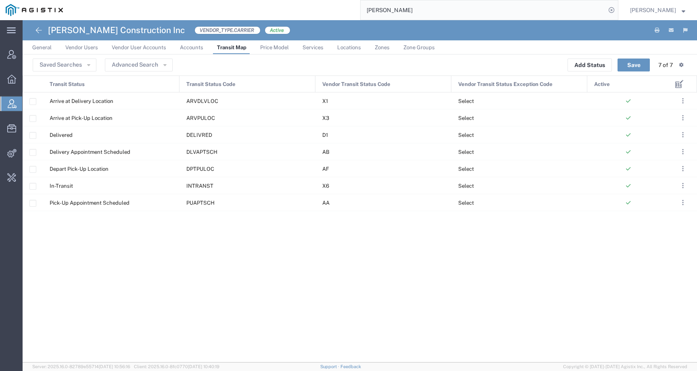
click at [278, 49] on span "Price Model" at bounding box center [274, 47] width 29 height 6
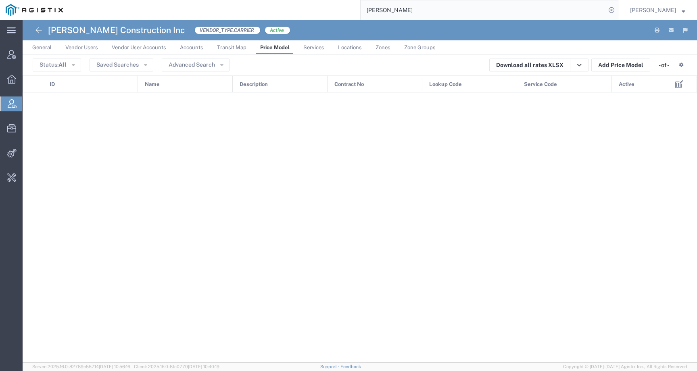
click at [46, 49] on span "General" at bounding box center [41, 47] width 19 height 6
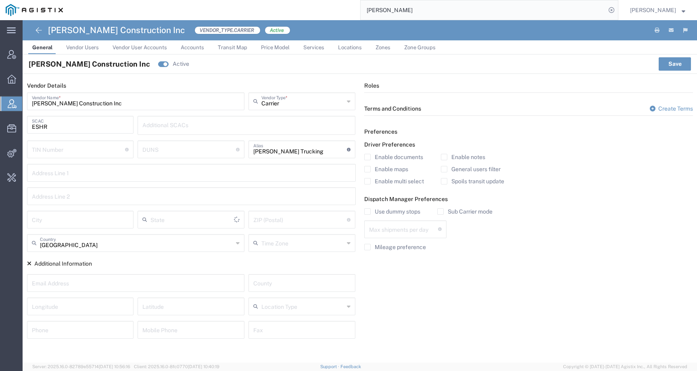
type input "1"
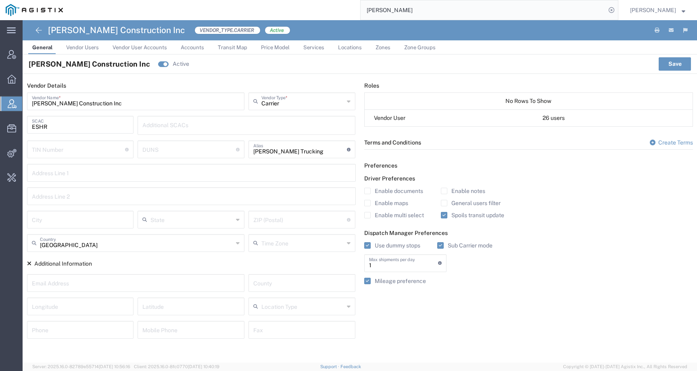
click at [134, 50] on span "Vendor User Accounts" at bounding box center [140, 47] width 54 height 6
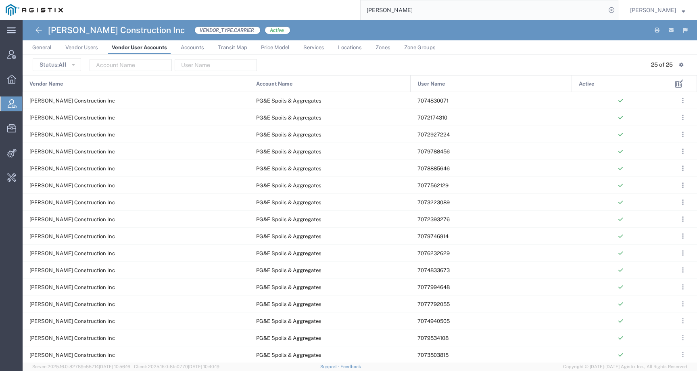
click at [79, 48] on span "Vendor Users" at bounding box center [81, 47] width 33 height 6
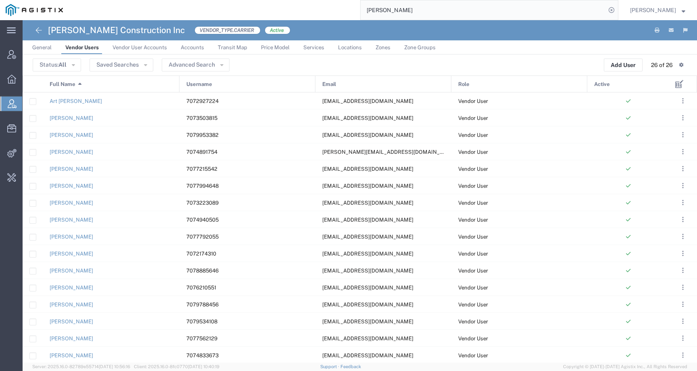
click at [117, 46] on span "Vendor User Accounts" at bounding box center [140, 47] width 54 height 6
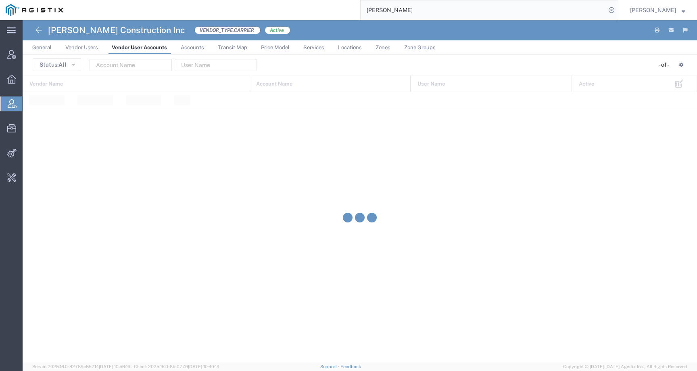
click at [81, 46] on span "Vendor Users" at bounding box center [81, 47] width 33 height 6
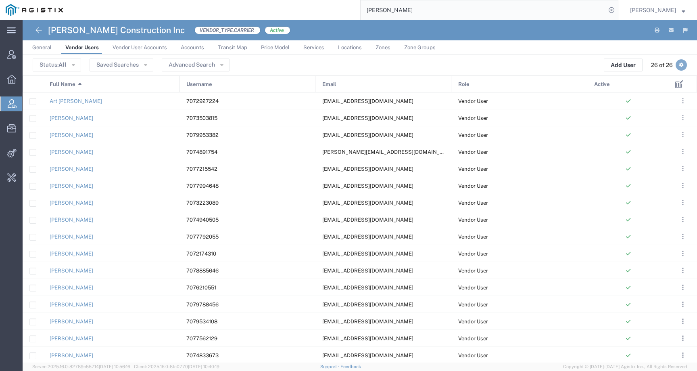
click at [681, 63] on icon "button" at bounding box center [681, 65] width 4 height 4
click at [561, 65] on div "Status: All Active All Inactive Saved Searches Advanced Search Add User 26 of 2…" at bounding box center [360, 65] width 654 height 13
click at [65, 67] on span "All" at bounding box center [63, 64] width 8 height 6
click at [107, 67] on button "Saved Searches" at bounding box center [122, 65] width 64 height 13
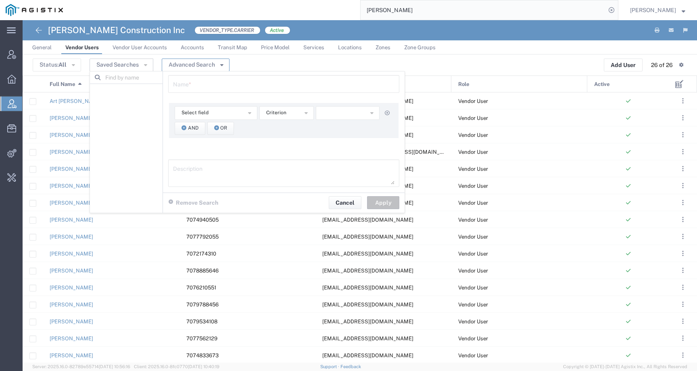
click at [190, 67] on button "Advanced Search" at bounding box center [196, 65] width 68 height 13
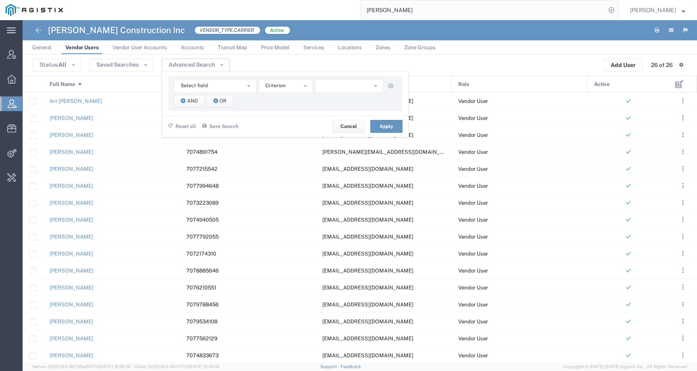
click at [274, 61] on div "Status: All Active All Inactive Saved Searches Name * Select field Email First …" at bounding box center [360, 65] width 654 height 13
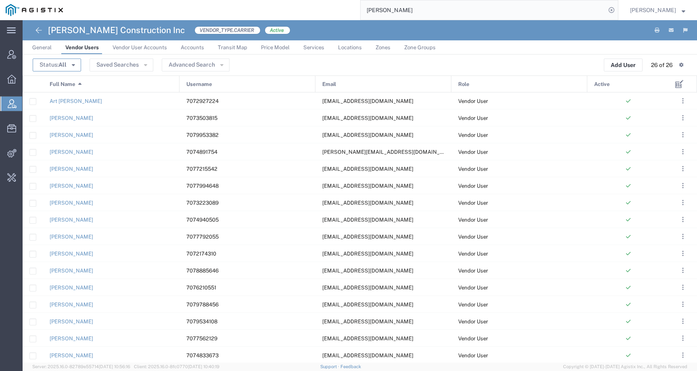
click at [71, 69] on button "Status: All" at bounding box center [57, 65] width 48 height 13
click at [107, 60] on button "Saved Searches" at bounding box center [122, 65] width 64 height 13
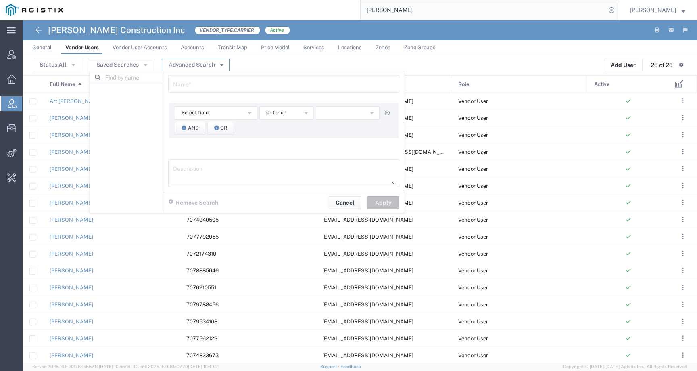
click at [212, 61] on button "Advanced Search" at bounding box center [196, 65] width 68 height 13
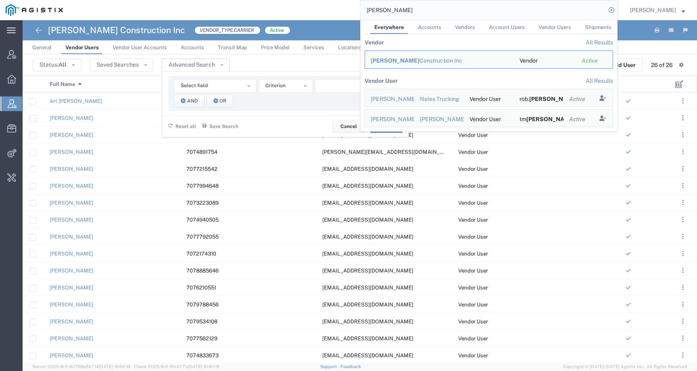
click at [414, 9] on input "[PERSON_NAME]" at bounding box center [483, 9] width 245 height 19
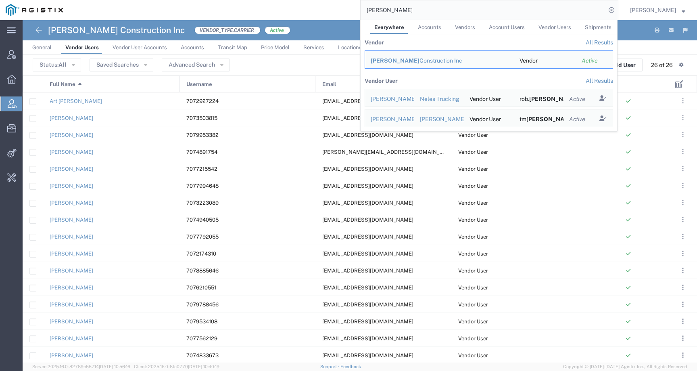
click at [40, 46] on span "General" at bounding box center [41, 47] width 19 height 6
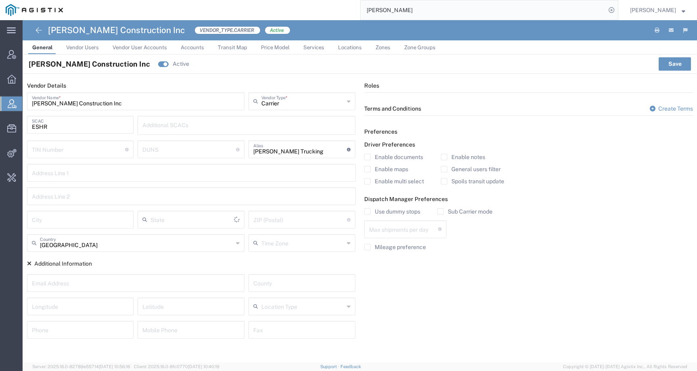
type input "1"
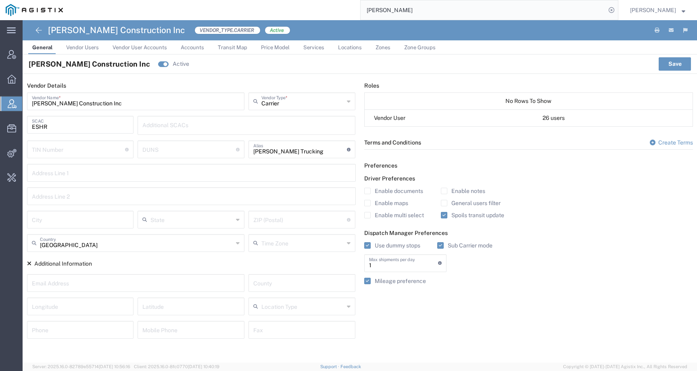
click at [78, 49] on span "Vendor Users" at bounding box center [82, 47] width 33 height 6
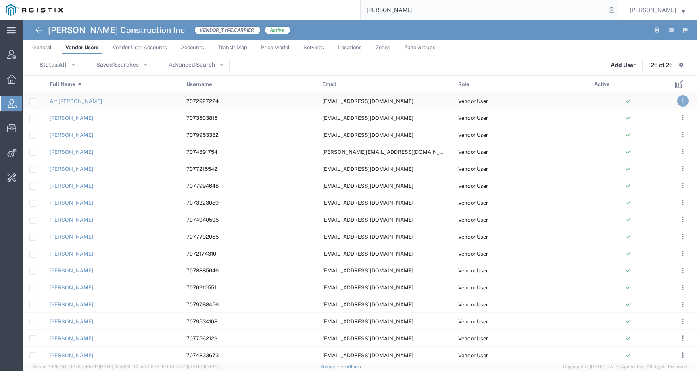
click at [684, 100] on span ". . ." at bounding box center [683, 101] width 2 height 10
click at [655, 163] on link "Clone User" at bounding box center [652, 163] width 32 height 6
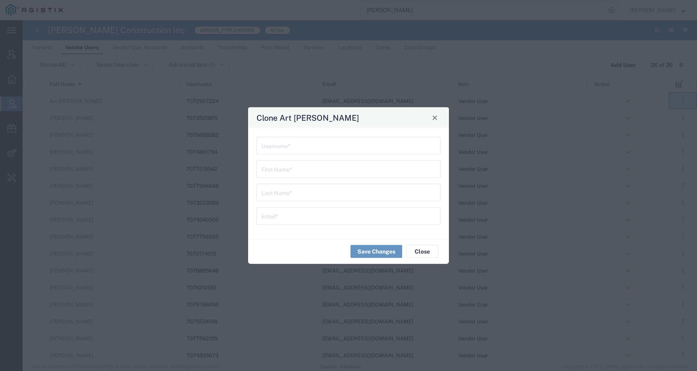
click at [290, 145] on input "text" at bounding box center [348, 145] width 174 height 14
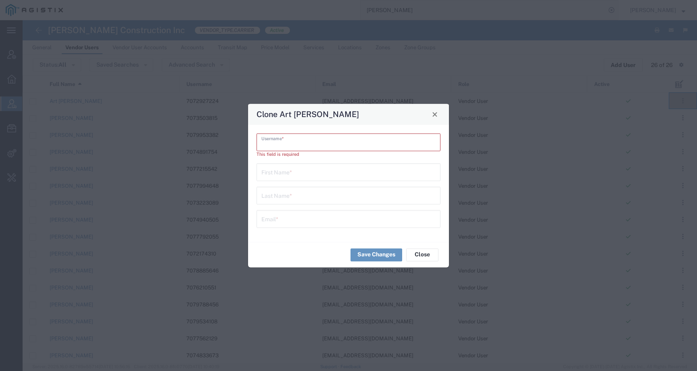
click at [292, 167] on input "text" at bounding box center [348, 171] width 174 height 14
paste input "[PERSON_NAME]"
click at [289, 174] on input "[PERSON_NAME]" at bounding box center [348, 171] width 174 height 14
type input "[PERSON_NAME]"
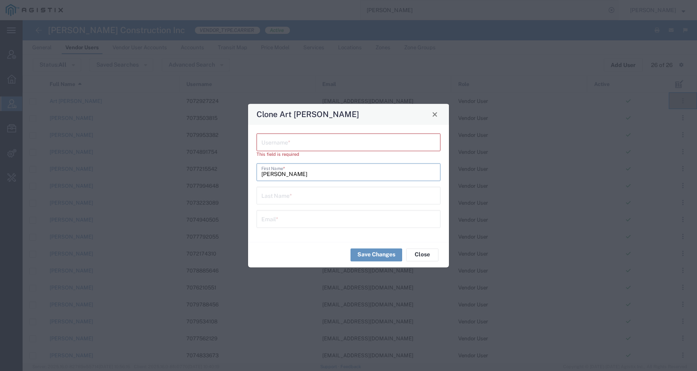
click at [272, 194] on input "text" at bounding box center [348, 195] width 174 height 14
paste input "[PERSON_NAME]"
type input "[PERSON_NAME]"
click at [297, 141] on input "text" at bounding box center [348, 141] width 174 height 14
click at [288, 217] on input "text" at bounding box center [348, 218] width 174 height 14
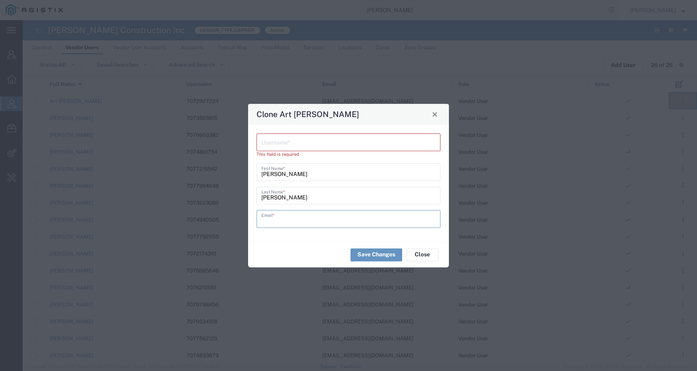
paste input "[EMAIL_ADDRESS][DOMAIN_NAME]"
type input "[EMAIL_ADDRESS][DOMAIN_NAME]"
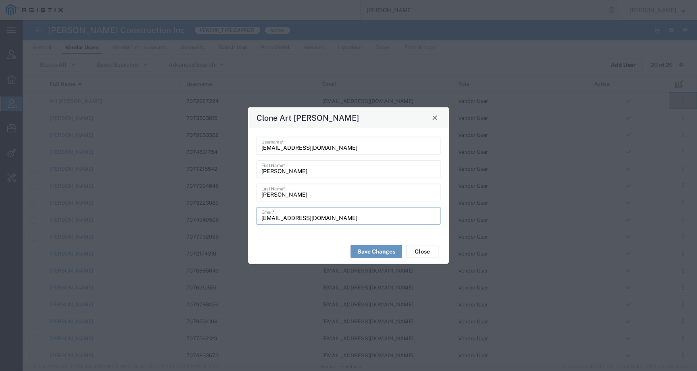
type input "[EMAIL_ADDRESS][DOMAIN_NAME]"
drag, startPoint x: 324, startPoint y: 148, endPoint x: 247, endPoint y: 148, distance: 77.5
click at [247, 148] on div "Clone Art [PERSON_NAME] [PERSON_NAME][EMAIL_ADDRESS][DOMAIN_NAME] Username * [P…" at bounding box center [348, 185] width 697 height 371
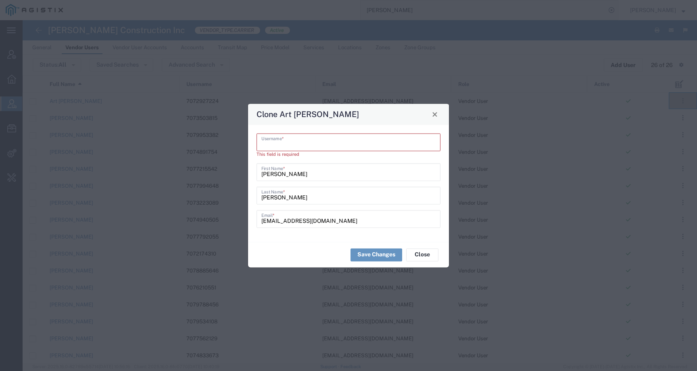
paste input "[PHONE_NUMBER]"
click at [267, 146] on input "[PHONE_NUMBER]" at bounding box center [348, 141] width 174 height 14
click at [277, 145] on input "[PHONE_NUMBER]" at bounding box center [348, 141] width 174 height 14
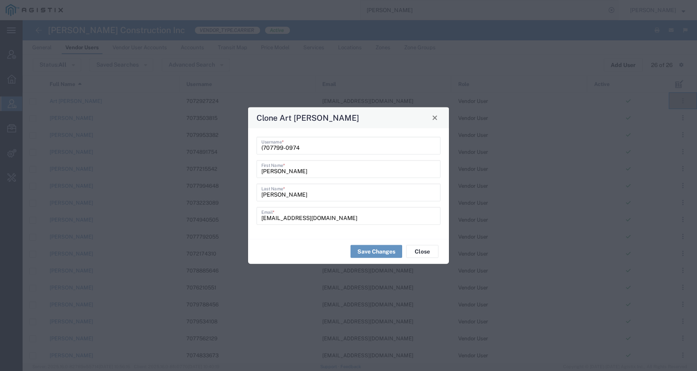
click at [260, 151] on div "(707799-0974 Username *" at bounding box center [349, 145] width 184 height 18
click at [261, 148] on input "(707799-0974" at bounding box center [348, 145] width 174 height 14
click at [264, 148] on input "(707799-0974" at bounding box center [348, 145] width 174 height 14
click at [284, 147] on input "707799-0974" at bounding box center [348, 145] width 174 height 14
click at [320, 147] on input "7077990974" at bounding box center [348, 145] width 174 height 14
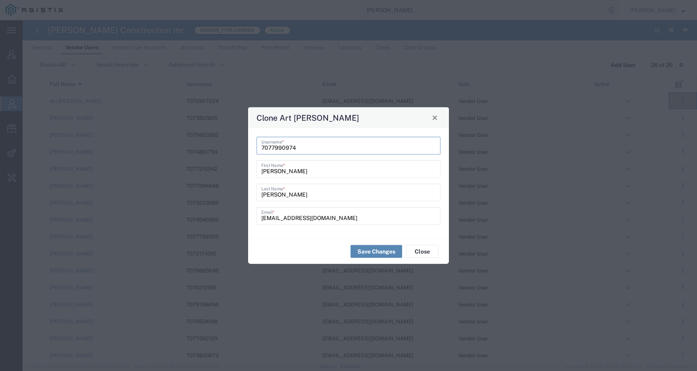
type input "7077990974"
click at [366, 251] on button "Save Changes" at bounding box center [377, 251] width 52 height 13
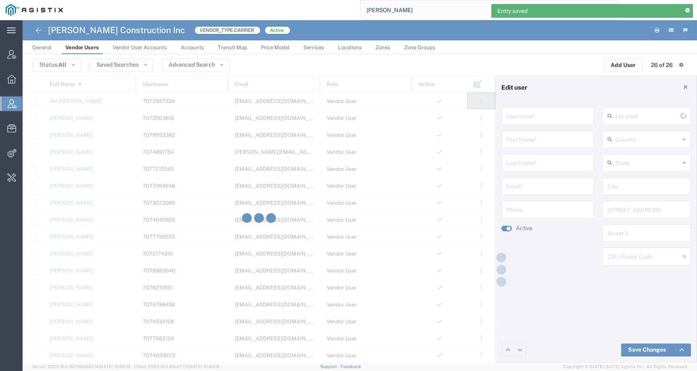
type input "7077990974"
type input "[PERSON_NAME]"
type input "[EMAIL_ADDRESS][DOMAIN_NAME]"
type input "7072927224"
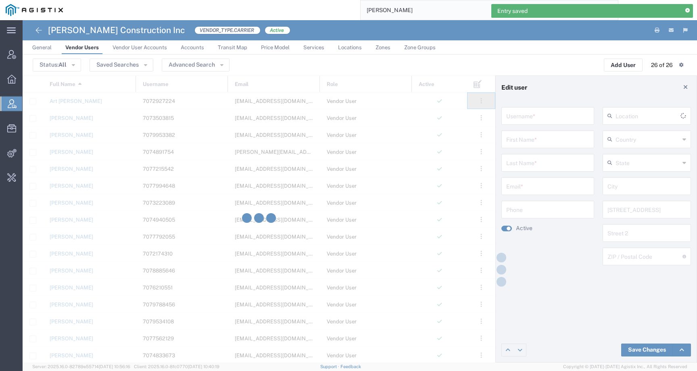
type input "[GEOGRAPHIC_DATA]"
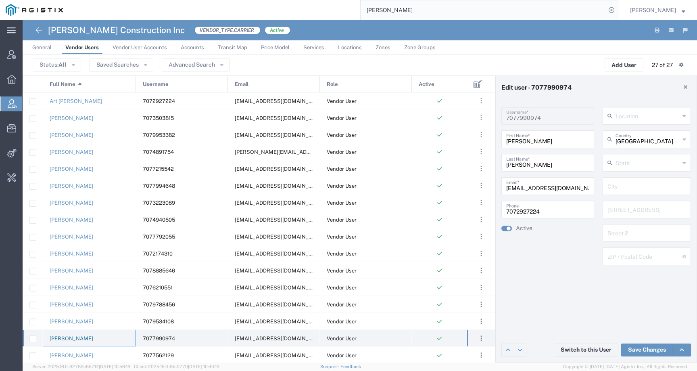
click at [63, 339] on link "[PERSON_NAME]" at bounding box center [72, 338] width 44 height 6
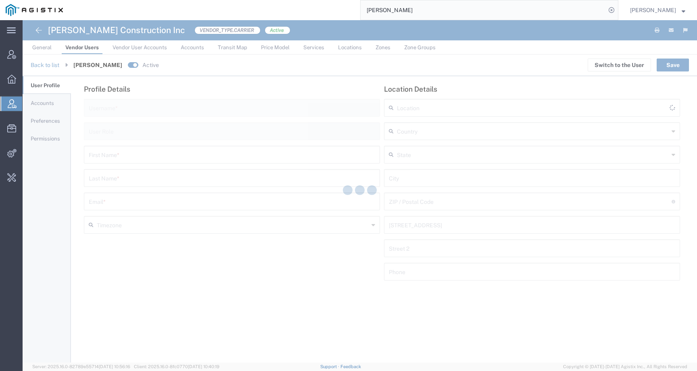
type input "7077990974"
type input "Vendor User"
type input "[PERSON_NAME]"
type input "[EMAIL_ADDRESS][DOMAIN_NAME]"
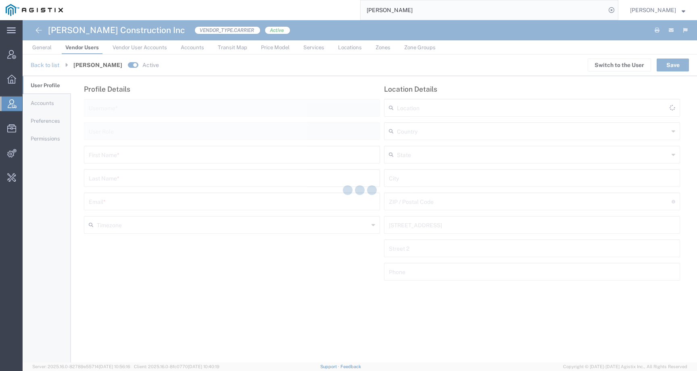
type input "[GEOGRAPHIC_DATA]"
type input "7072927224"
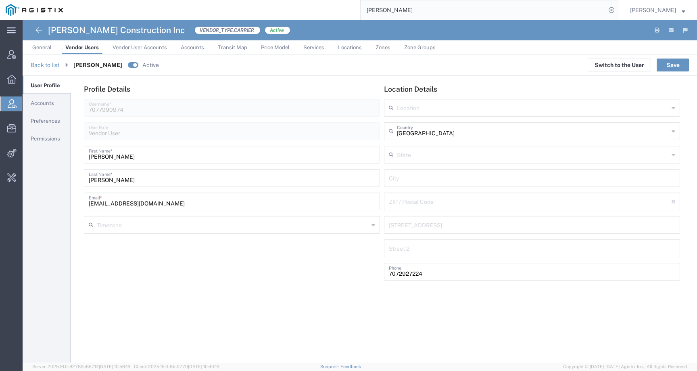
click at [38, 140] on span "Permissions" at bounding box center [45, 139] width 29 height 6
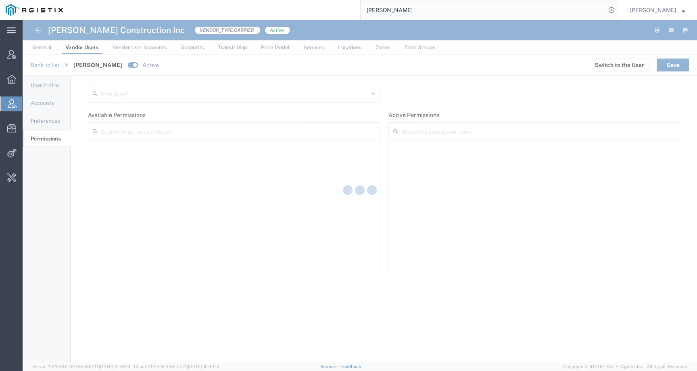
type input "Vendor User"
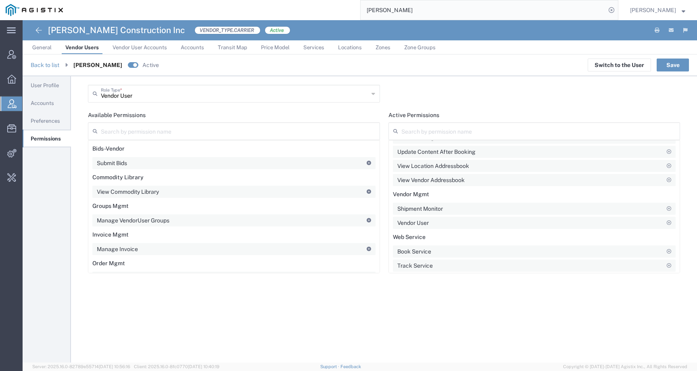
scroll to position [116, 0]
click at [674, 68] on button "Save" at bounding box center [673, 65] width 32 height 13
click at [668, 66] on button "Save" at bounding box center [673, 65] width 32 height 13
click at [689, 64] on agx-vendor-user-header "Back to list [PERSON_NAME] Active Switch to the User Save" at bounding box center [360, 65] width 675 height 22
click at [679, 64] on button "Save" at bounding box center [673, 65] width 32 height 13
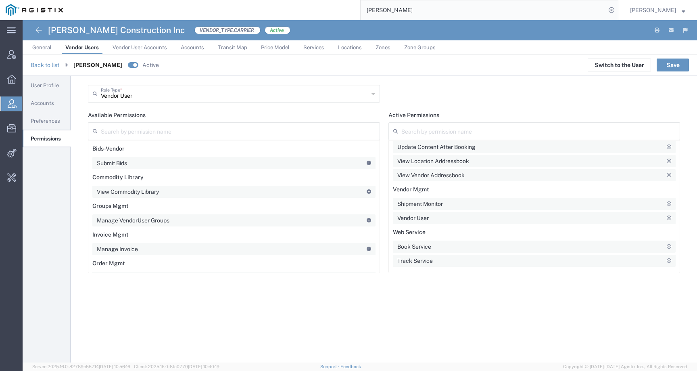
click at [33, 121] on span "Preferences" at bounding box center [45, 121] width 29 height 6
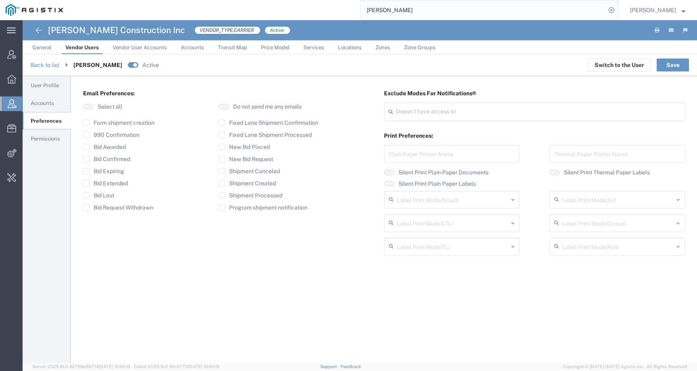
click at [38, 106] on span "Accounts" at bounding box center [42, 103] width 23 height 6
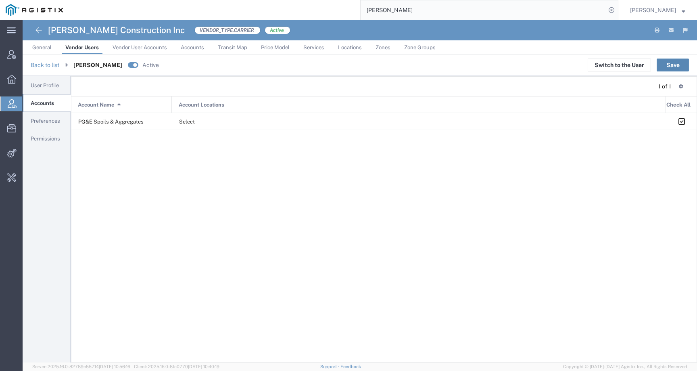
click at [671, 63] on button "Save" at bounding box center [673, 65] width 32 height 13
click at [47, 87] on span "User Profile" at bounding box center [45, 85] width 28 height 6
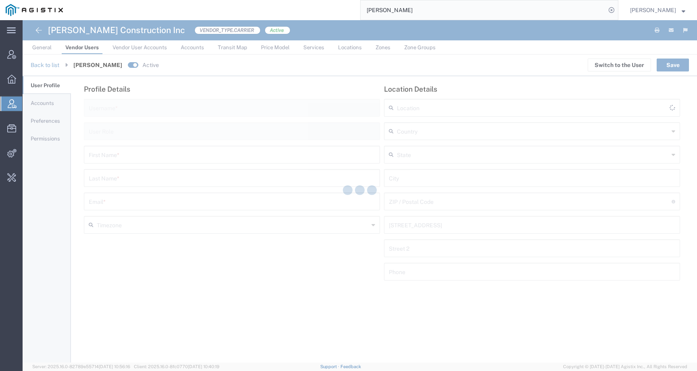
type input "7077990974"
type input "Vendor User"
type input "[PERSON_NAME]"
type input "[EMAIL_ADDRESS][DOMAIN_NAME]"
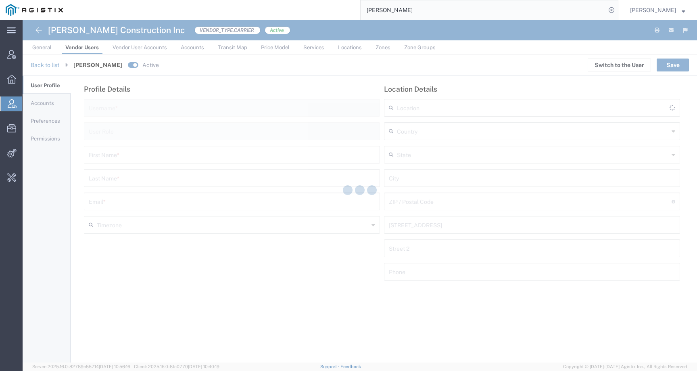
type input "[GEOGRAPHIC_DATA]"
type input "7072927224"
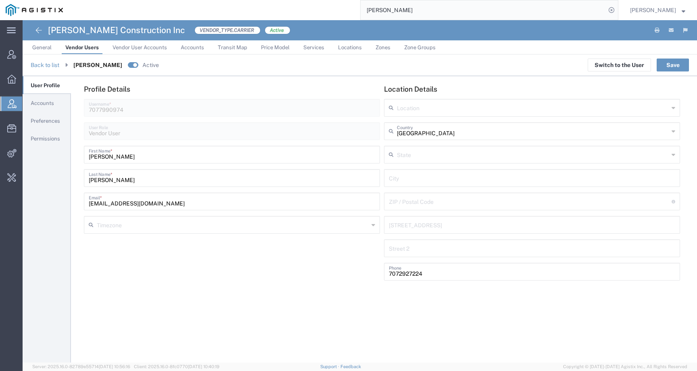
click at [43, 51] on link "General" at bounding box center [41, 47] width 27 height 14
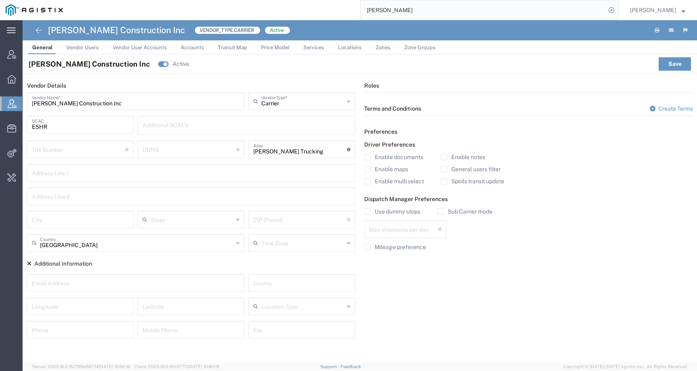
type input "1"
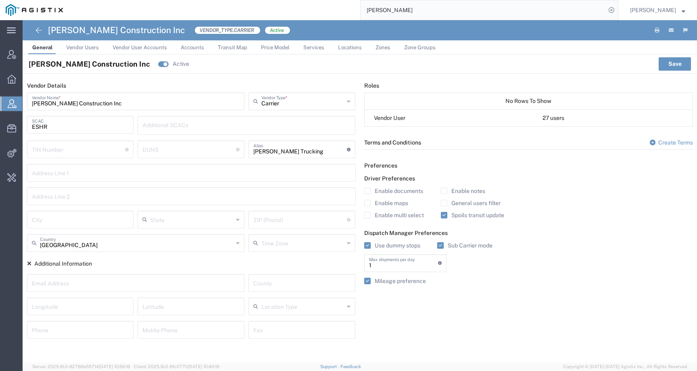
click at [64, 127] on input "ESHR" at bounding box center [80, 124] width 97 height 14
drag, startPoint x: 64, startPoint y: 127, endPoint x: 28, endPoint y: 127, distance: 35.5
click at [28, 127] on div "ESHR SCAC" at bounding box center [80, 125] width 107 height 18
drag, startPoint x: 116, startPoint y: 102, endPoint x: 29, endPoint y: 102, distance: 87.2
click at [28, 102] on div "[PERSON_NAME] Construction Inc Vendor Name *" at bounding box center [136, 101] width 218 height 18
